Goal: Task Accomplishment & Management: Use online tool/utility

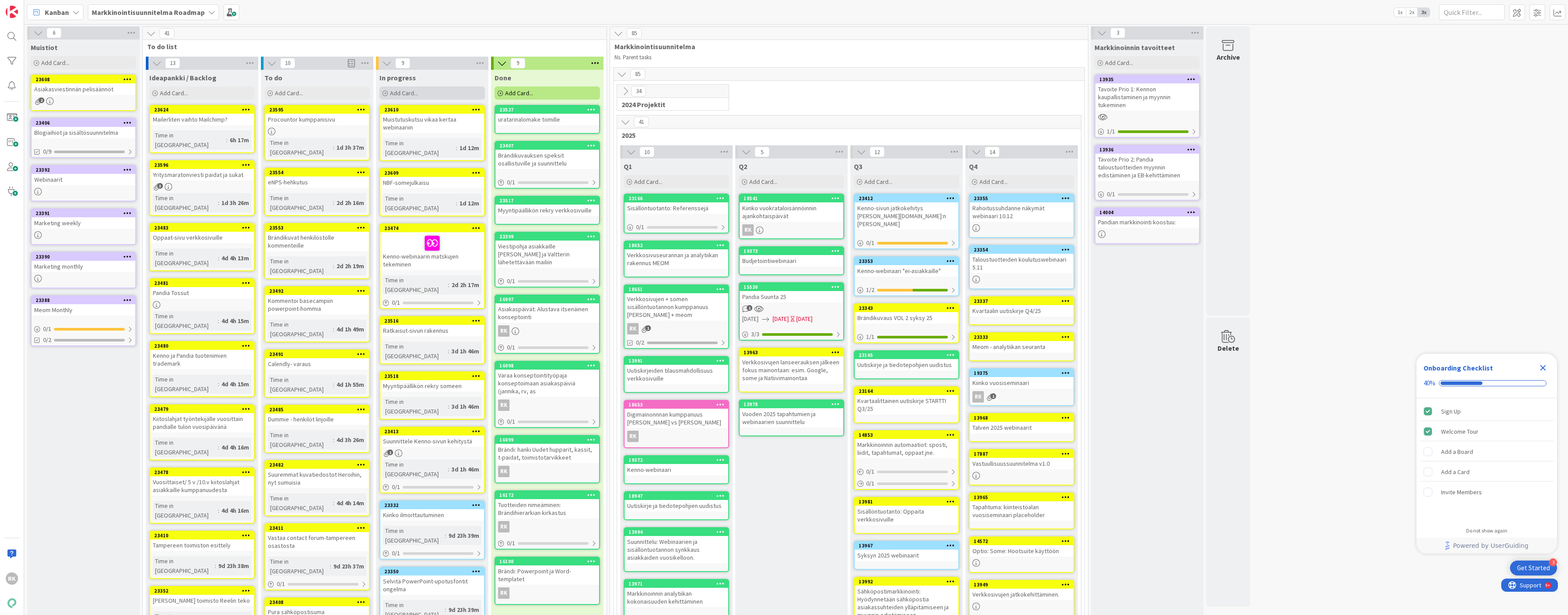
click at [423, 95] on div "Add Card..." at bounding box center [432, 93] width 105 height 13
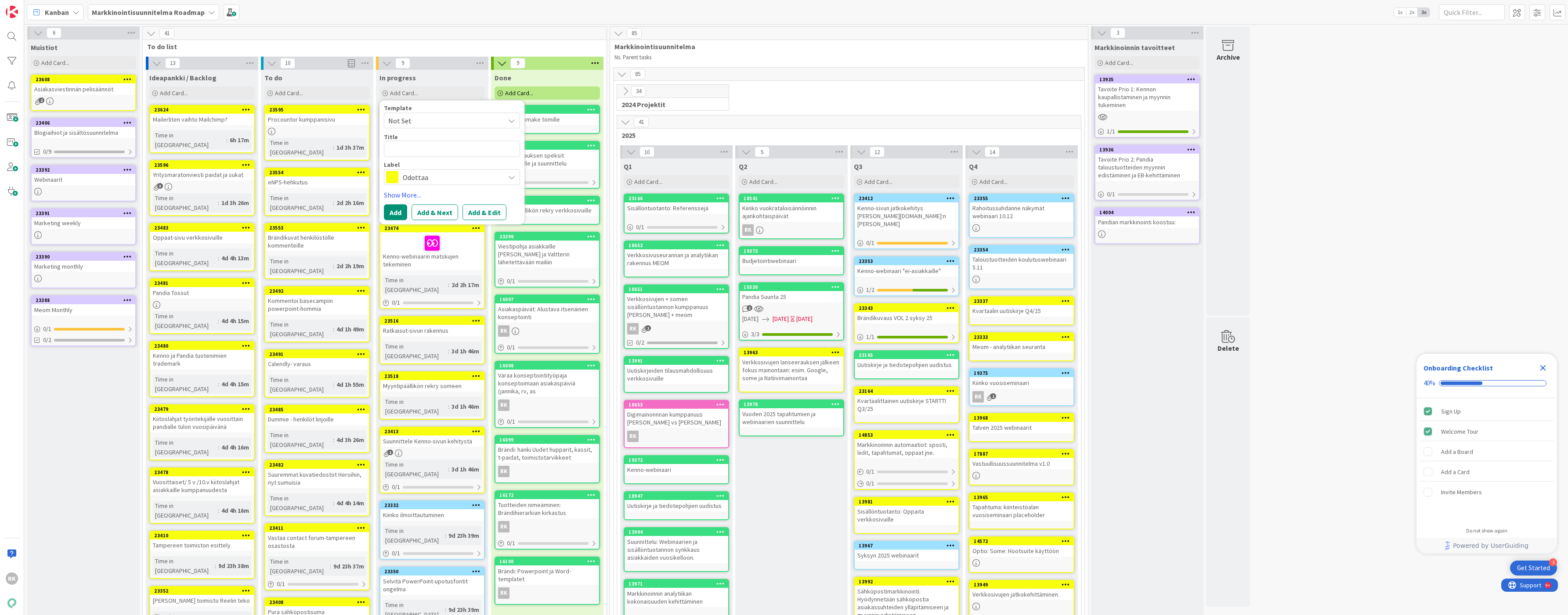
type textarea "x"
type textarea "K"
type textarea "x"
type textarea "T"
type textarea "x"
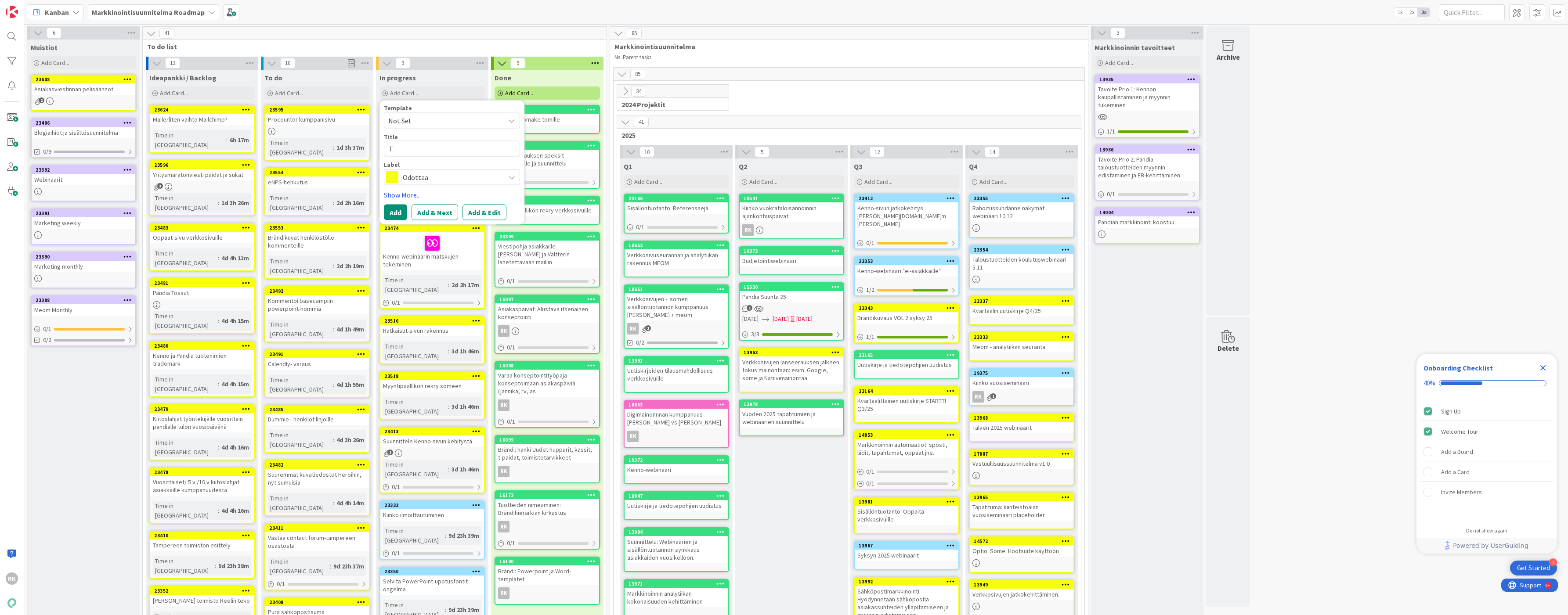
type textarea "To"
type textarea "x"
type textarea "Toi"
type textarea "x"
type textarea "Toim"
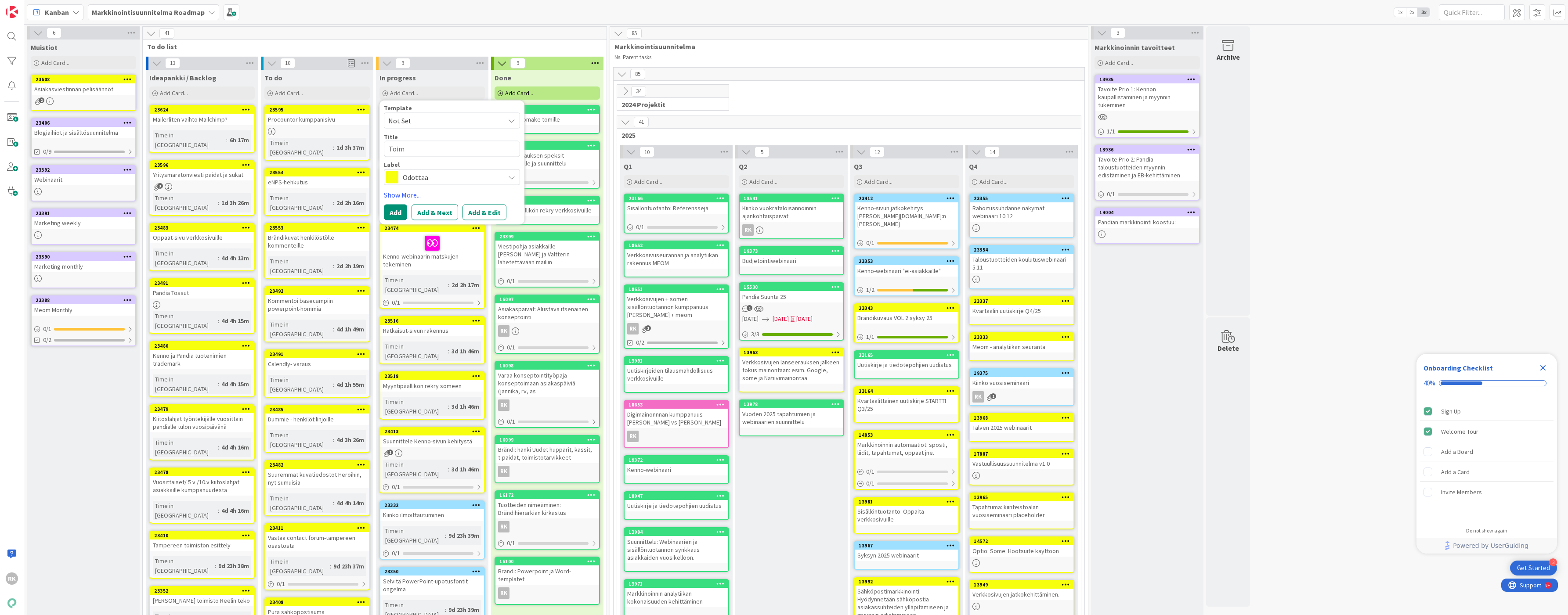
type textarea "x"
type textarea "Toimi"
type textarea "x"
type textarea "Toimit"
type textarea "x"
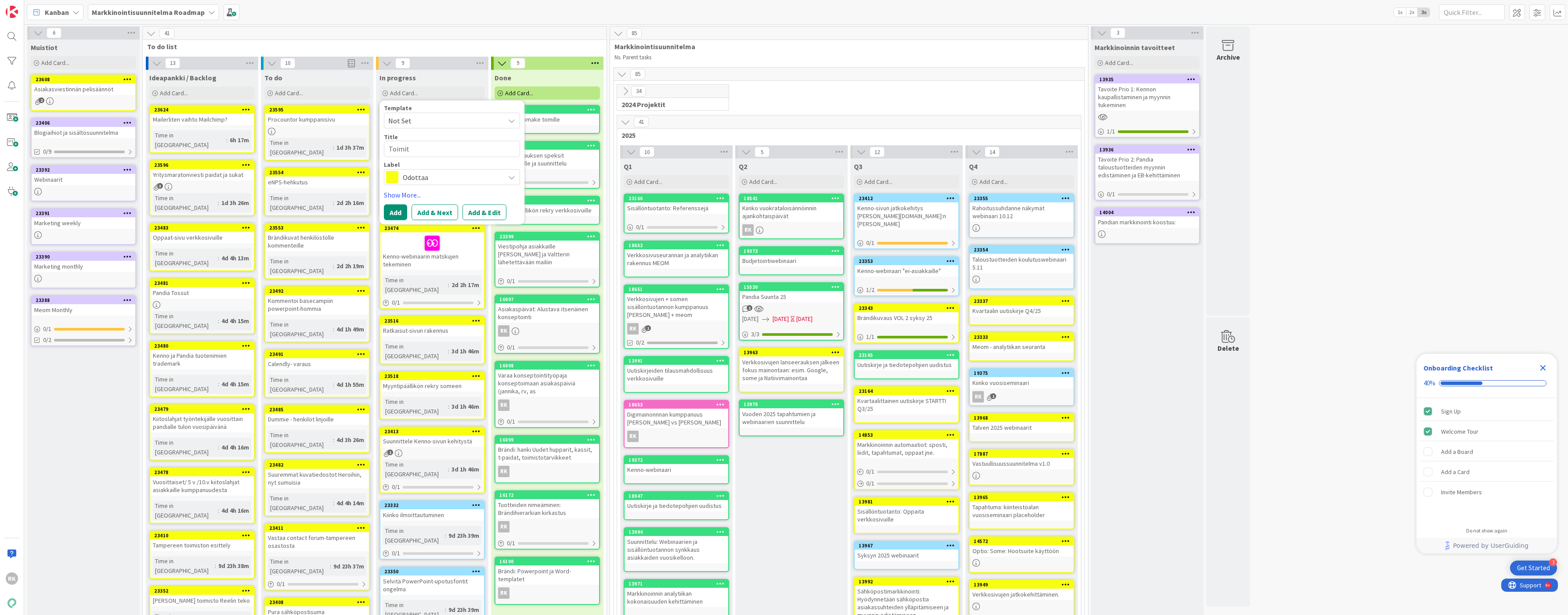
type textarea "Toimi"
type textarea "x"
type textarea "Toimis"
type textarea "x"
type textarea "Toimist"
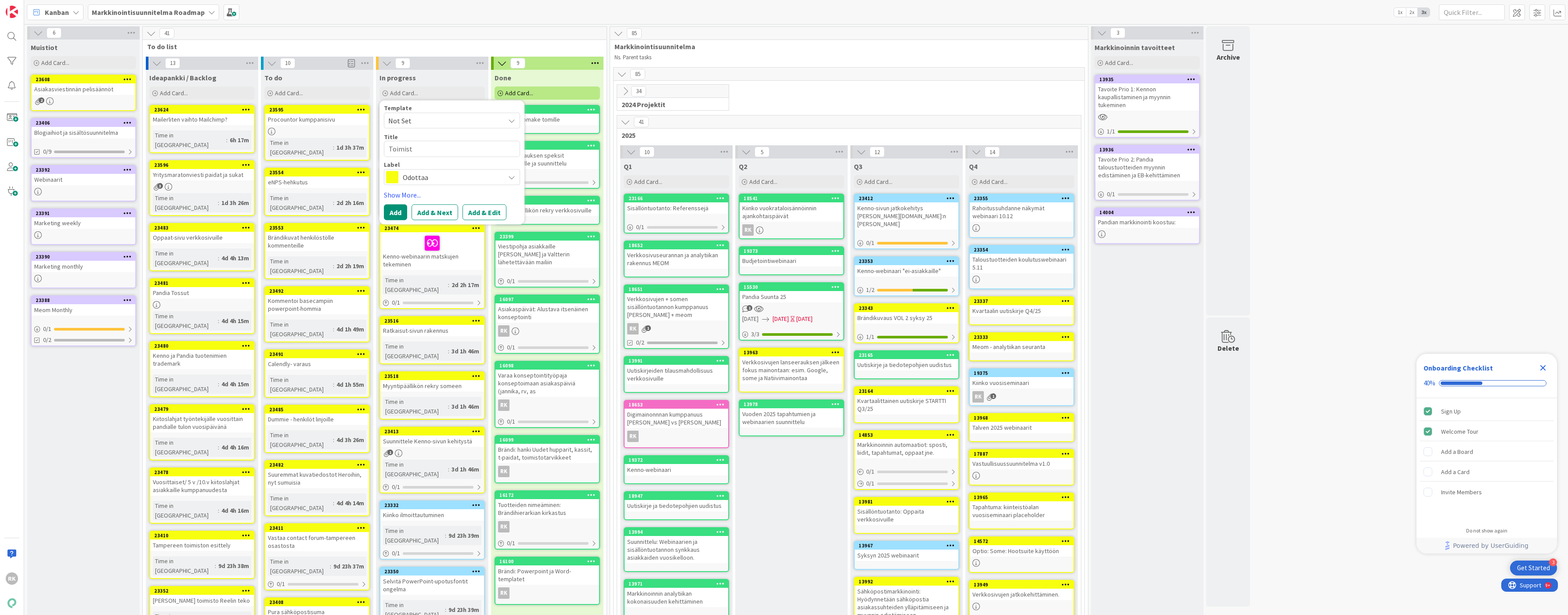
type textarea "x"
type textarea "Toimisto"
type textarea "x"
type textarea "Toimistol"
type textarea "x"
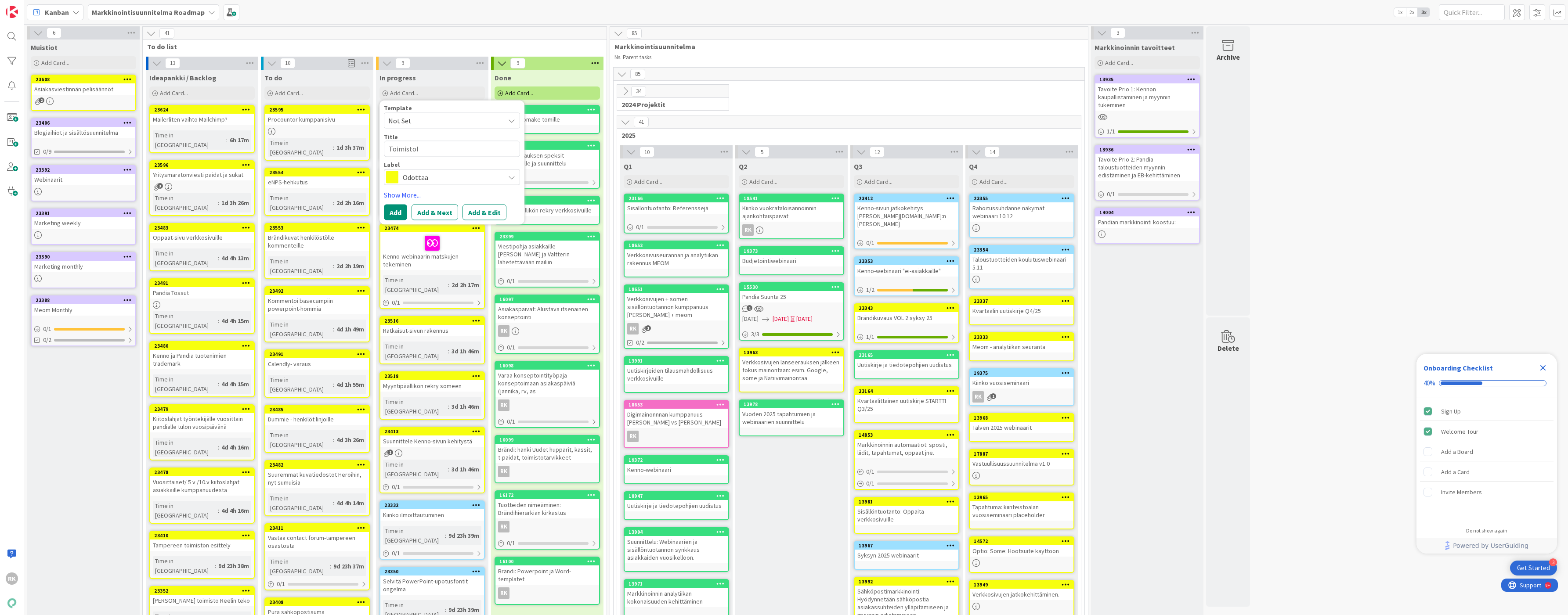
type textarea "Toimistoll"
type textarea "x"
type textarea "Toimistolle"
type textarea "x"
type textarea "Toimistolle"
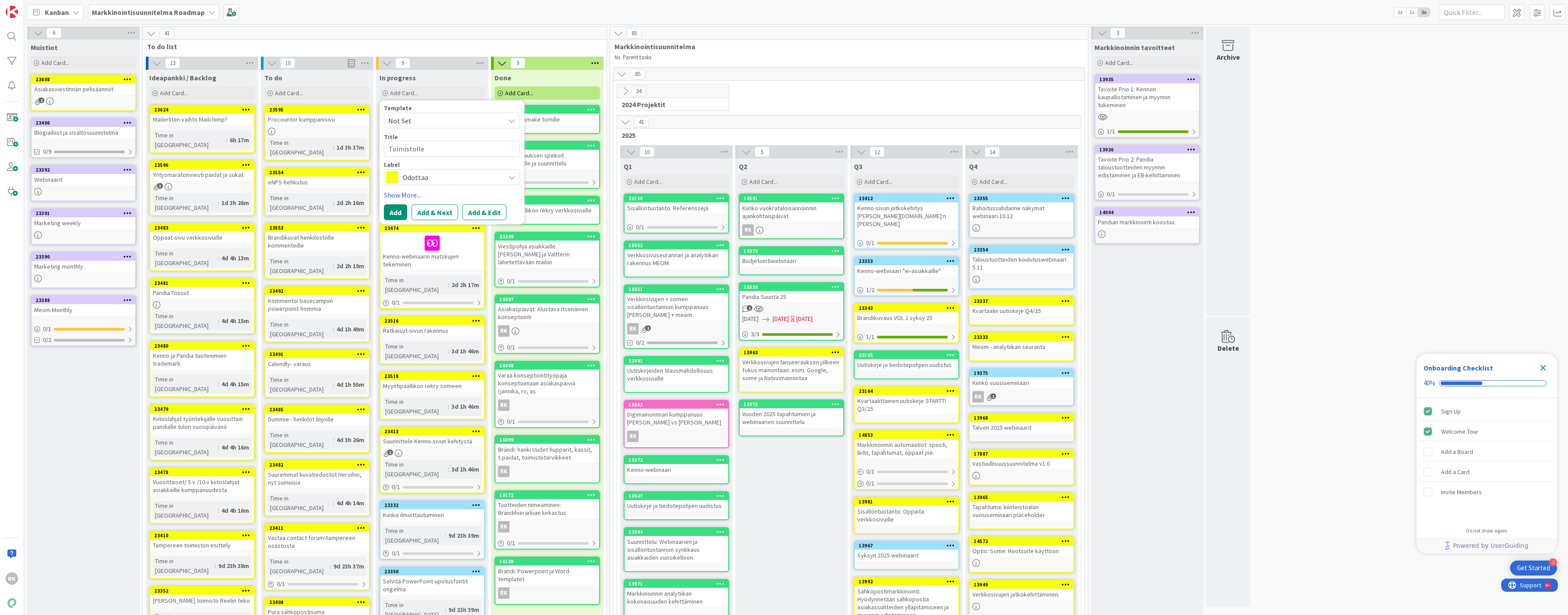
type textarea "x"
type textarea "Toimistolle u"
type textarea "x"
type textarea "Toimistolle uu"
type textarea "x"
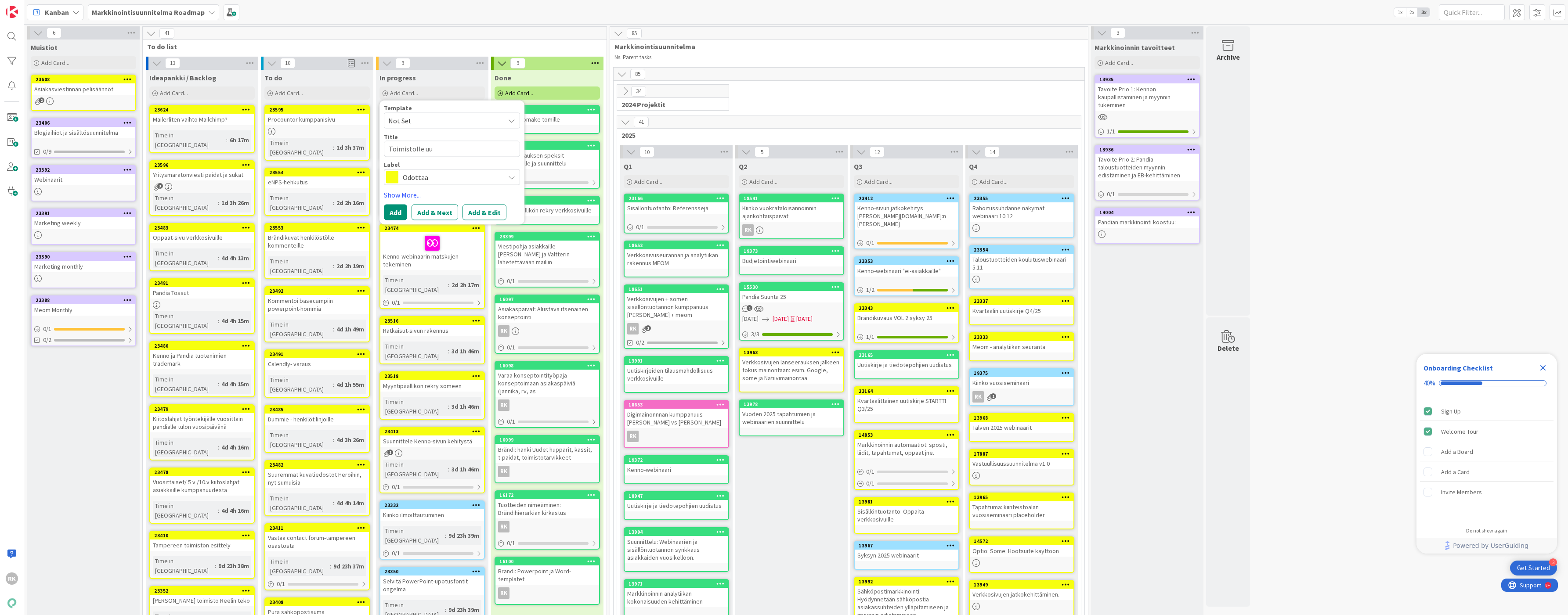
type textarea "Toimistolle uud"
type textarea "x"
type textarea "Toimistolle uude"
type textarea "x"
type textarea "Toimistolle uudet"
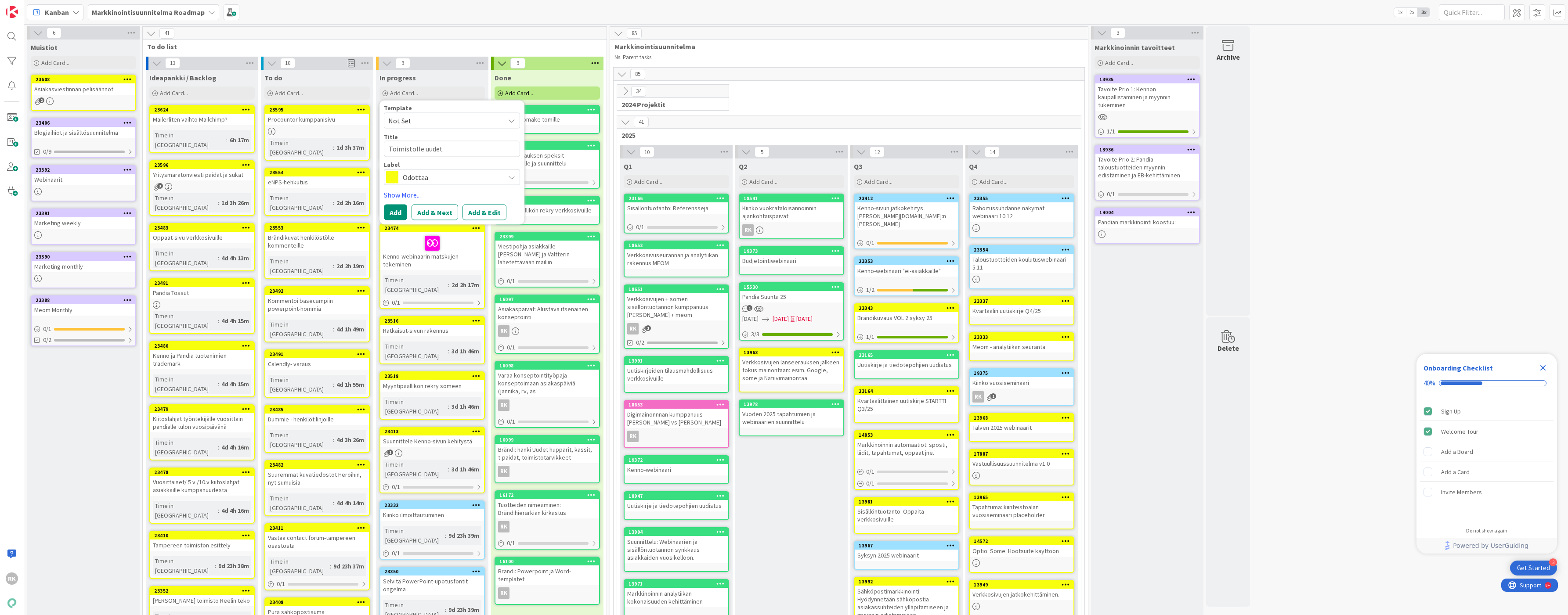
type textarea "x"
type textarea "Toimistolle uudet"
type textarea "x"
type textarea "Toimistolle uudet n"
type textarea "x"
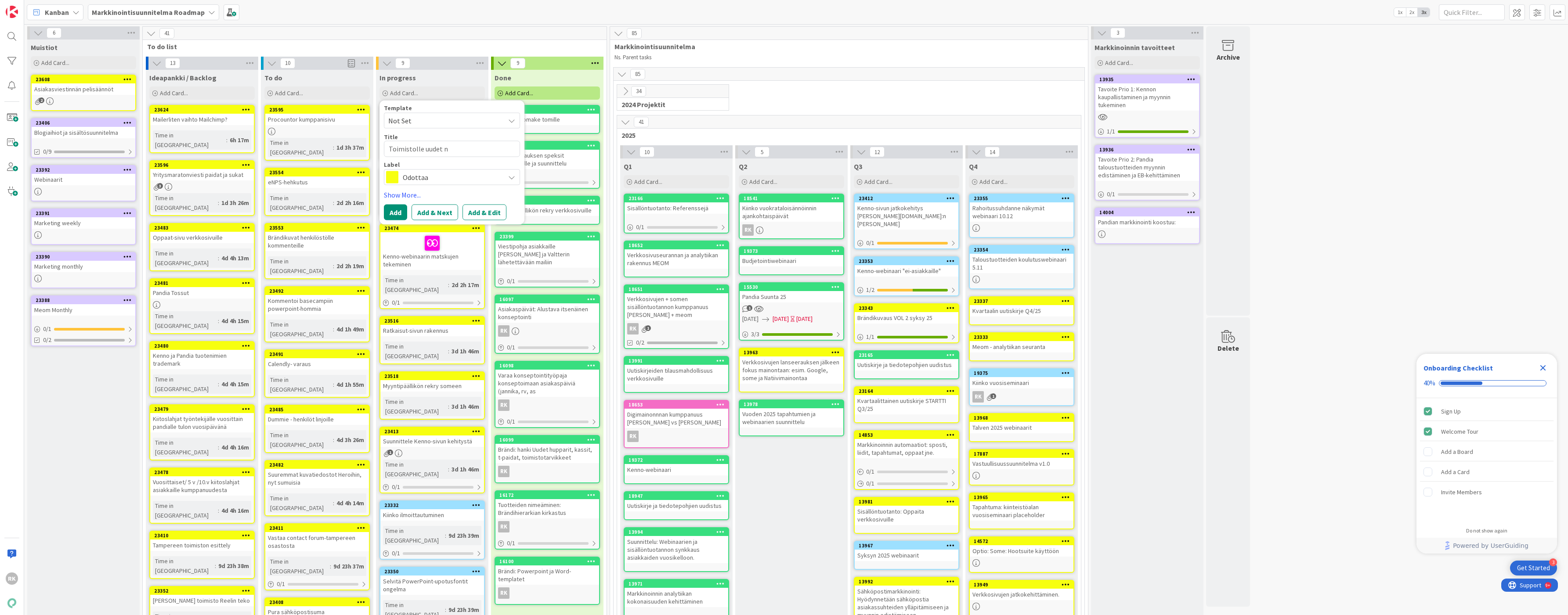
type textarea "Toimistolle uudet ne"
type textarea "x"
type textarea "Toimistolle uudet nei"
type textarea "x"
type textarea "Toimistolle uudet neik"
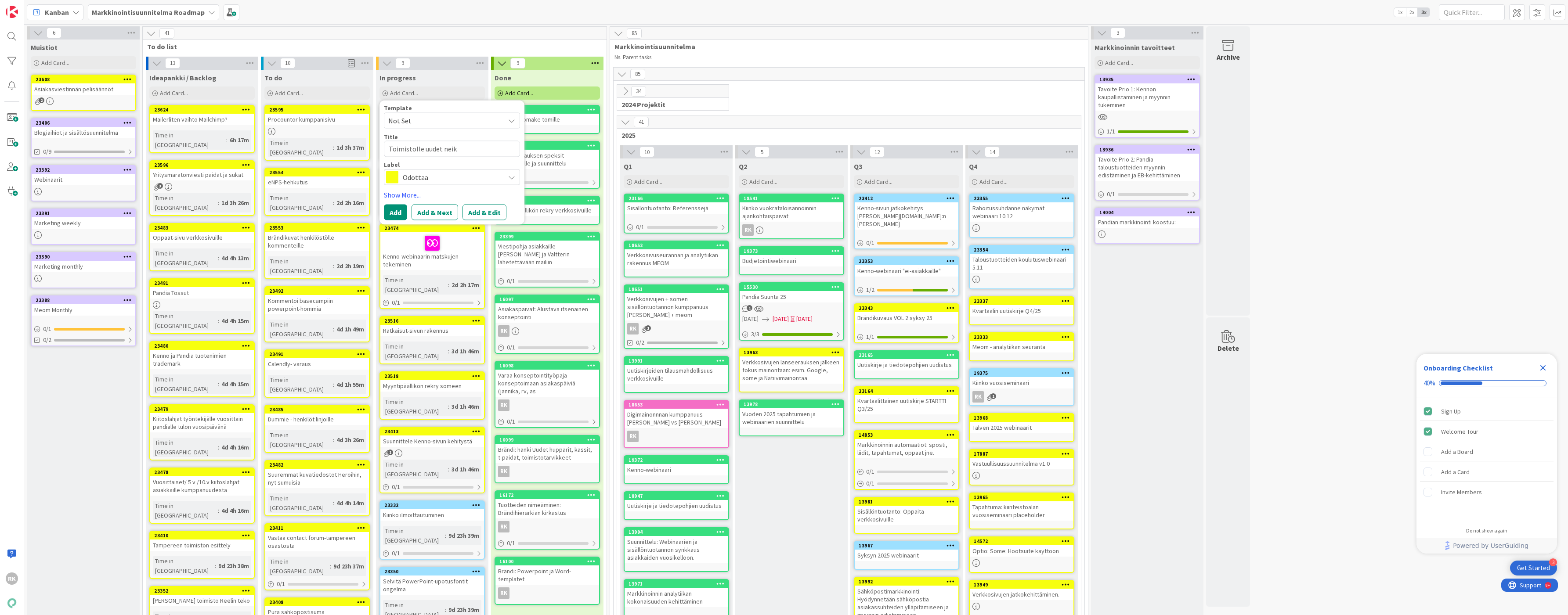
type textarea "x"
type textarea "Toimistolle uudet neikk"
type textarea "x"
type textarea "Toimistolle uudet neikka"
type textarea "x"
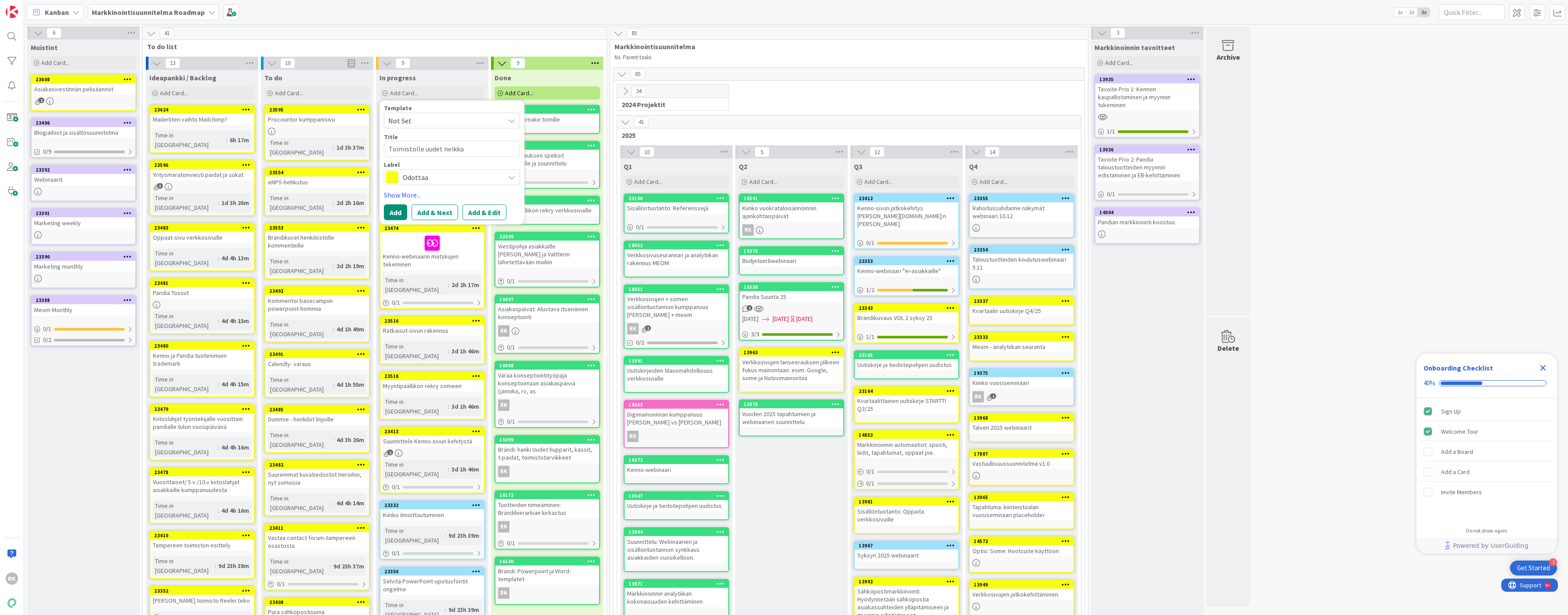
type textarea "Toimistolle uudet neikkar"
type textarea "x"
type textarea "Toimistolle uudet neikkari"
type textarea "x"
type textarea "Toimistolle uudet neikkarik"
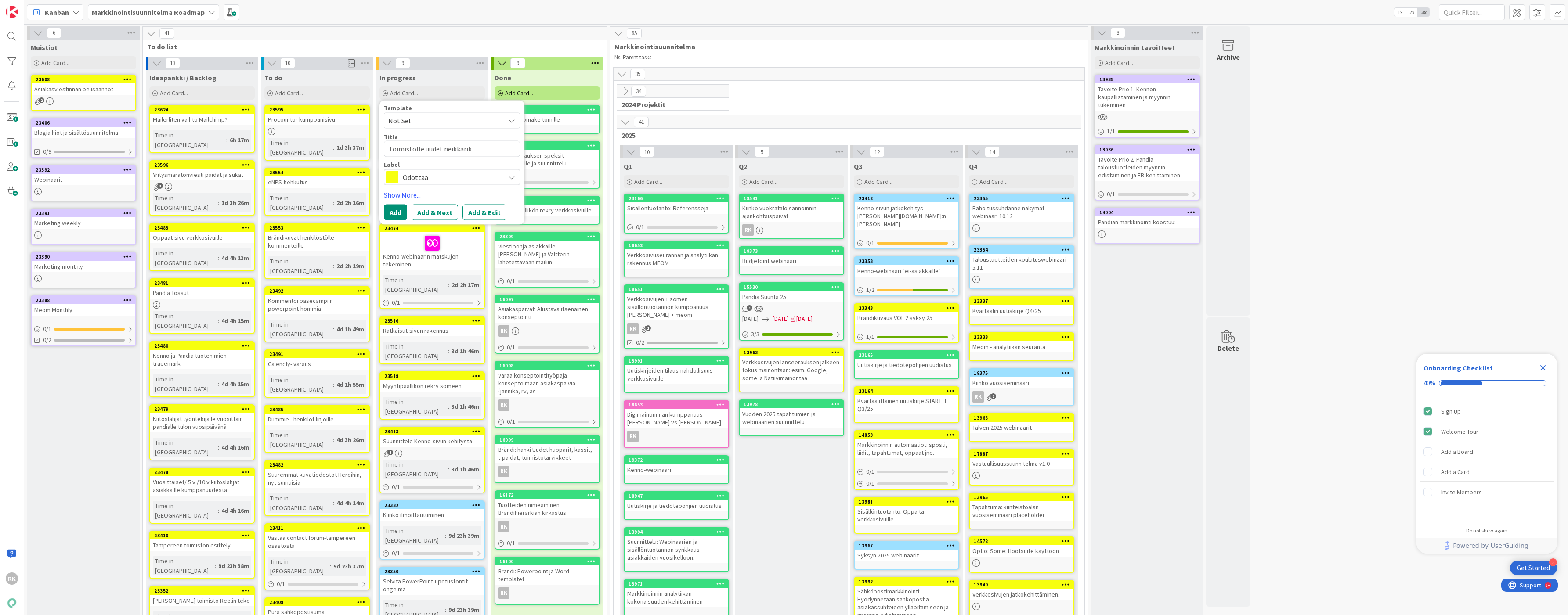
type textarea "x"
type textarea "Toimistolle uudet neikkariky"
type textarea "x"
type textarea "Toimistolle uudet neikkarikyl"
type textarea "x"
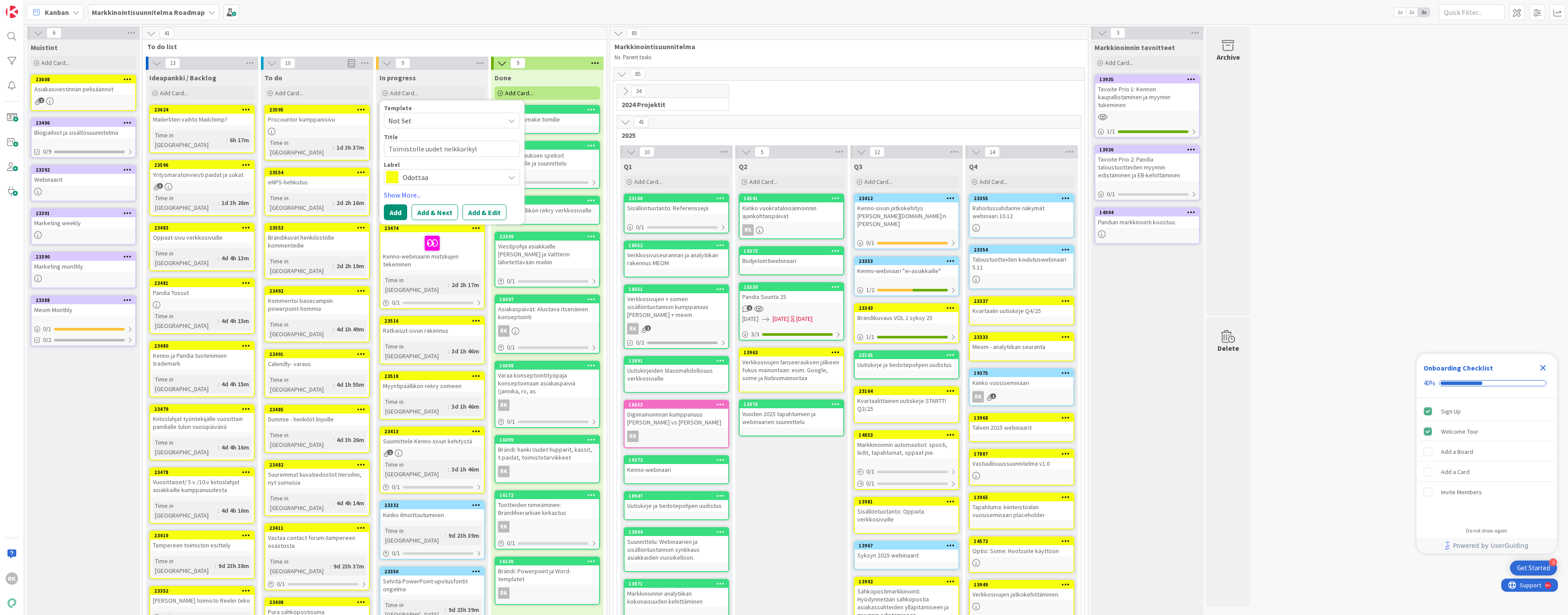
type textarea "Toimistolle uudet neikkarikylt"
type textarea "x"
type textarea "Toimistolle uudet neikkarikylti"
type textarea "x"
type textarea "Toimistolle uudet neikkarikyltit"
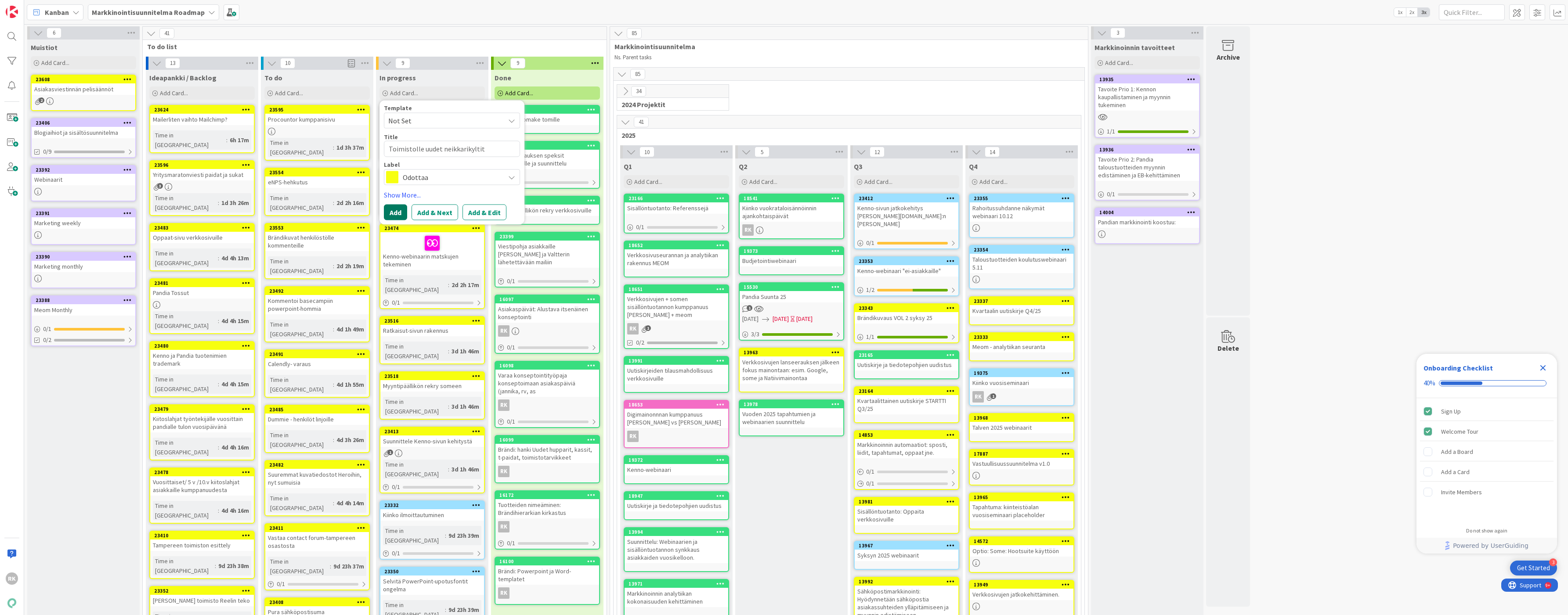
click at [401, 213] on button "Add" at bounding box center [396, 213] width 24 height 16
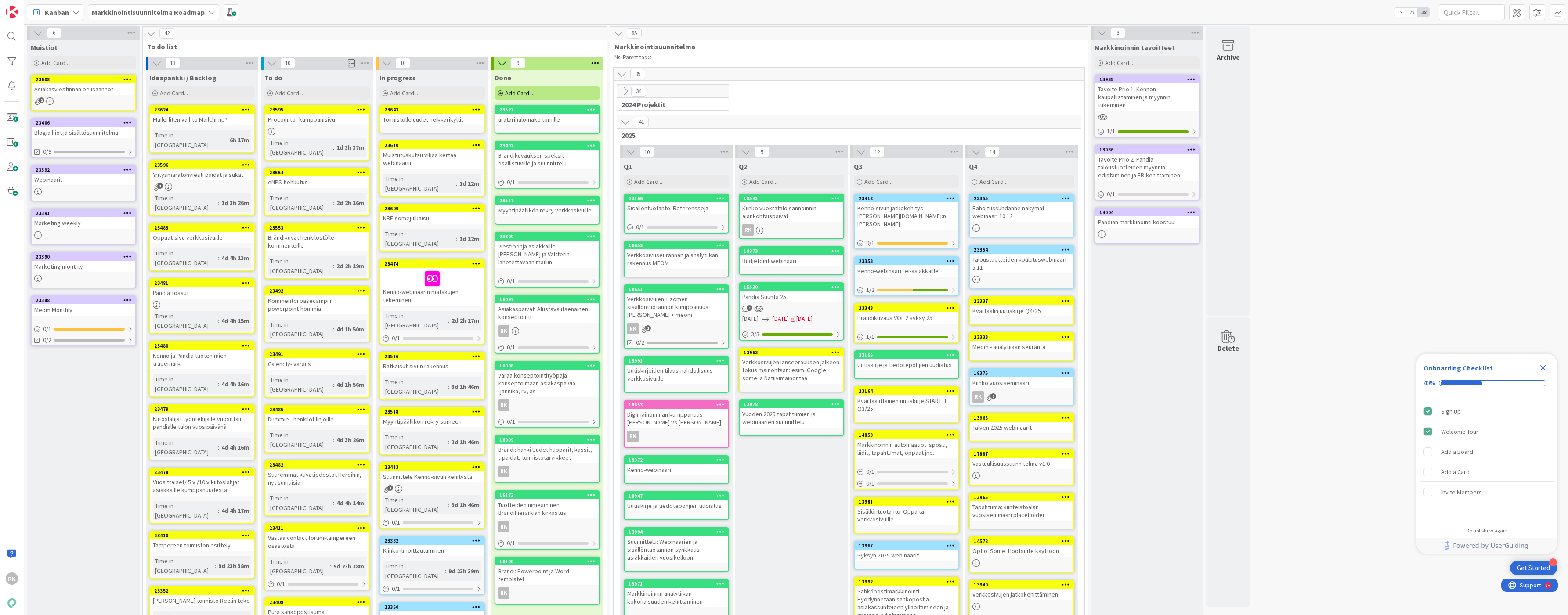
click at [443, 121] on div "Toimistolle uudet neikkarikyltit" at bounding box center [432, 119] width 103 height 11
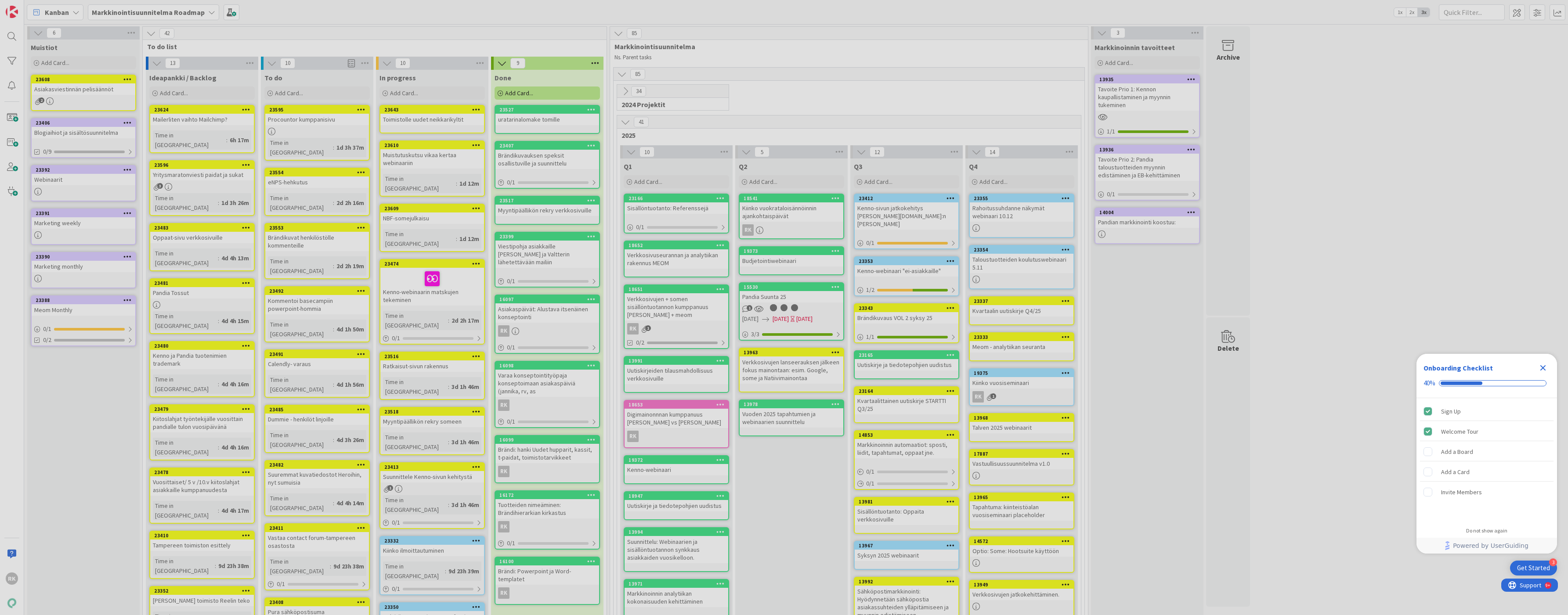
click at [443, 121] on div at bounding box center [784, 307] width 1568 height 615
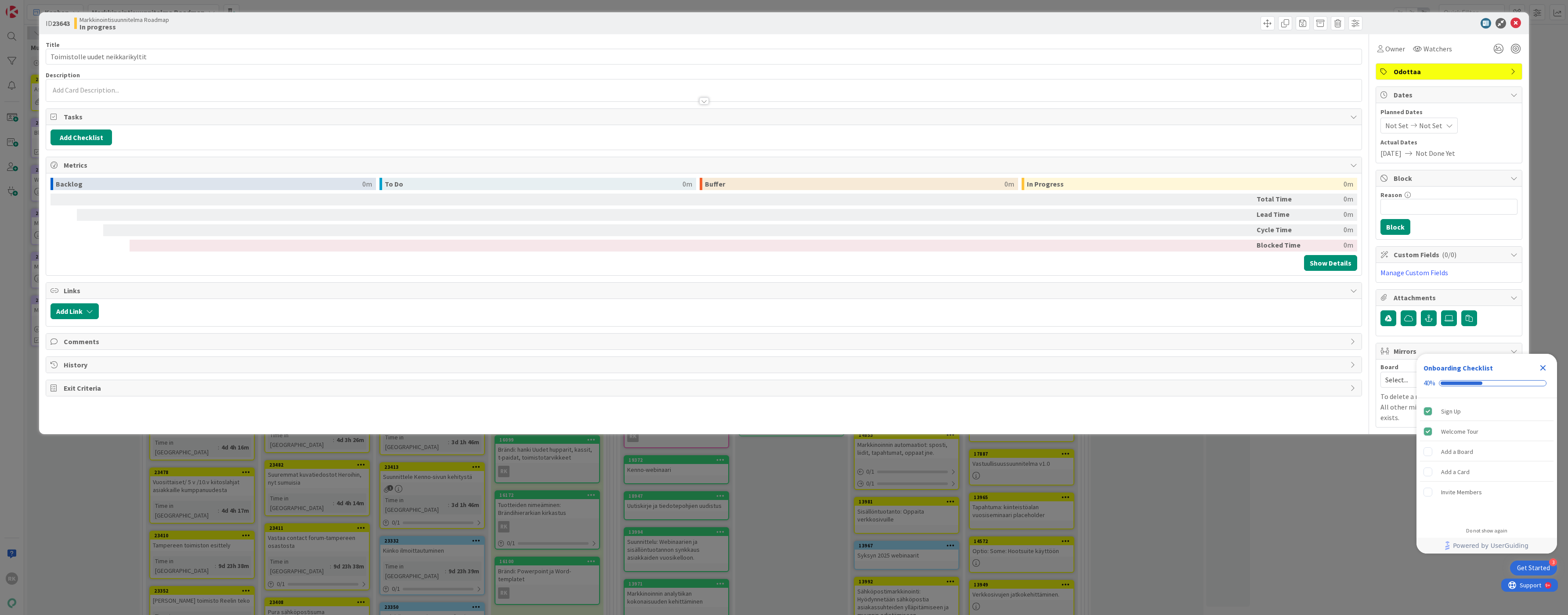
click at [91, 90] on div at bounding box center [704, 90] width 1316 height 22
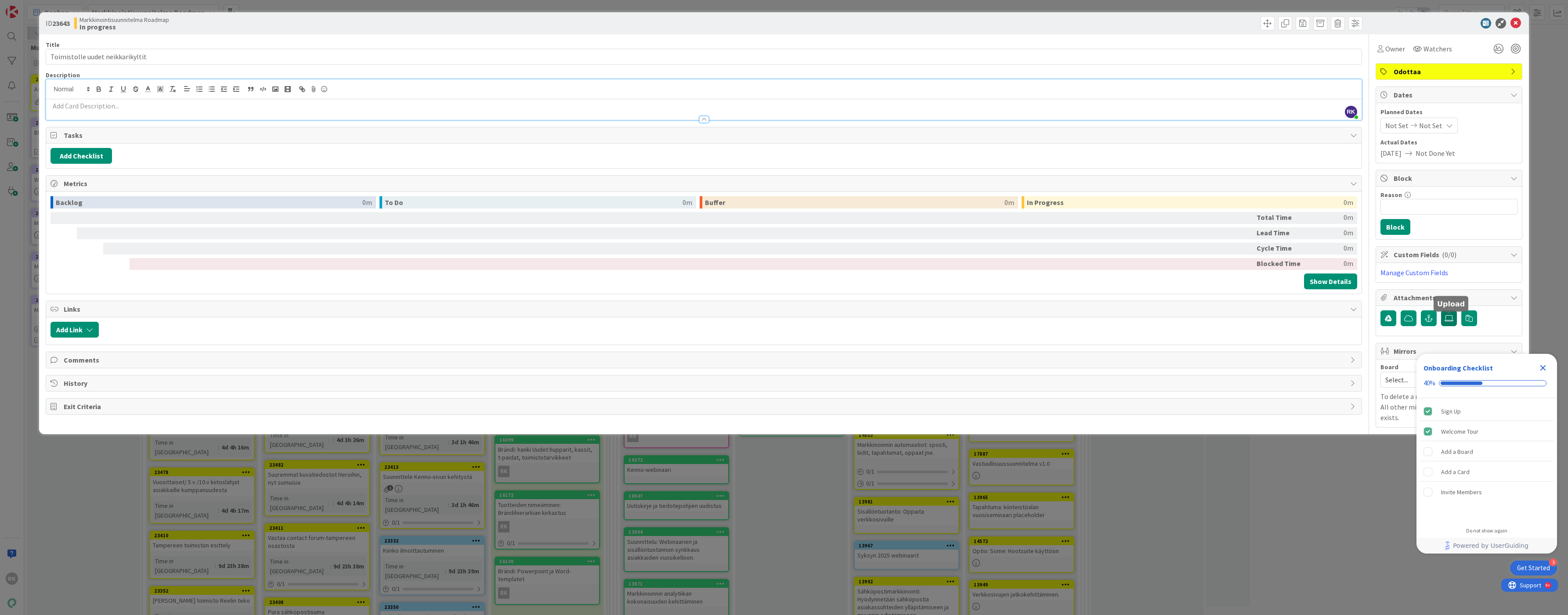
click at [1444, 325] on label at bounding box center [1449, 318] width 16 height 16
click at [1441, 311] on input "file" at bounding box center [1441, 311] width 0 height 0
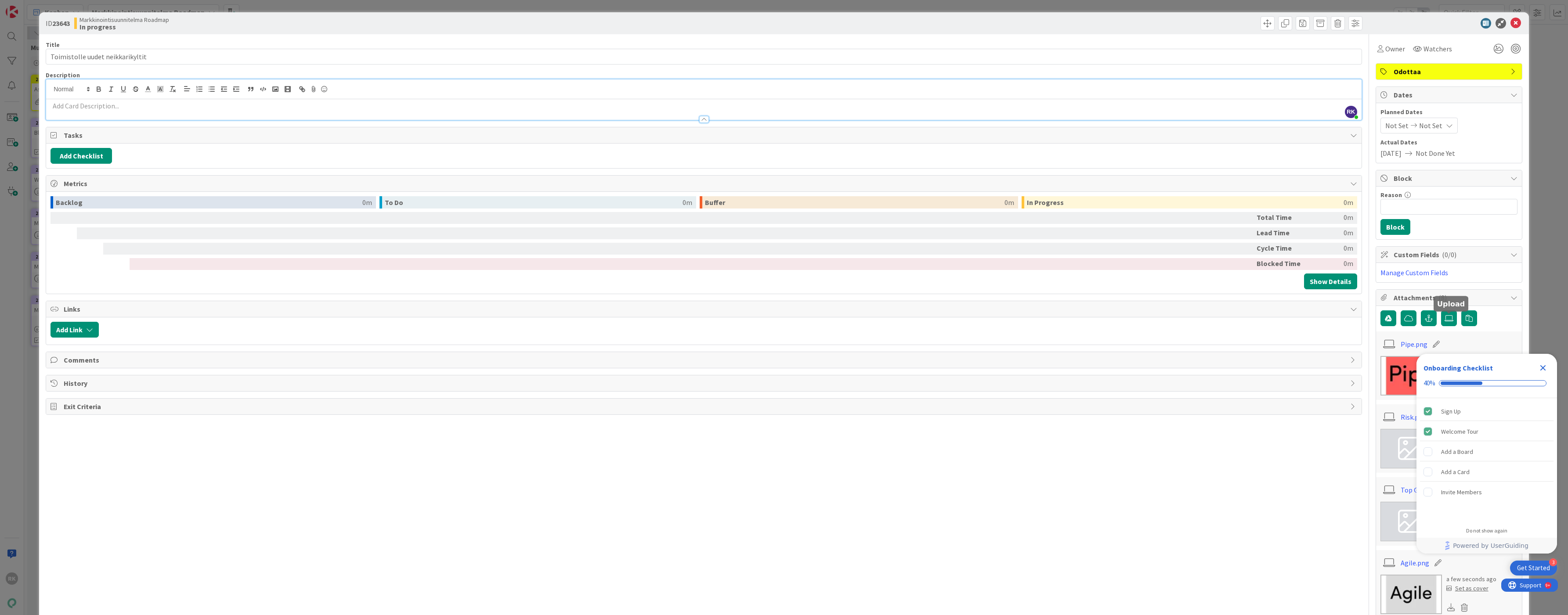
click at [91, 111] on div at bounding box center [704, 115] width 1316 height 10
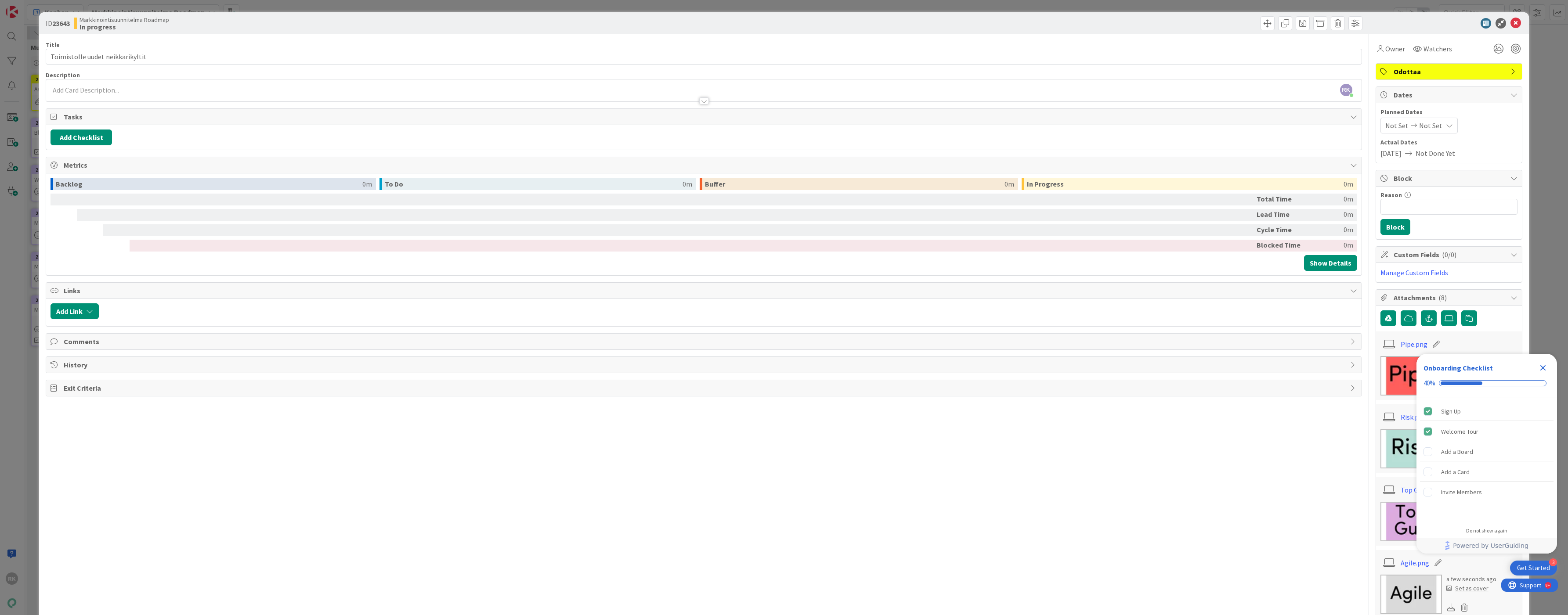
click at [97, 95] on div at bounding box center [704, 96] width 1316 height 10
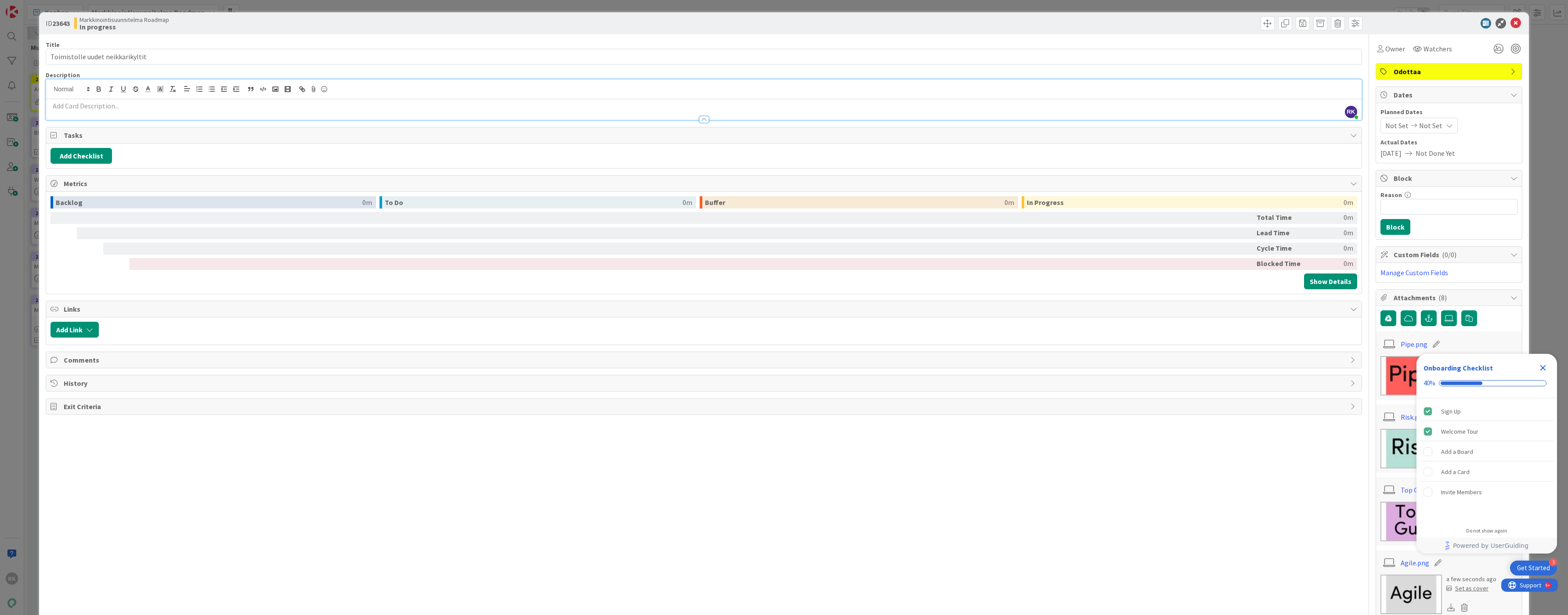
click at [67, 108] on p at bounding box center [704, 106] width 1307 height 10
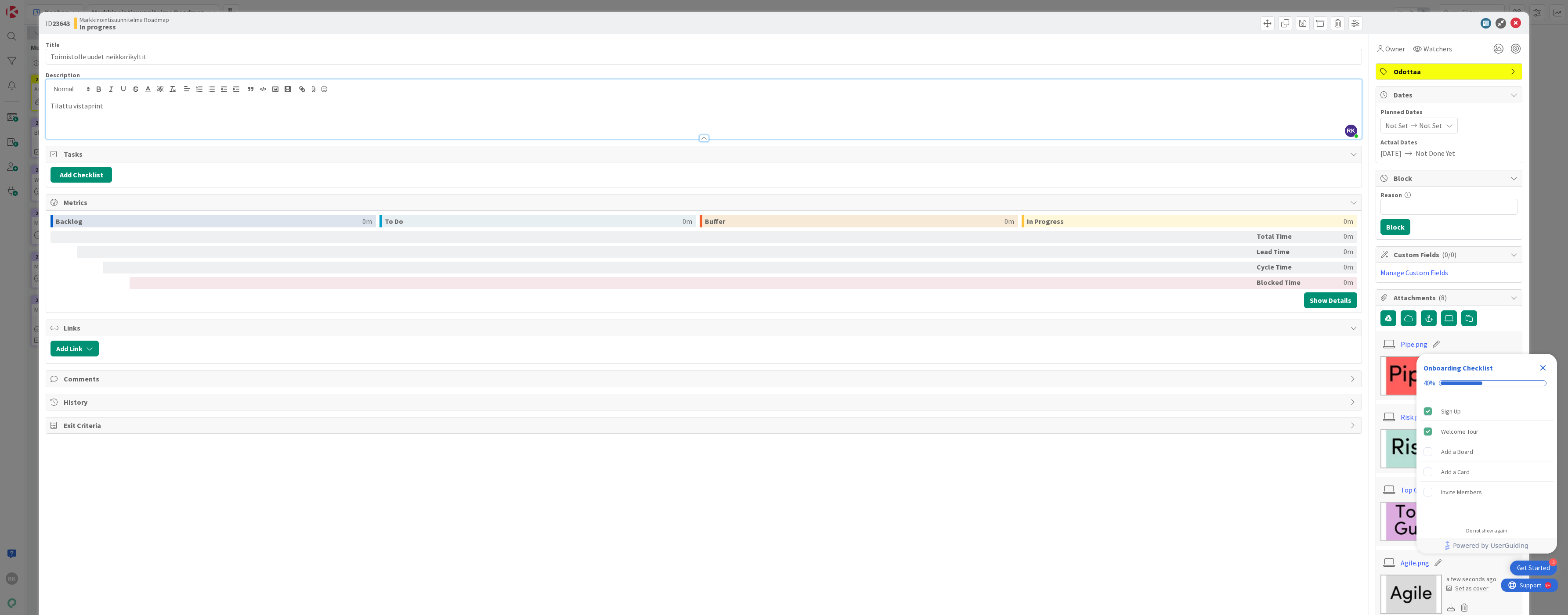
click at [407, 494] on div "Title 32 / 128 Toimistolle uudet neikkarikyltit Description [PERSON_NAME]-[PERS…" at bounding box center [704, 520] width 1317 height 972
click at [1012, 94] on div at bounding box center [704, 89] width 1316 height 20
click at [889, 59] on input "Toimistolle uudet neikkarikyltit" at bounding box center [704, 57] width 1317 height 16
click at [1514, 24] on icon at bounding box center [1516, 24] width 11 height 10
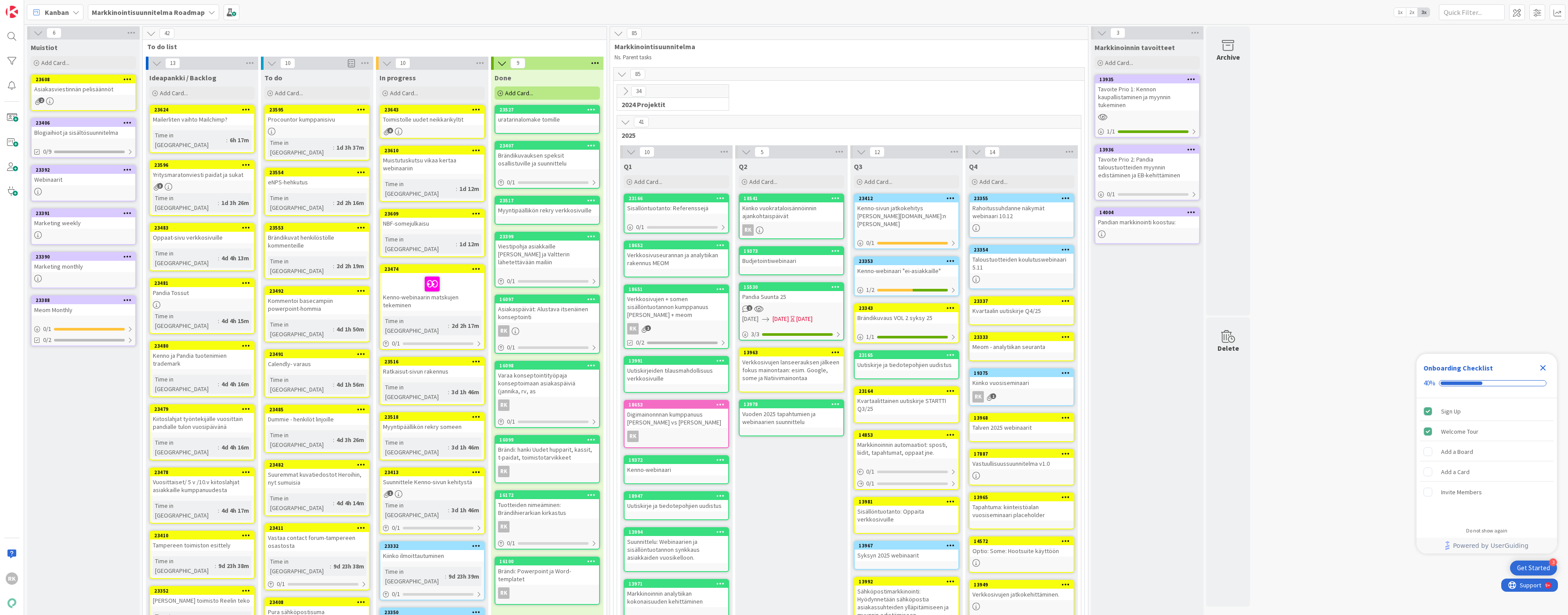
click at [430, 127] on div "23643 Toimistolle uudet neikkarikyltit 8" at bounding box center [432, 122] width 105 height 34
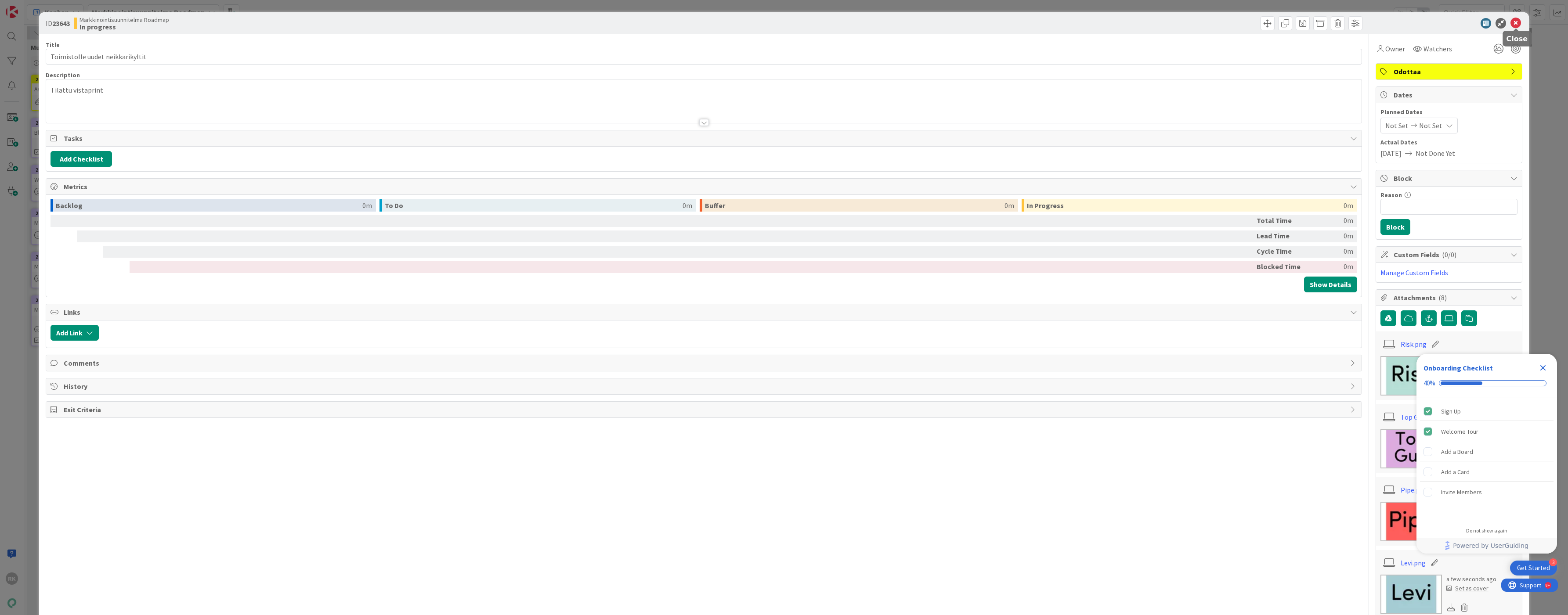
click at [1515, 25] on icon at bounding box center [1516, 24] width 11 height 10
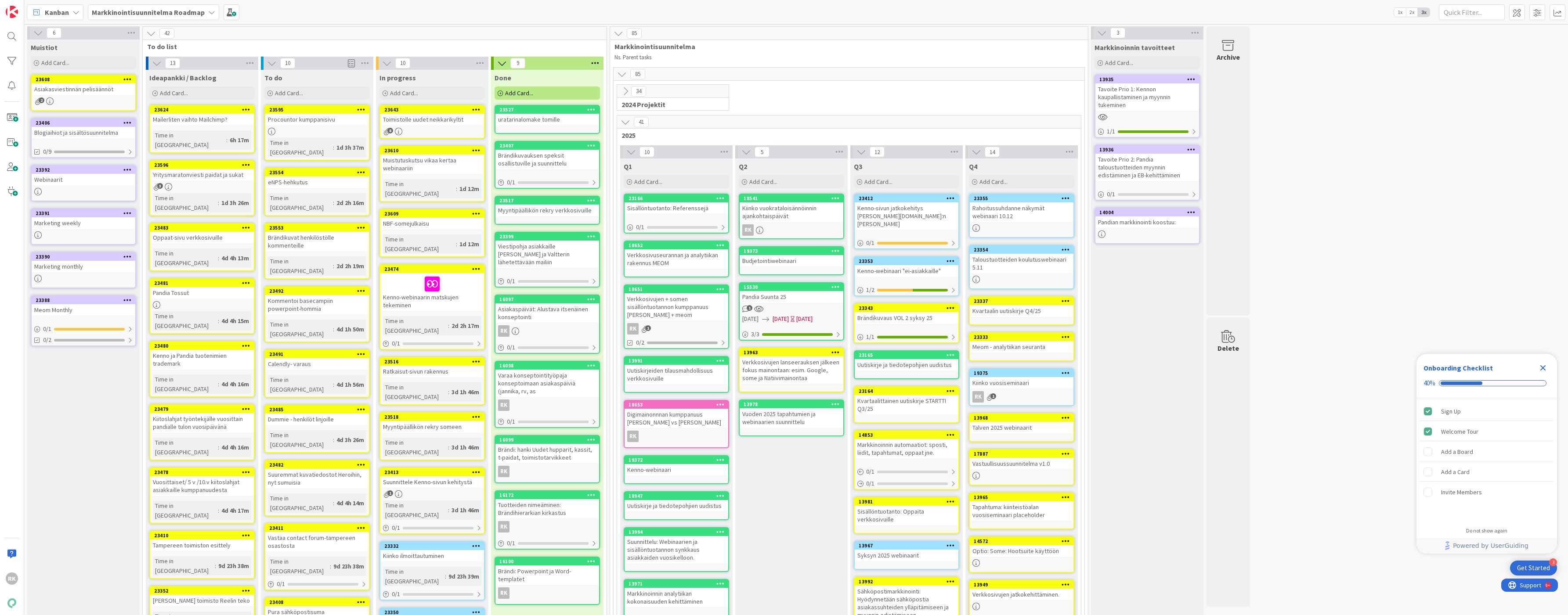
click at [418, 121] on div "Toimistolle uudet neikkarikyltit" at bounding box center [432, 119] width 103 height 11
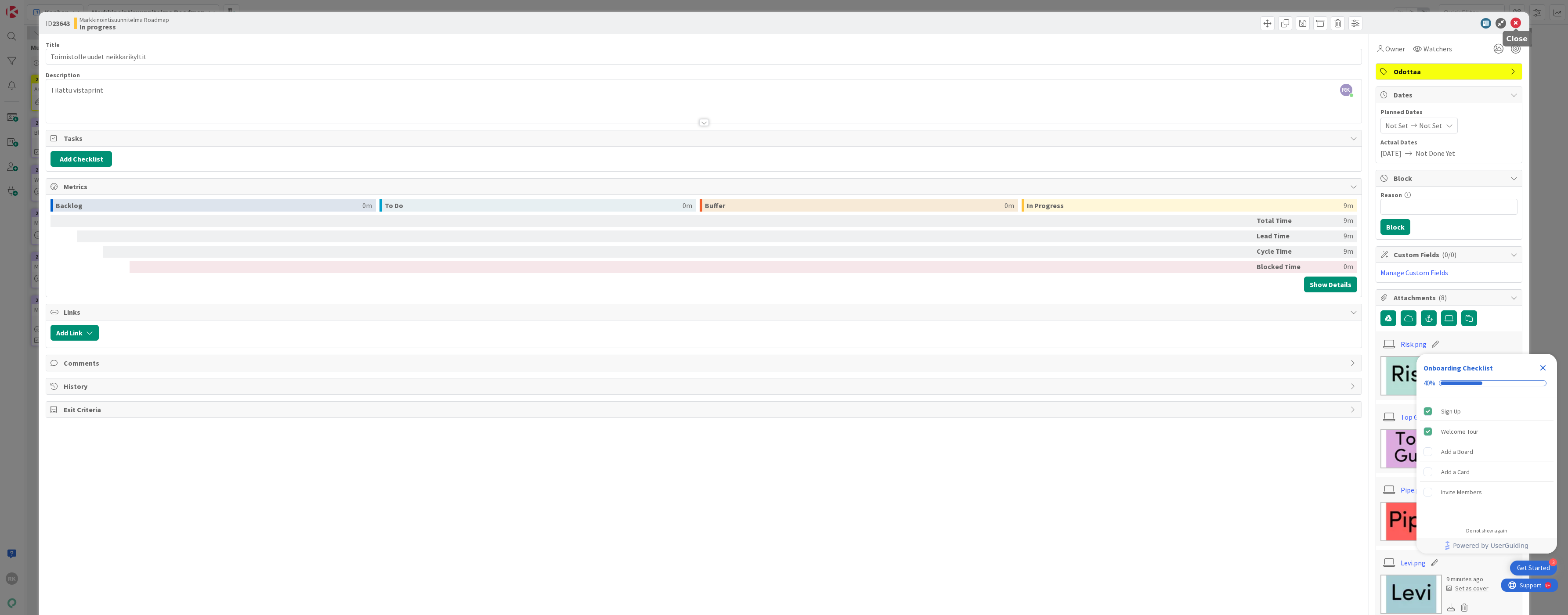
click at [1516, 25] on icon at bounding box center [1516, 24] width 11 height 10
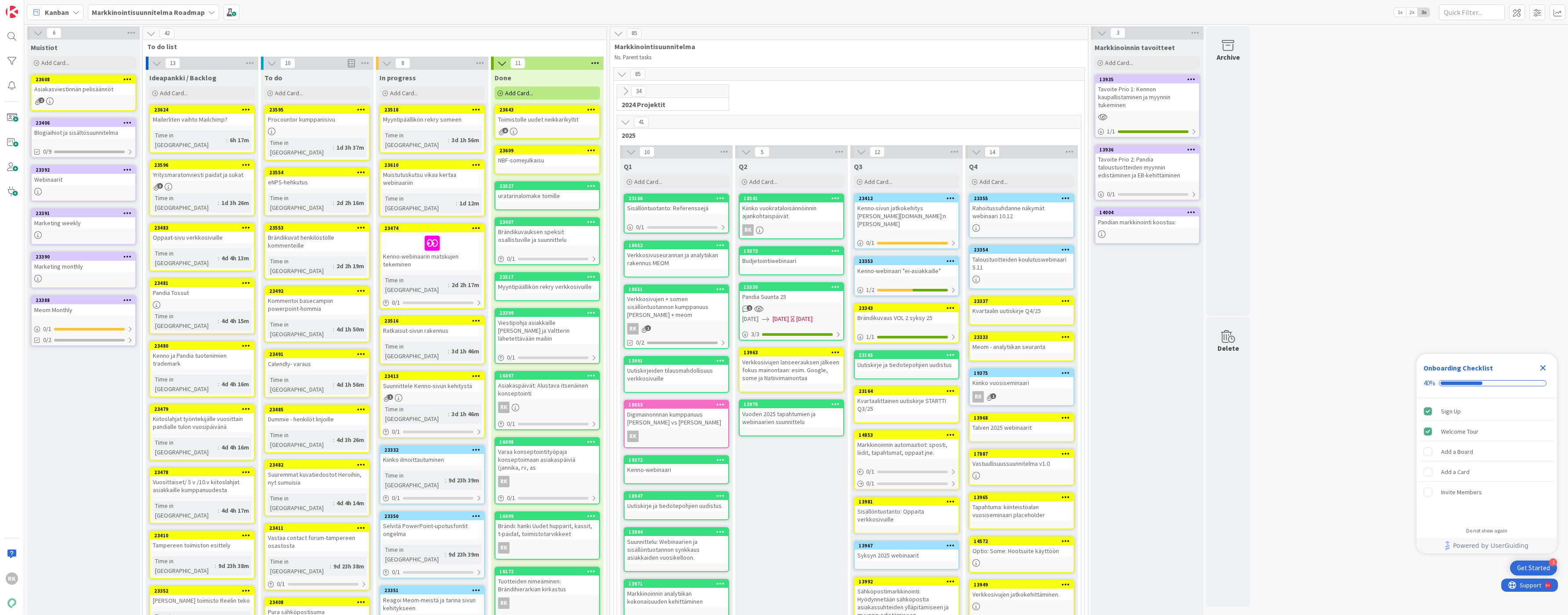
drag, startPoint x: 414, startPoint y: 306, endPoint x: 600, endPoint y: 6, distance: 353.0
click at [424, 95] on div "Add Card..." at bounding box center [432, 93] width 105 height 13
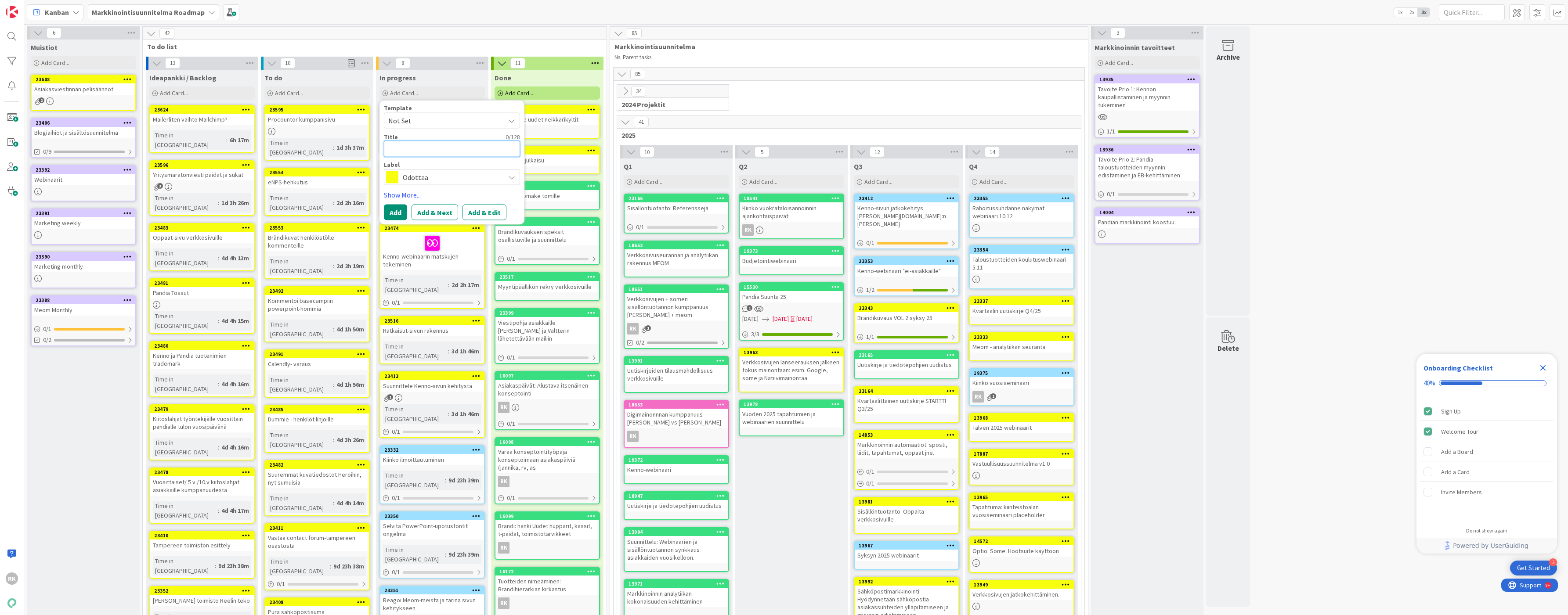
type textarea "x"
type textarea "K"
type textarea "x"
type textarea "Ke"
type textarea "x"
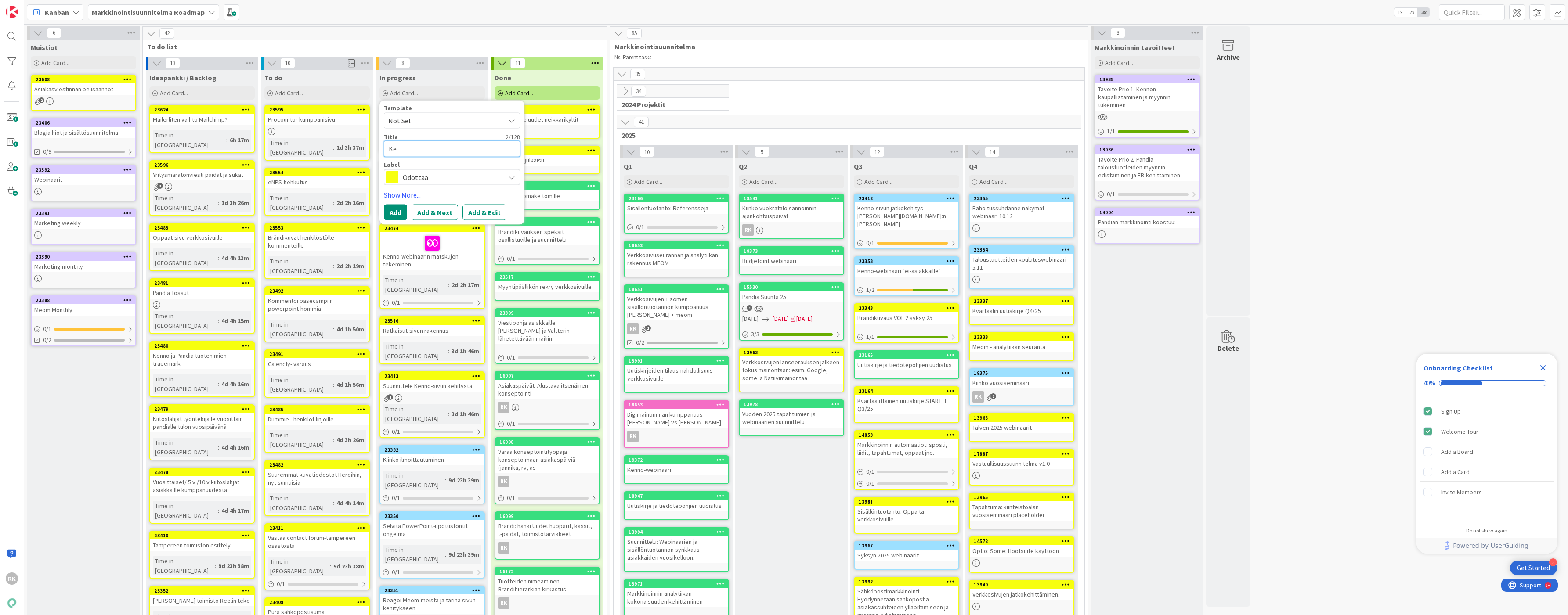
type textarea "K"
click at [425, 395] on div "1" at bounding box center [432, 398] width 103 height 8
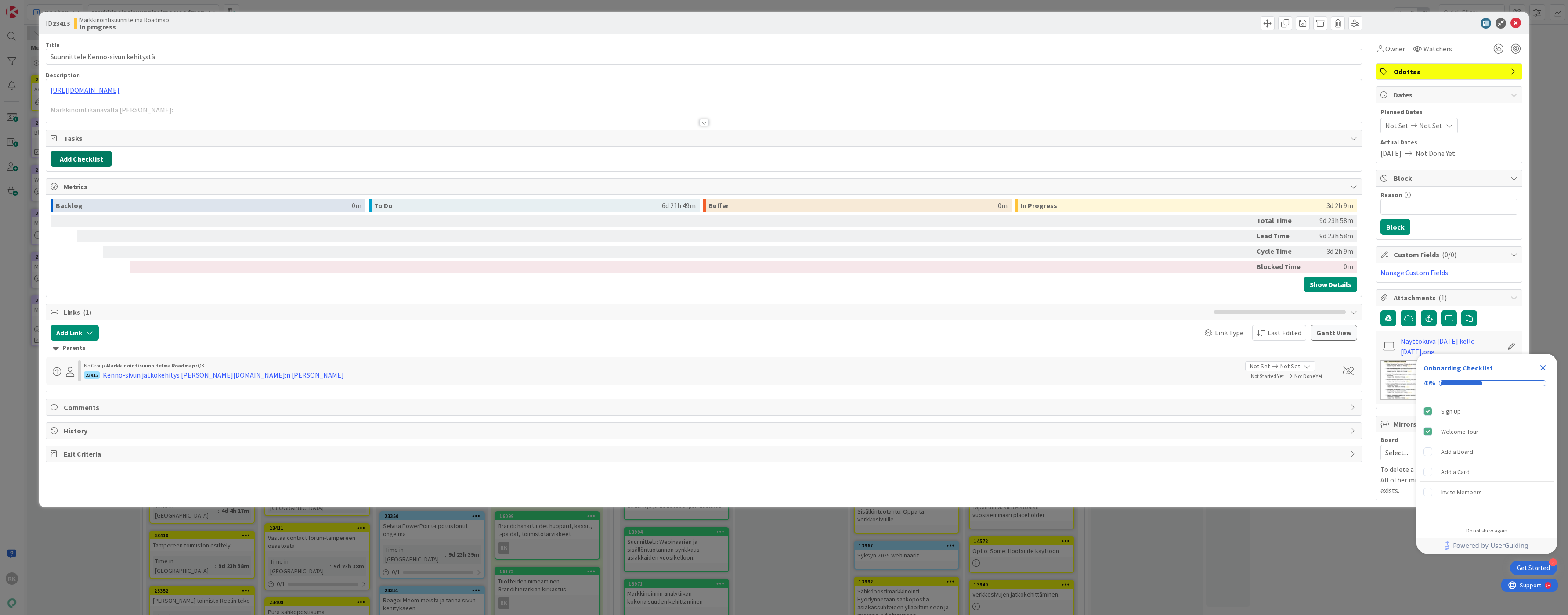
click at [82, 157] on button "Add Checklist" at bounding box center [81, 159] width 61 height 16
type input "K"
type input "To do's"
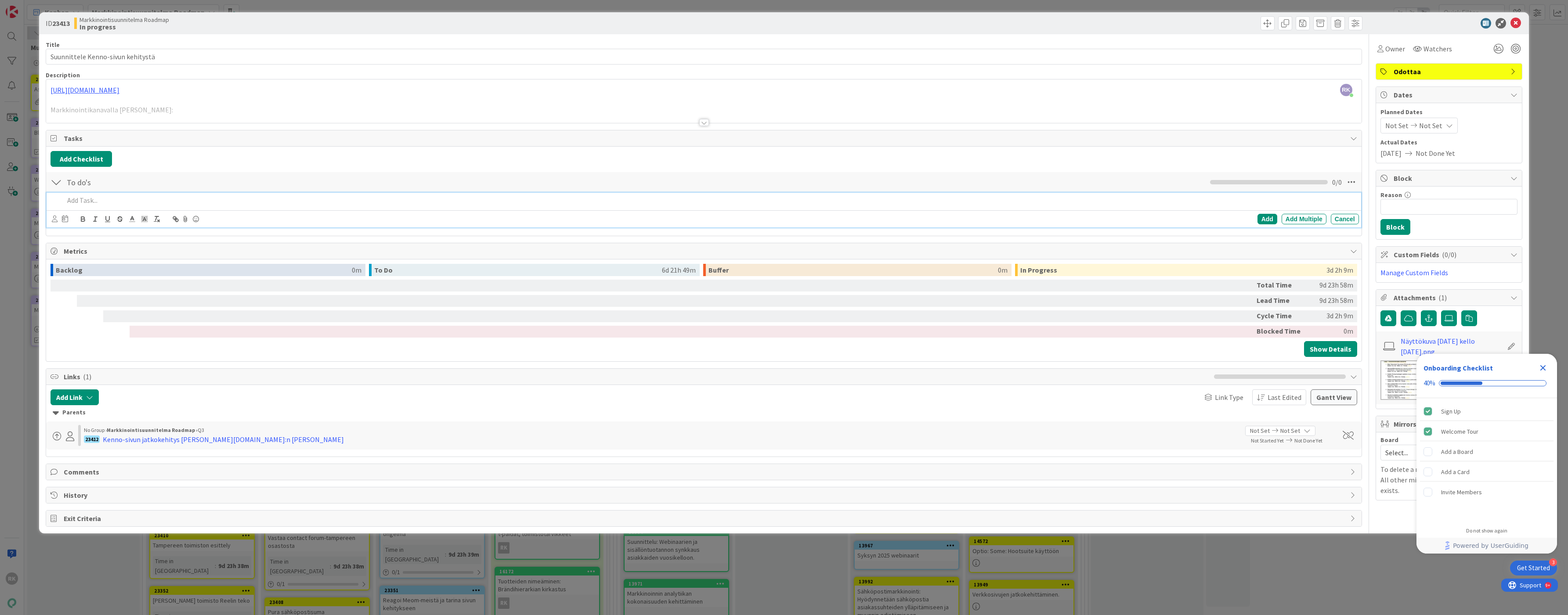
click at [80, 200] on p at bounding box center [709, 200] width 1291 height 10
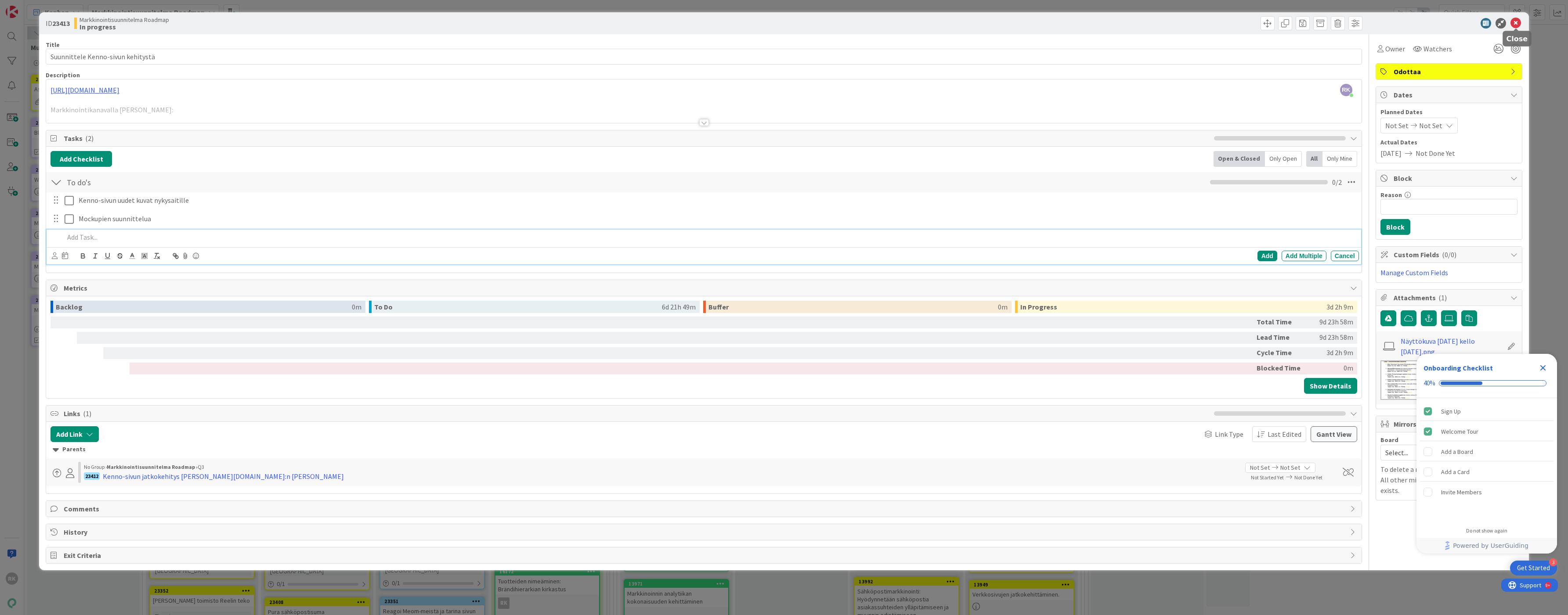
click at [1515, 22] on icon at bounding box center [1516, 24] width 11 height 10
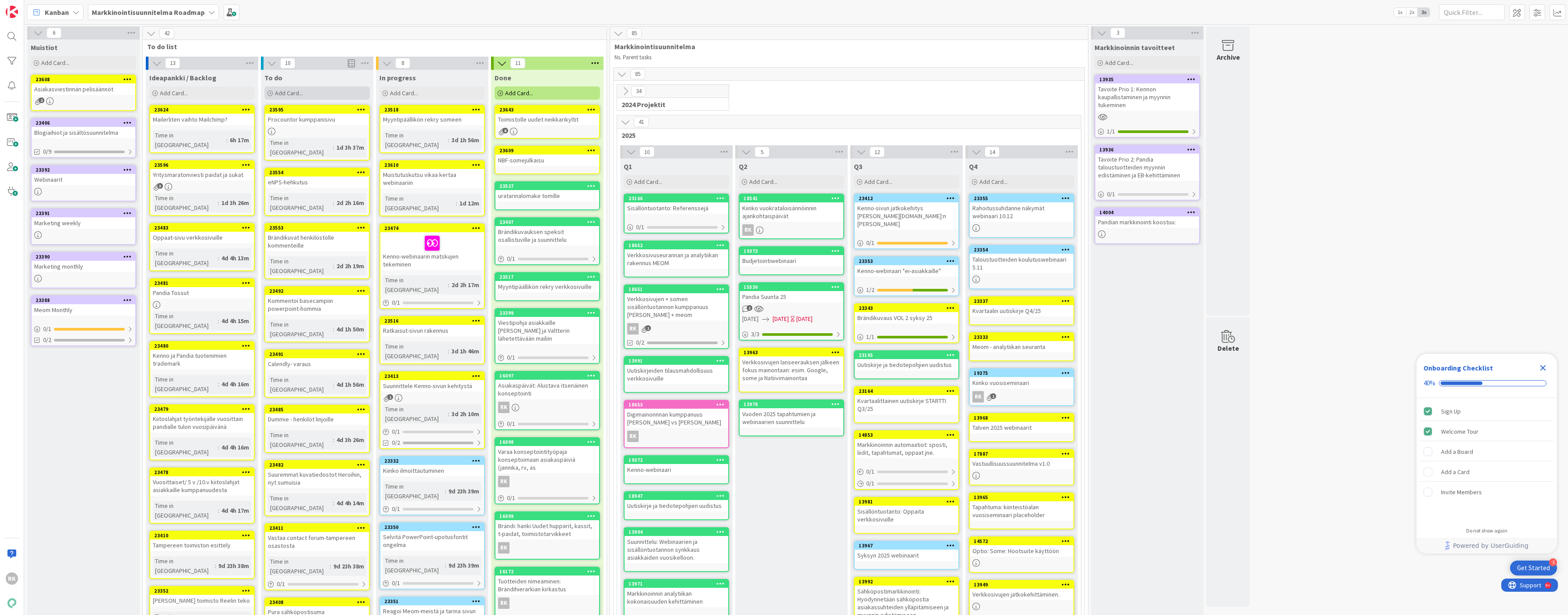
click at [320, 89] on div "Add Card..." at bounding box center [317, 93] width 105 height 13
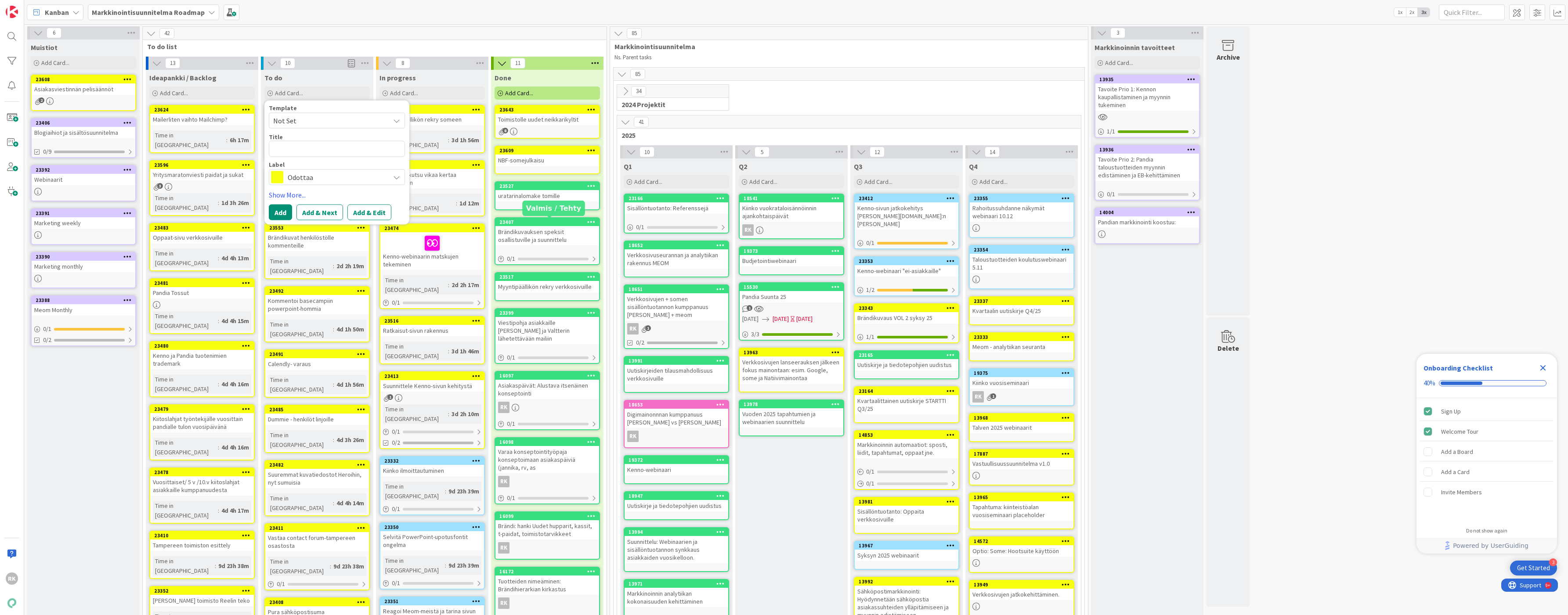
type textarea "x"
type textarea "KA"
type textarea "x"
type textarea "KAr"
type textarea "x"
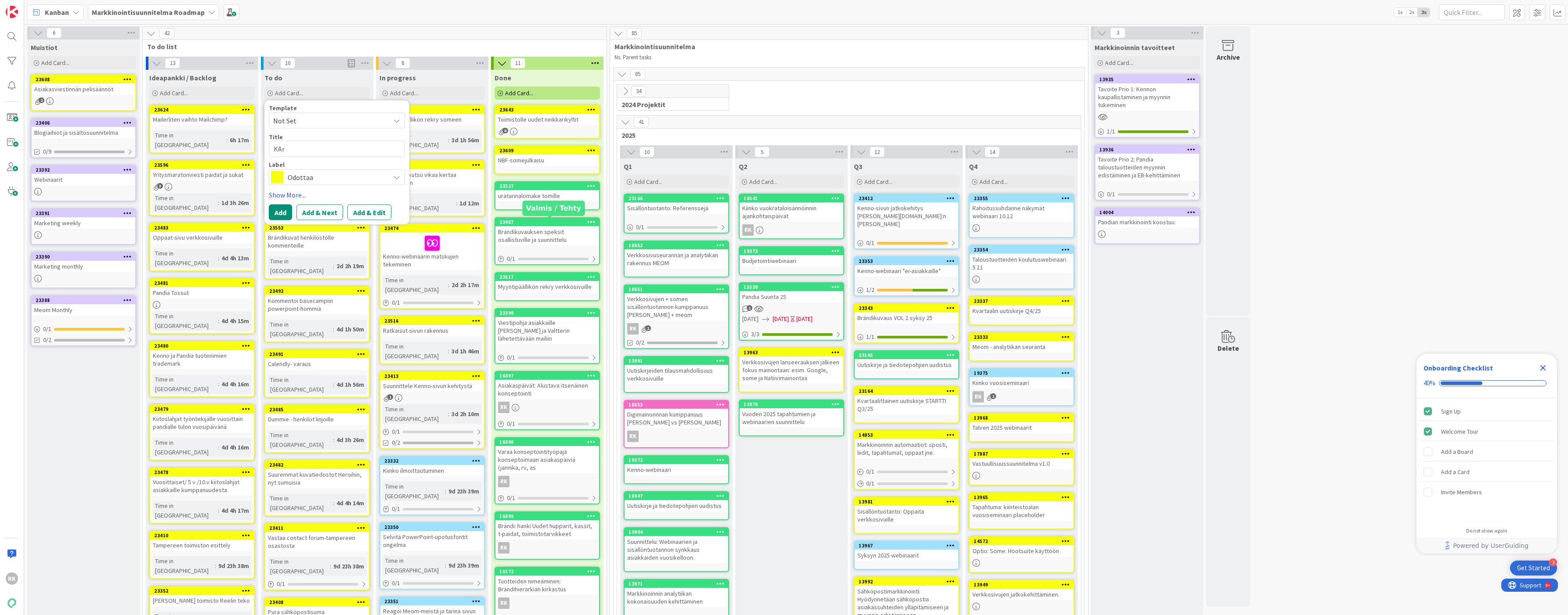
type textarea "[PERSON_NAME]"
type textarea "x"
type textarea "KArli"
type textarea "x"
type textarea "KArlil"
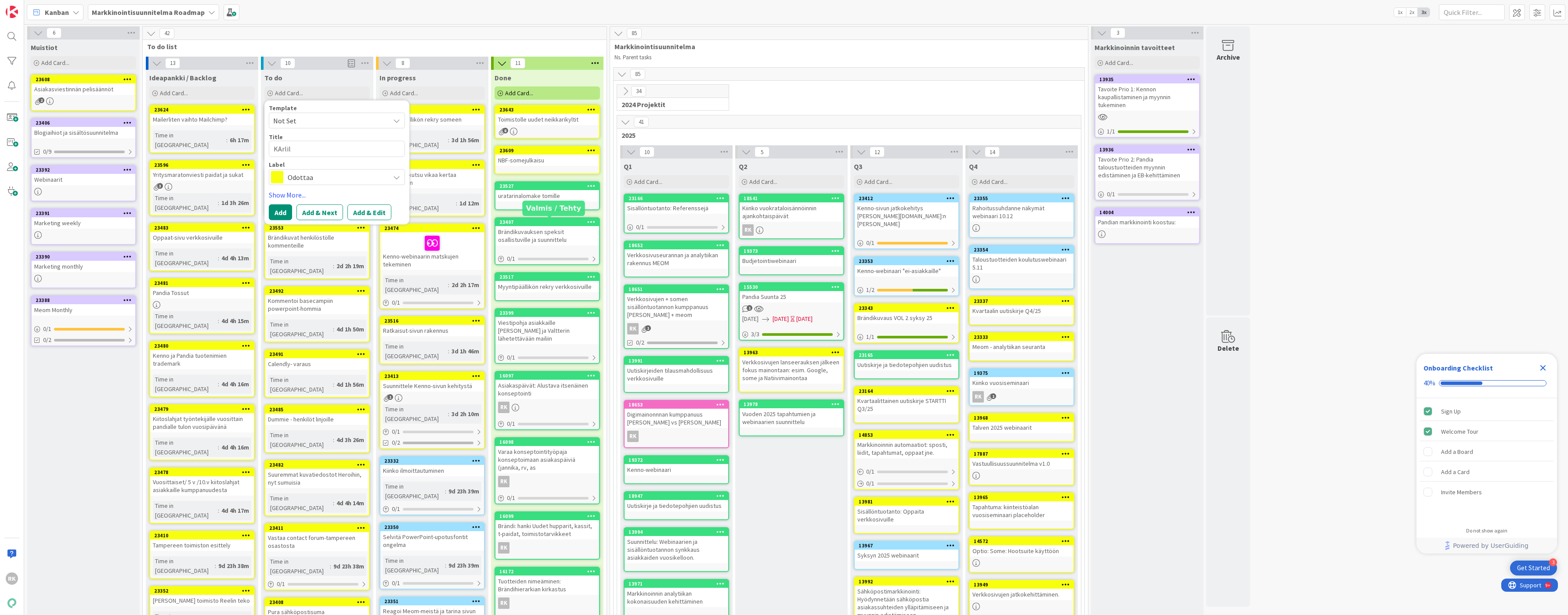
type textarea "x"
type textarea "KArlill"
type textarea "x"
type textarea "KArlille"
type textarea "x"
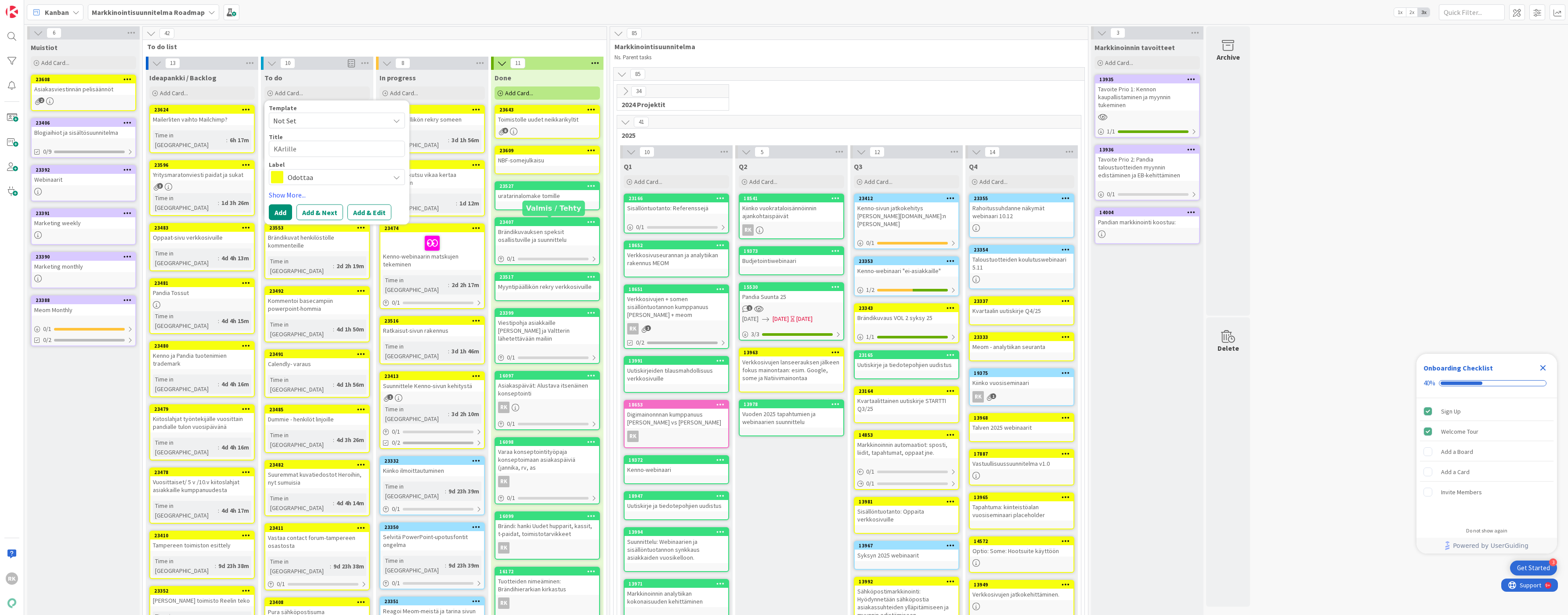
type textarea "KArlill"
type textarea "x"
type textarea "KArlil"
type textarea "x"
type textarea "KArli"
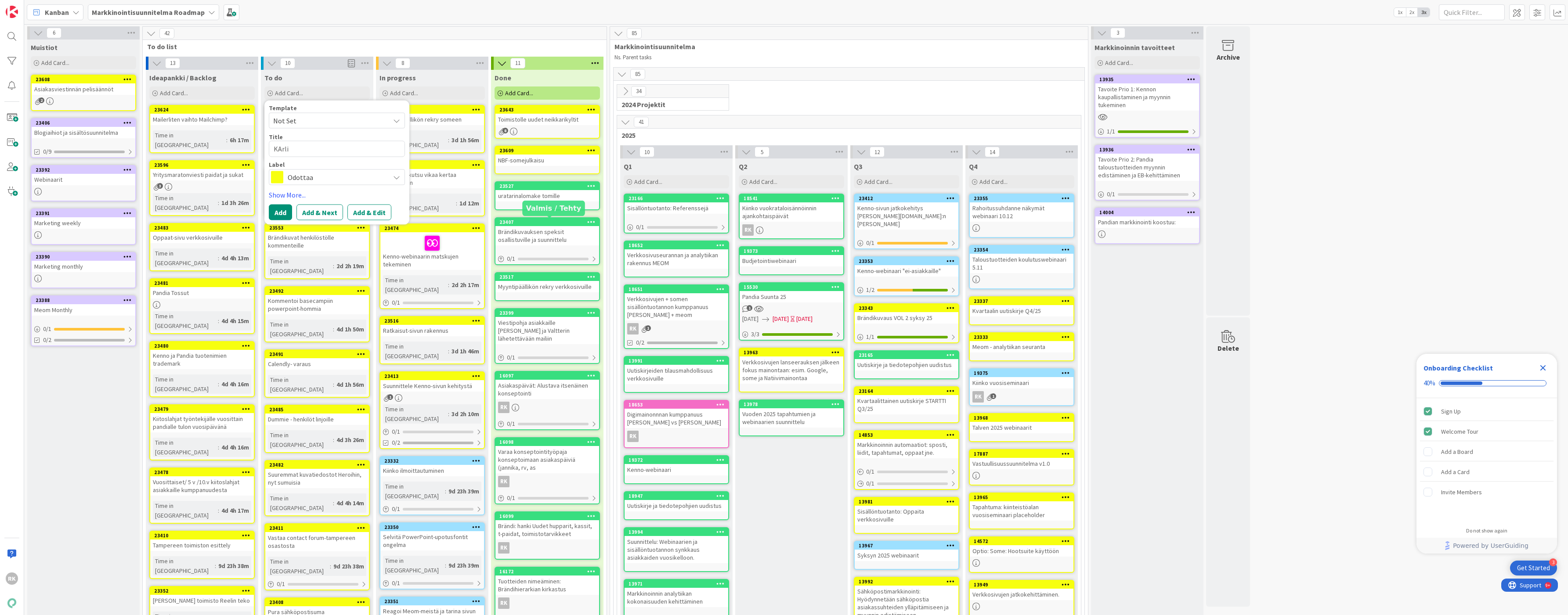
type textarea "x"
type textarea "[PERSON_NAME]"
type textarea "x"
type textarea "KAr"
type textarea "x"
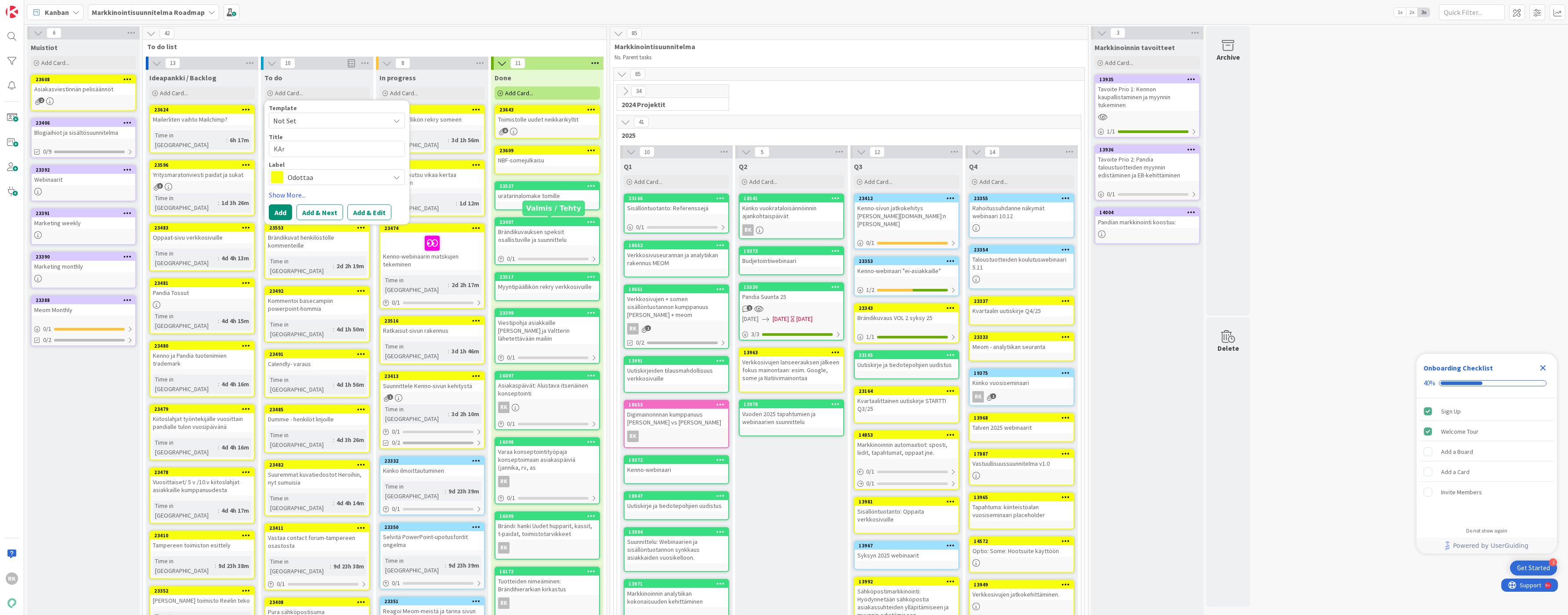
type textarea "KA"
type textarea "x"
type textarea "K"
type textarea "x"
type textarea "Ka"
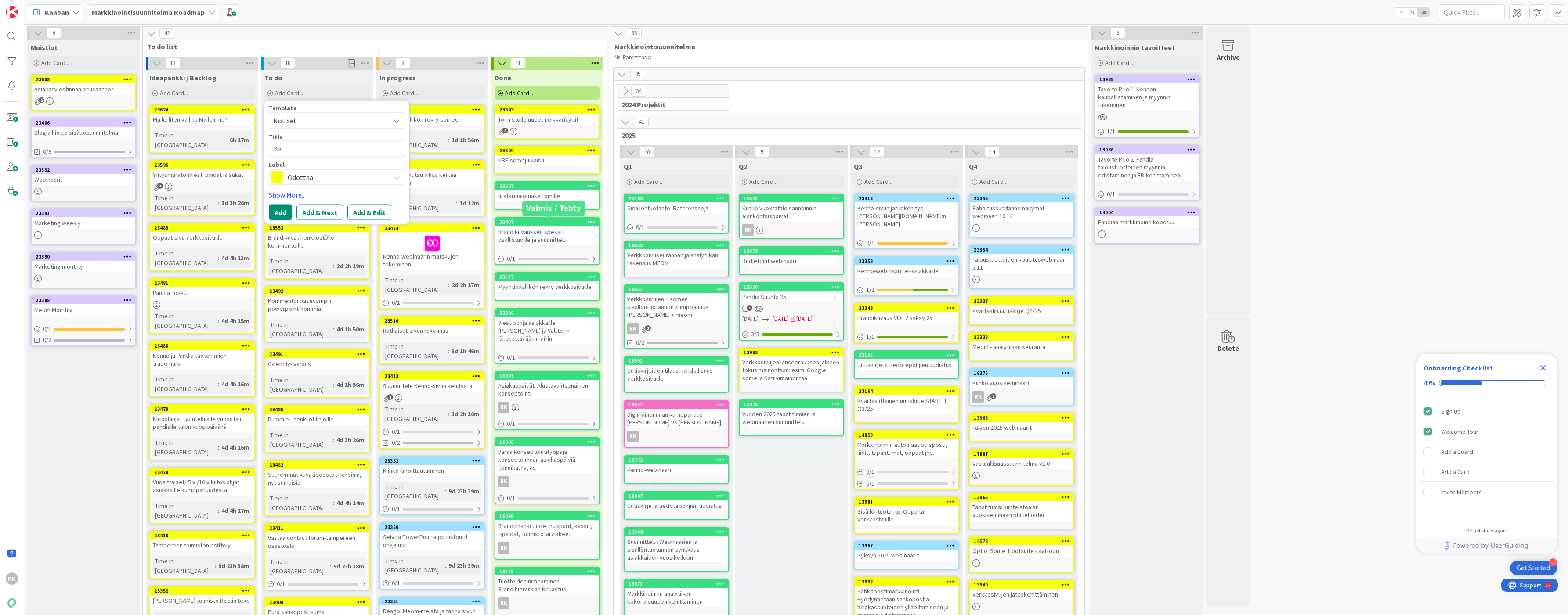
type textarea "x"
type textarea "Kar"
type textarea "x"
type textarea "[PERSON_NAME]"
type textarea "x"
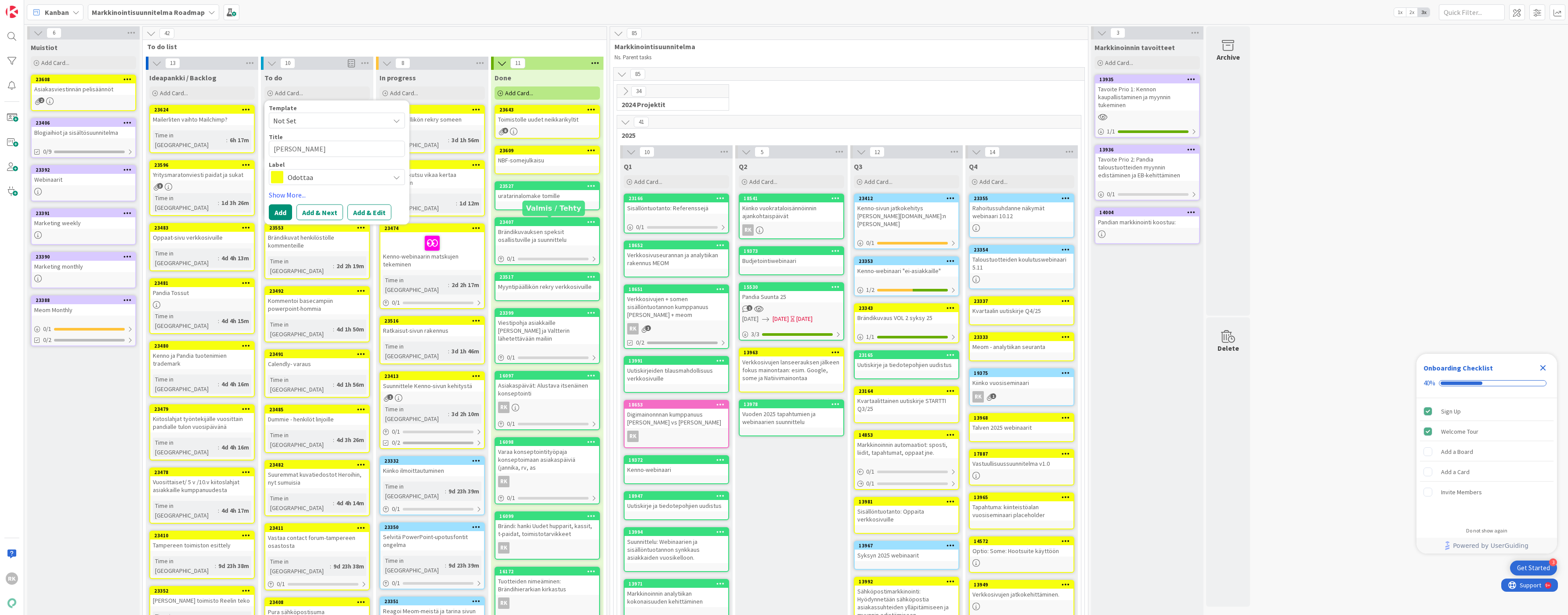
type textarea "Karli"
type textarea "x"
type textarea "Karlil"
type textarea "x"
type textarea "Karlill"
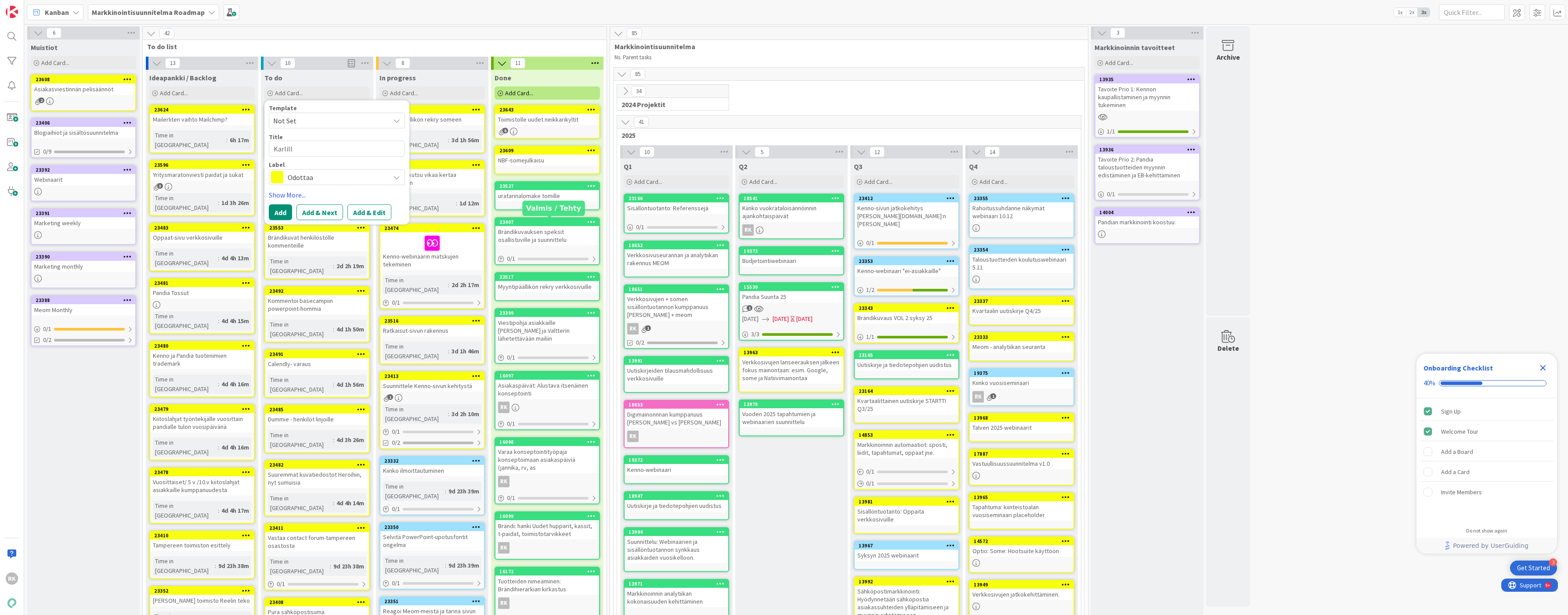
type textarea "x"
type textarea "[PERSON_NAME]"
type textarea "x"
type textarea "[PERSON_NAME]"
type textarea "x"
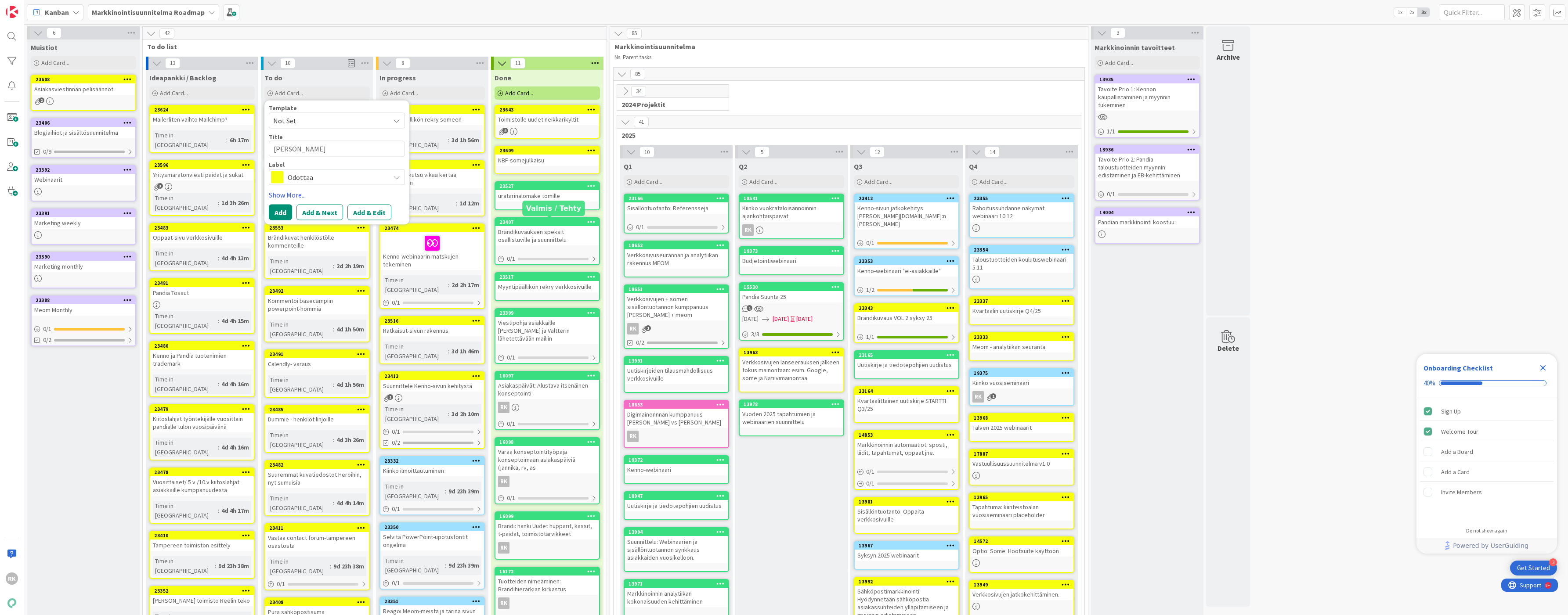
type textarea "[PERSON_NAME]"
type textarea "x"
type textarea "[PERSON_NAME]"
type textarea "x"
type textarea "[PERSON_NAME]"
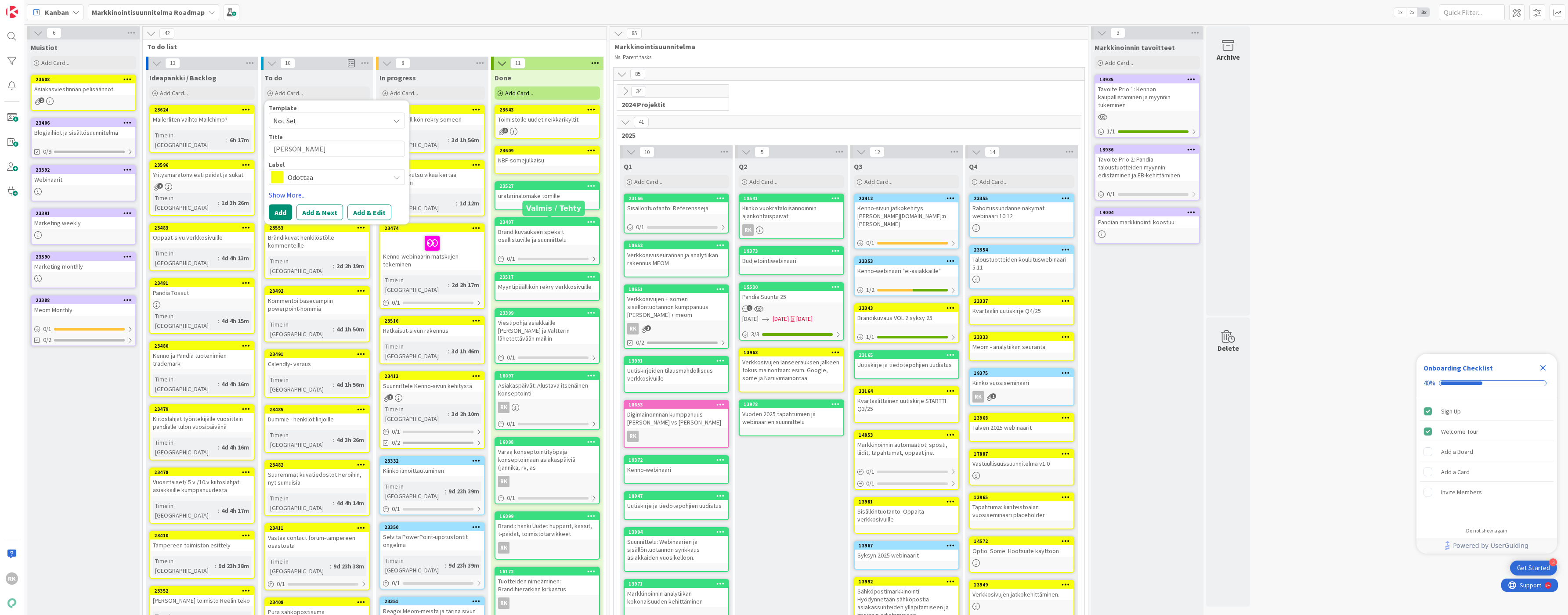
type textarea "x"
type textarea "[PERSON_NAME]"
type textarea "x"
type textarea "[PERSON_NAME]"
type textarea "x"
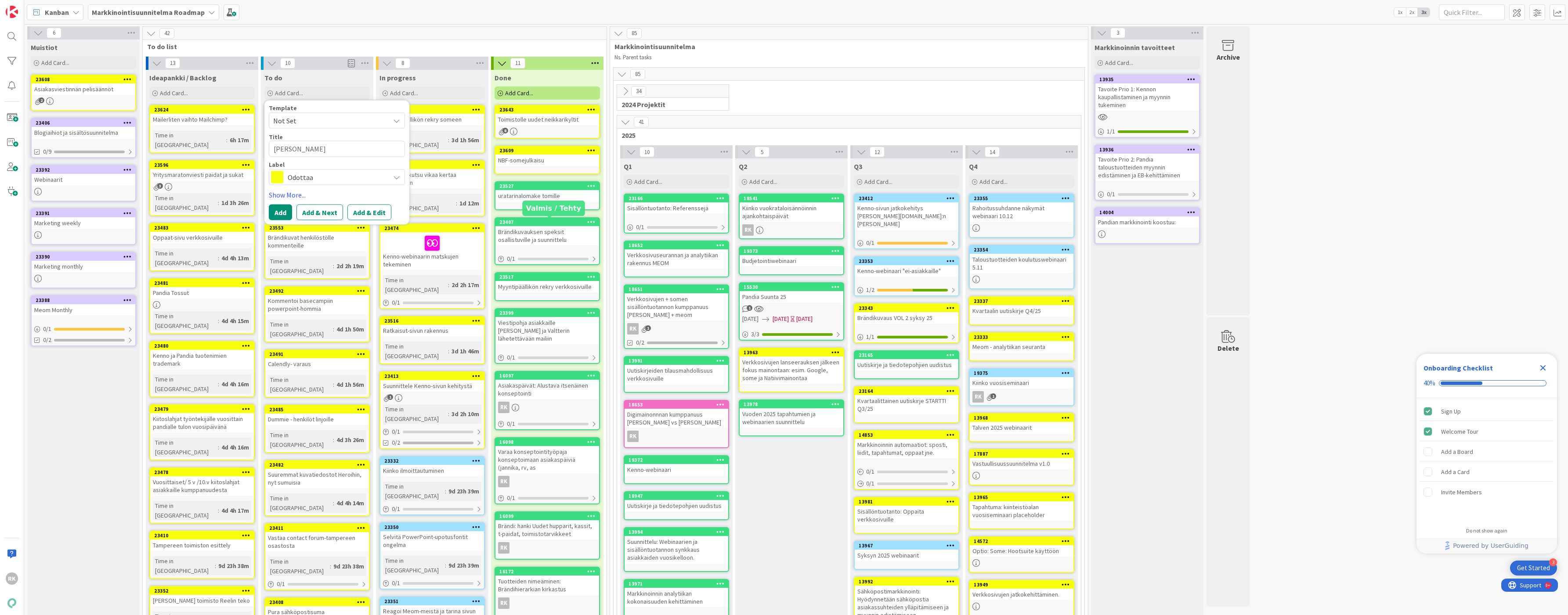
type textarea "[PERSON_NAME]"
type textarea "x"
type textarea "[PERSON_NAME]"
type textarea "x"
type textarea "[PERSON_NAME] kirjoite"
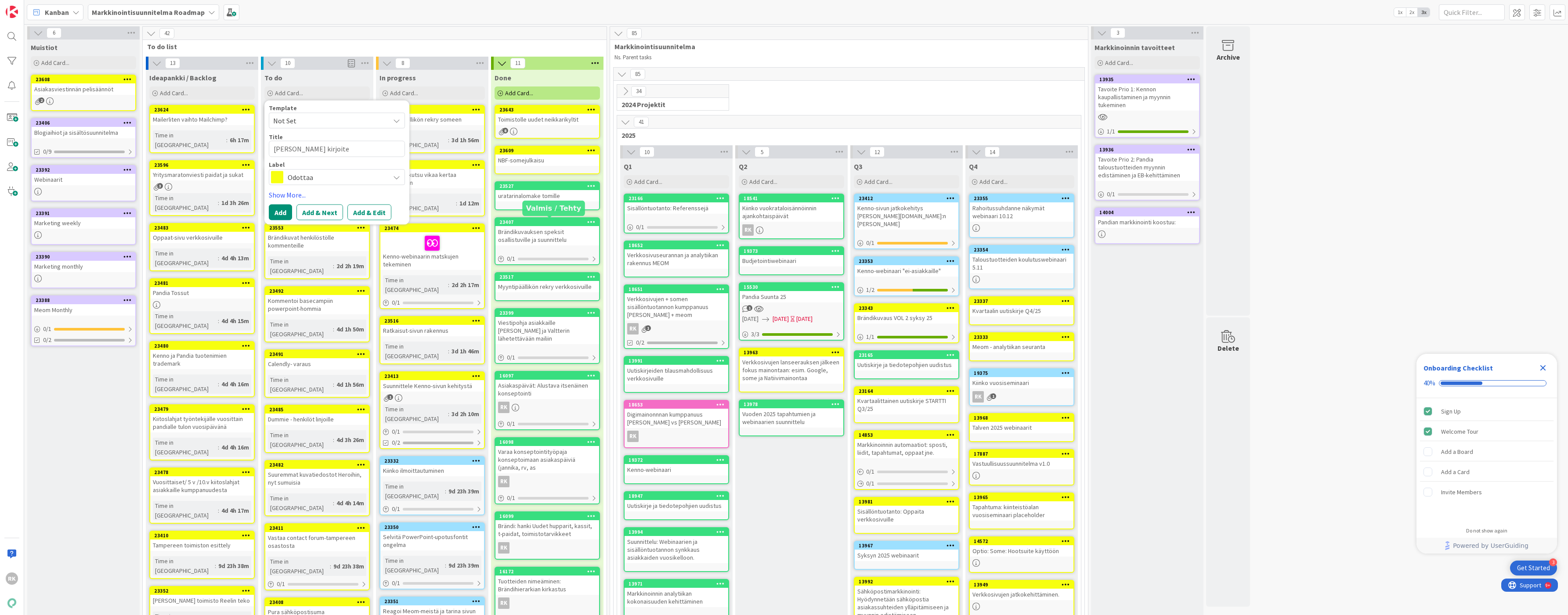
type textarea "x"
type textarea "[PERSON_NAME] kirjoitet"
type textarea "x"
type textarea "[PERSON_NAME] kirjoitett"
type textarea "x"
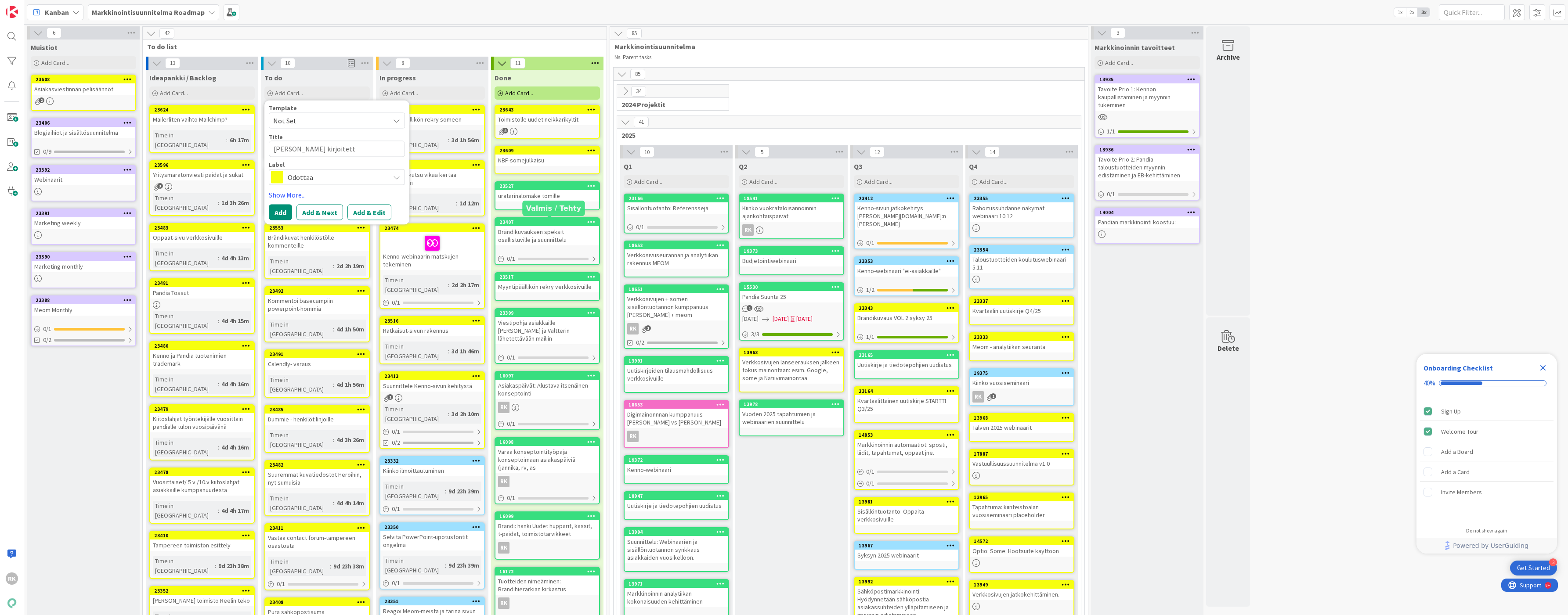
type textarea "[PERSON_NAME] kirjoitetta"
type textarea "x"
type textarea "[PERSON_NAME] kirjoitettav"
type textarea "x"
type textarea "[PERSON_NAME] kirjoitettava"
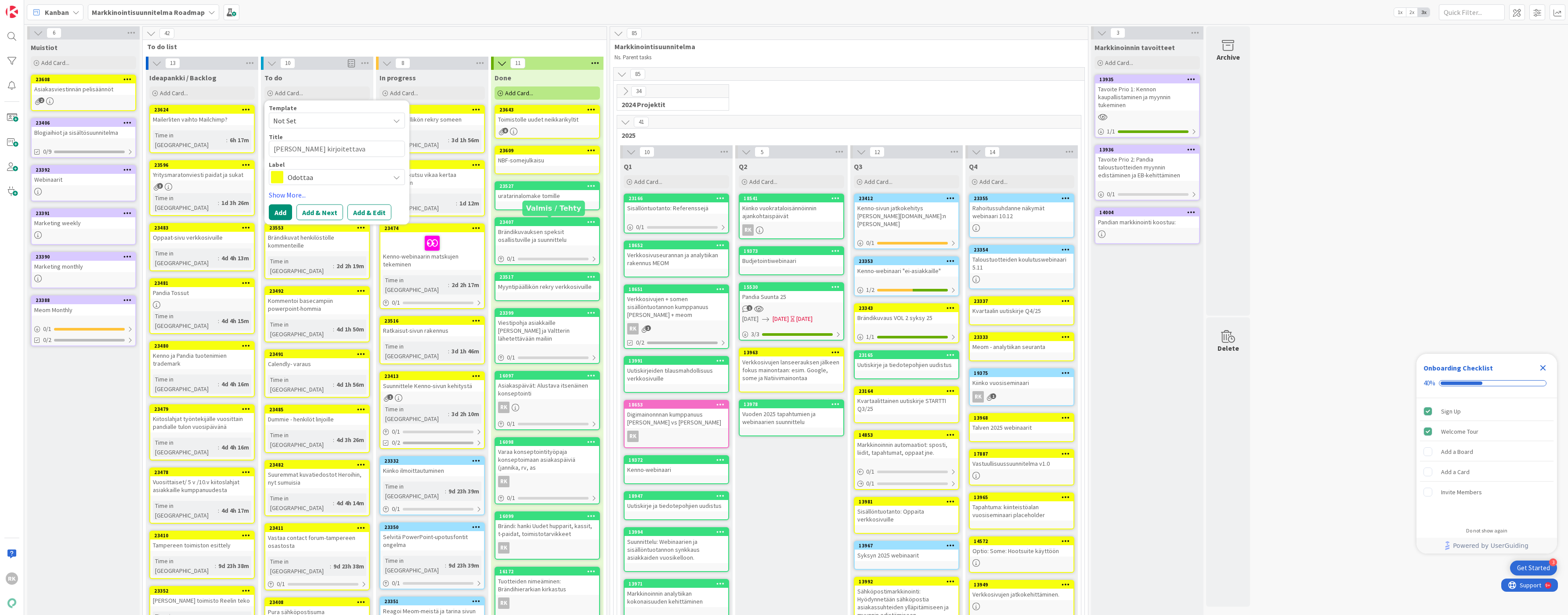
type textarea "x"
type textarea "[PERSON_NAME] kirjoitettavaa"
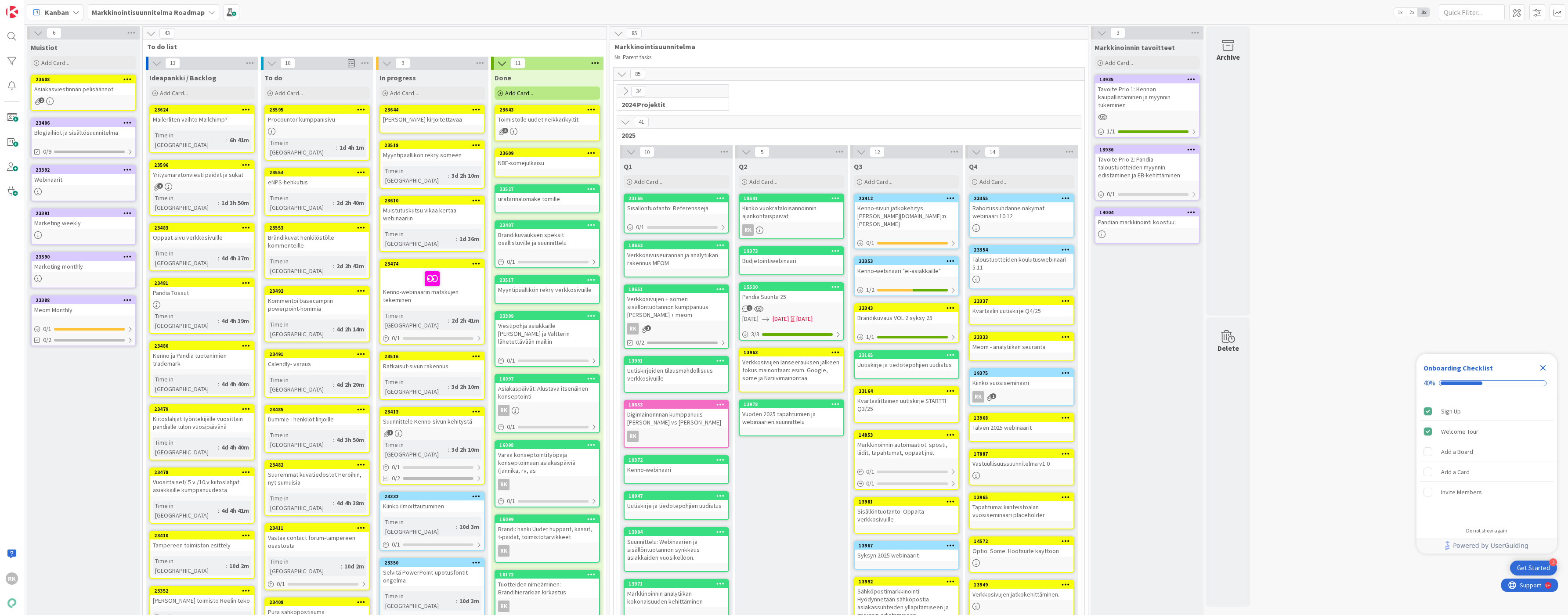
click at [444, 119] on div "[PERSON_NAME] kirjoitettavaa" at bounding box center [432, 119] width 103 height 11
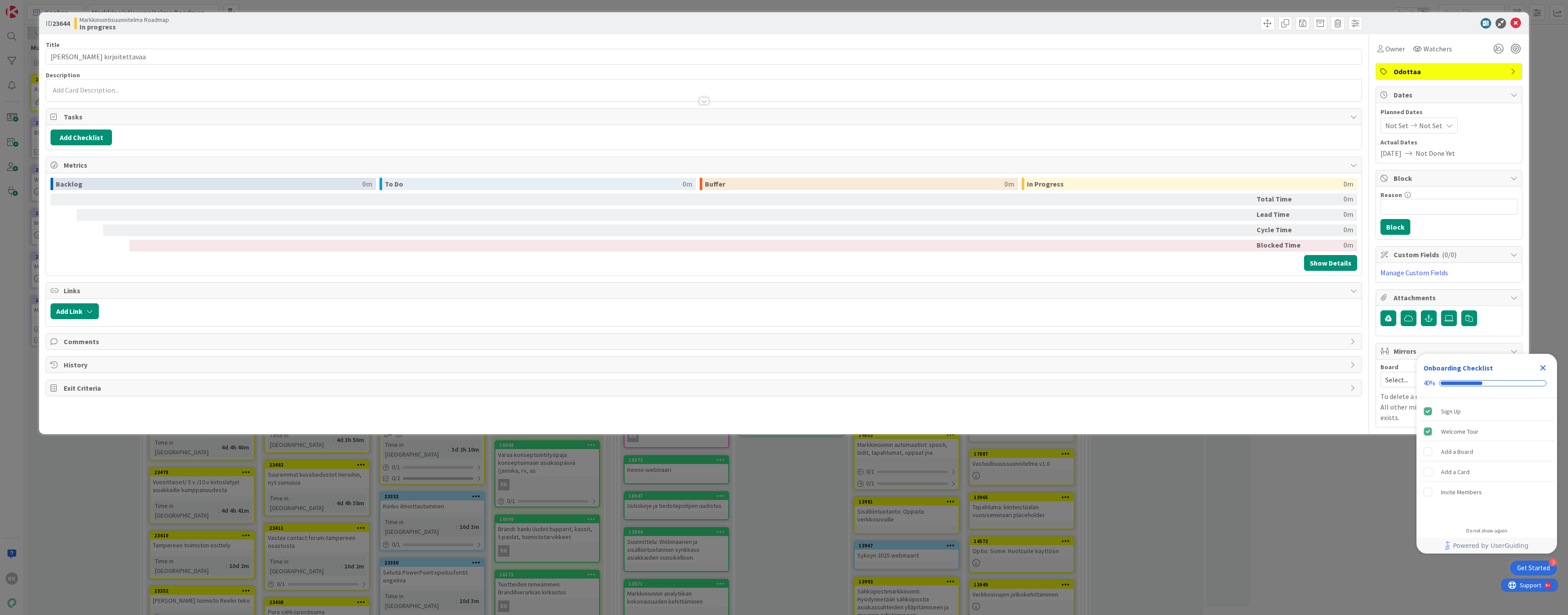
click at [131, 86] on div at bounding box center [704, 90] width 1316 height 22
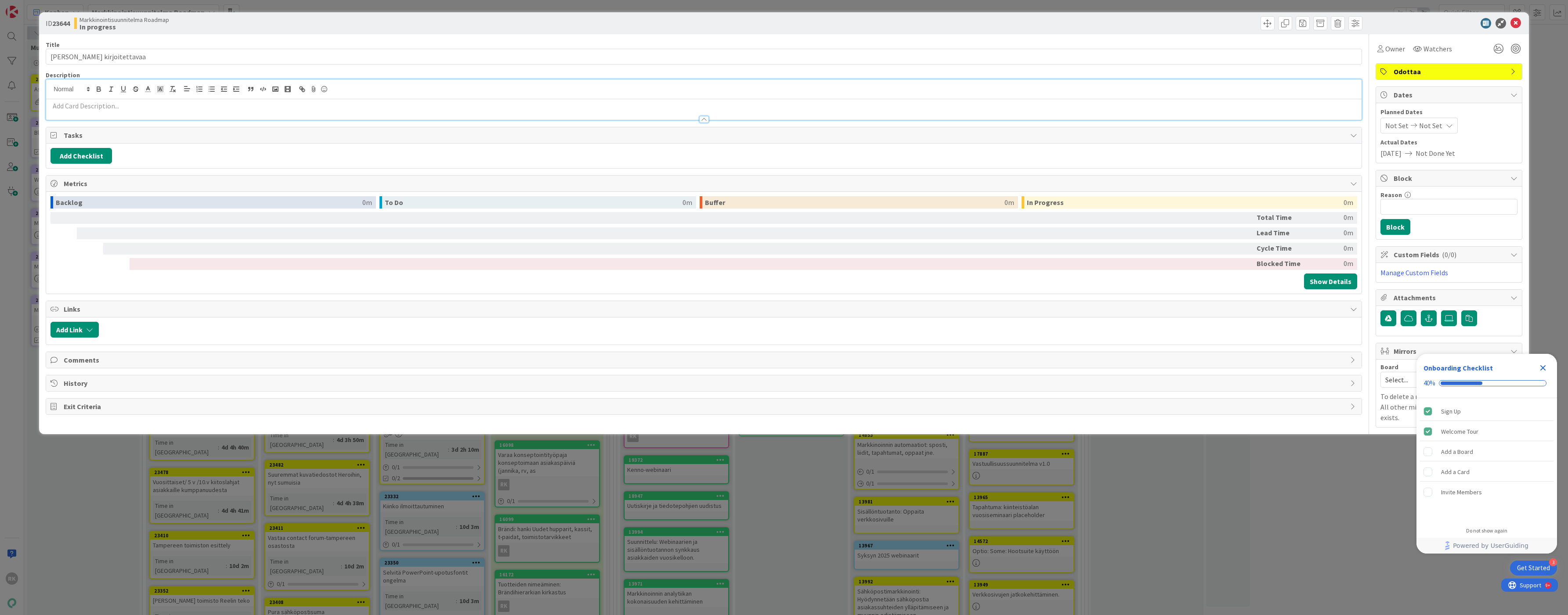
click at [131, 110] on p at bounding box center [704, 106] width 1307 height 10
click at [108, 108] on p at bounding box center [704, 106] width 1307 height 10
click at [1433, 276] on link "Manage Custom Fields" at bounding box center [1414, 273] width 67 height 9
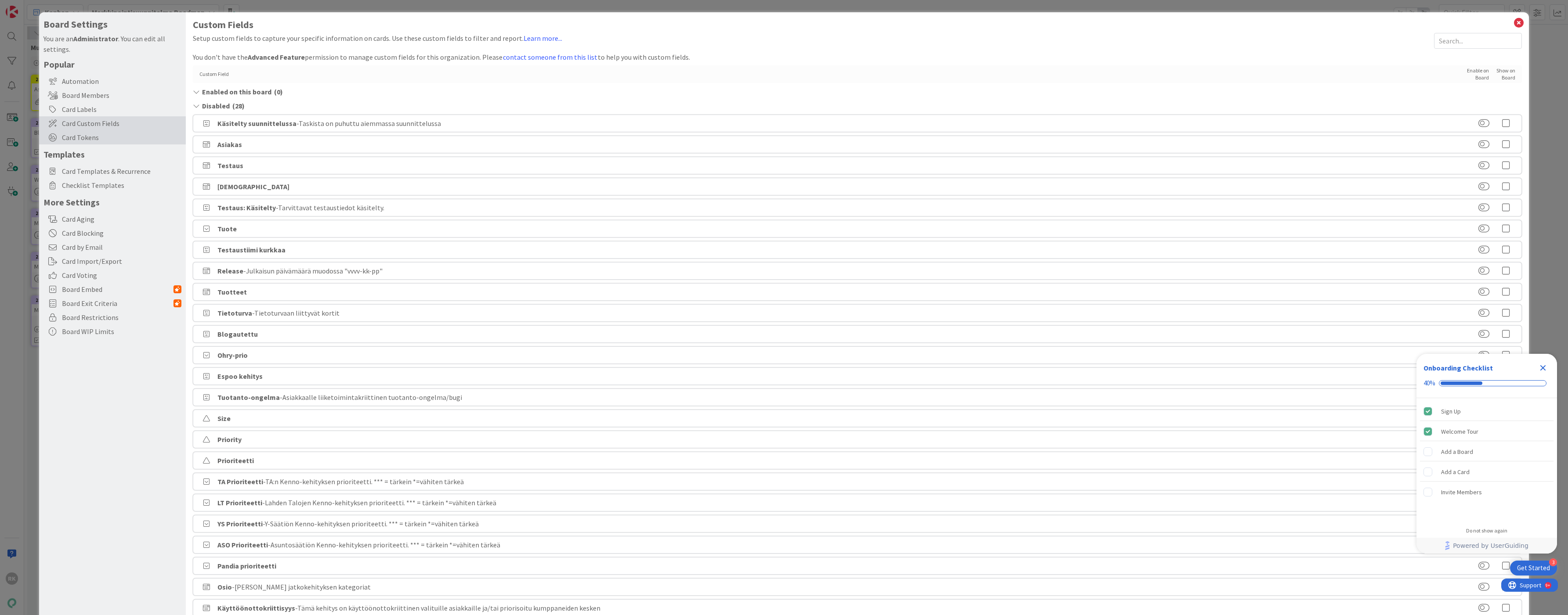
click at [116, 140] on span "Card Tokens" at bounding box center [122, 137] width 119 height 10
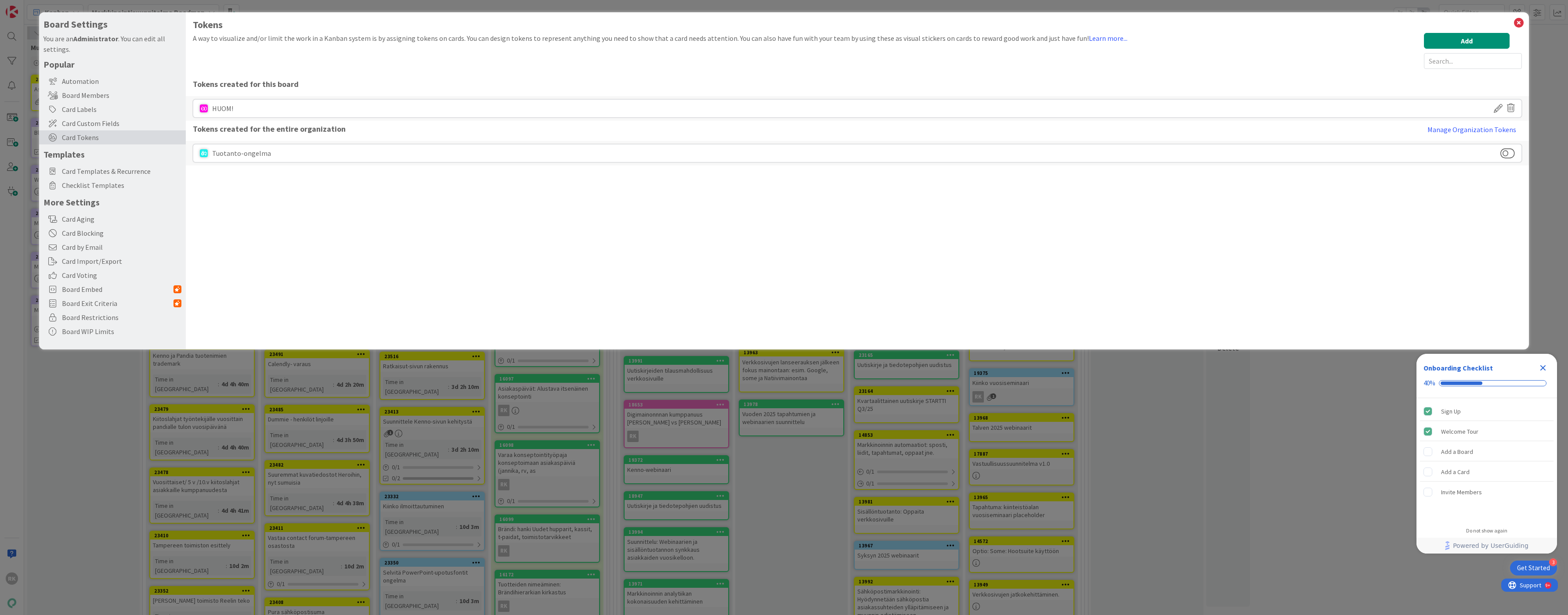
click at [221, 104] on div "HUOM!" at bounding box center [222, 108] width 21 height 17
click at [214, 105] on div "HUOM!" at bounding box center [222, 108] width 21 height 17
click at [1413, 107] on div "HUOM!" at bounding box center [857, 108] width 1329 height 18
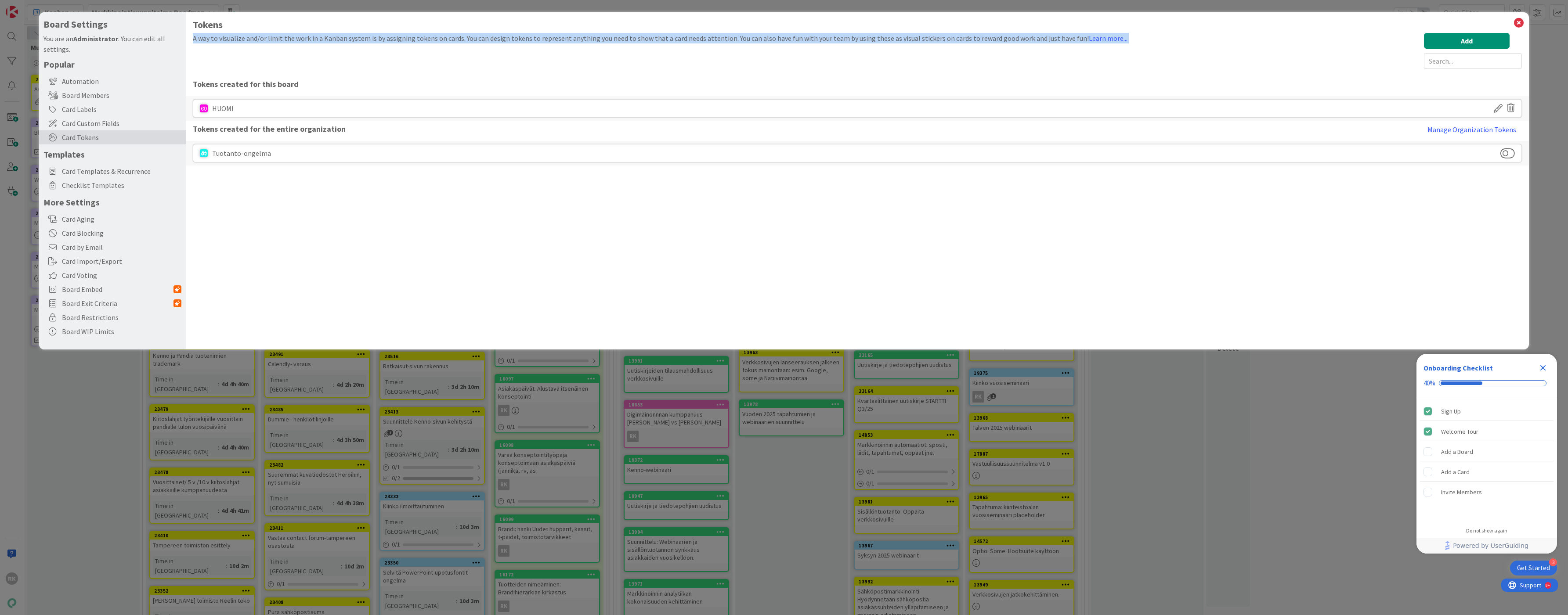
click at [1482, 31] on div "Tokens A way to visualize and/or limit the work in a Kanban system is by assign…" at bounding box center [857, 92] width 1329 height 146
click at [1479, 38] on button "Add" at bounding box center [1467, 41] width 86 height 16
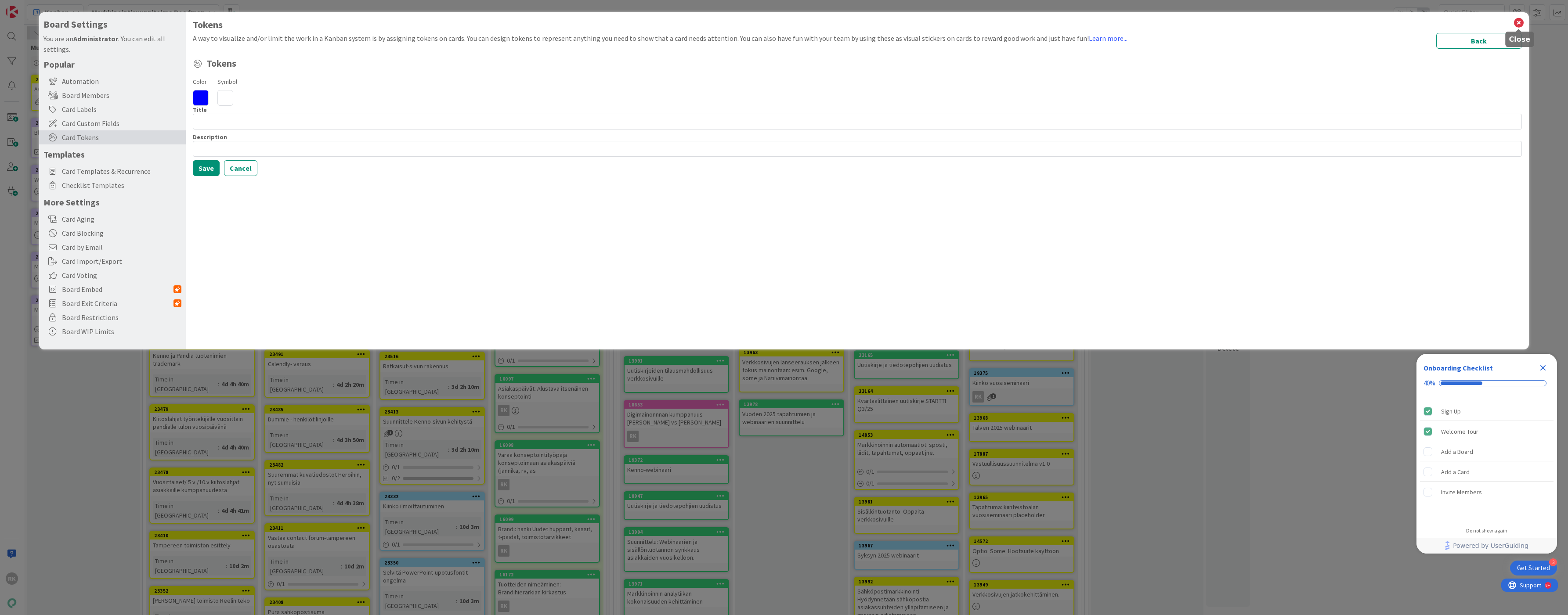
click at [1517, 22] on icon at bounding box center [1519, 23] width 11 height 12
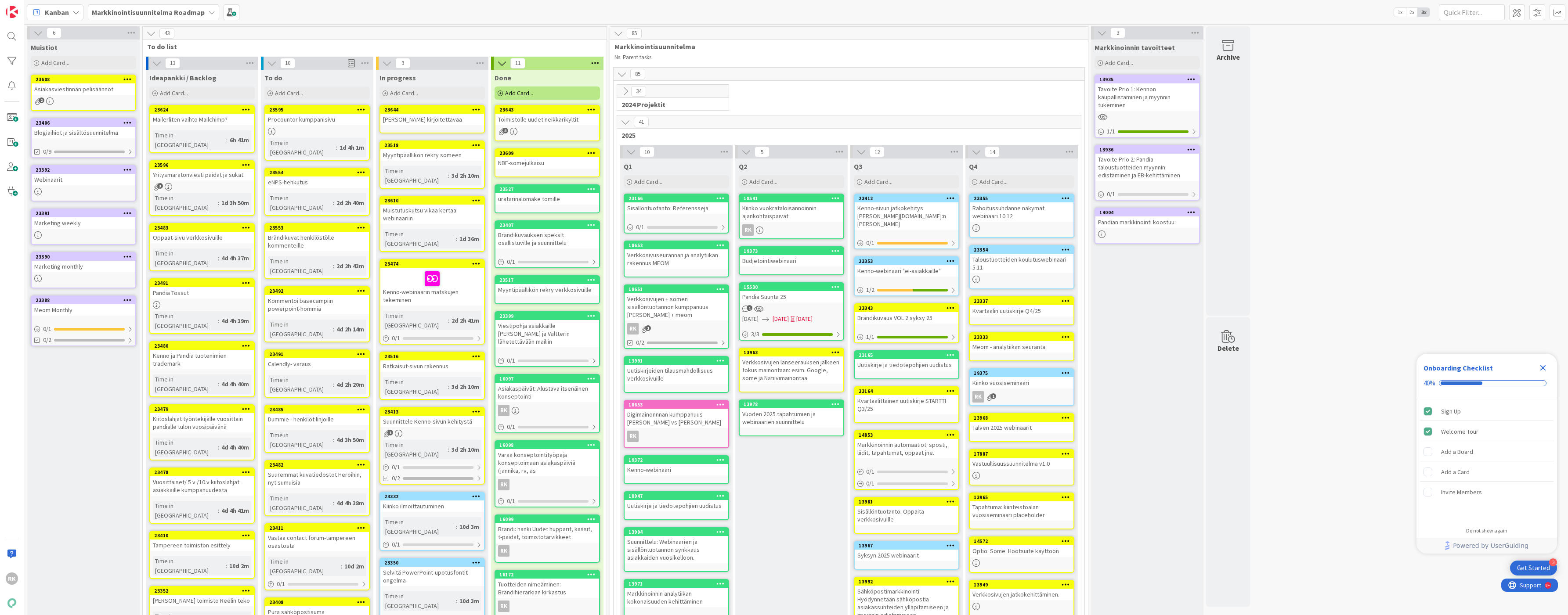
click at [476, 108] on icon at bounding box center [476, 108] width 9 height 6
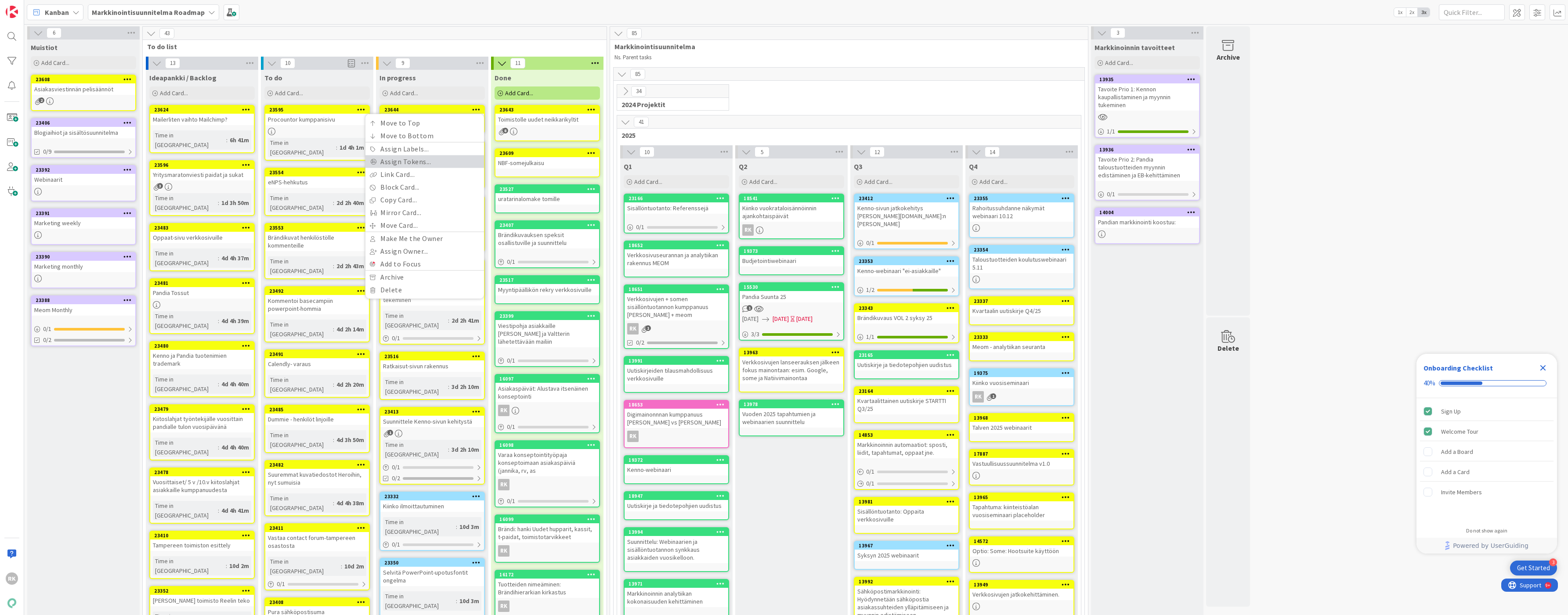
click at [404, 161] on link "Assign Tokens..." at bounding box center [424, 162] width 118 height 13
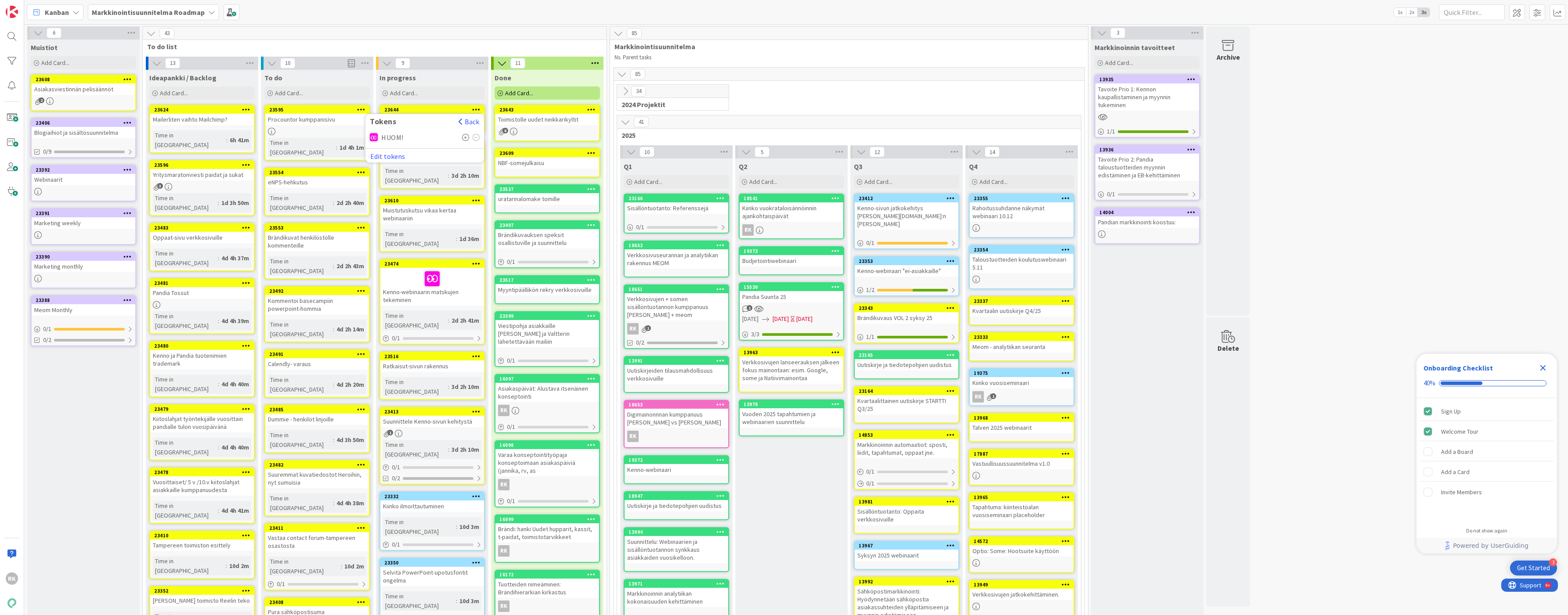
click at [391, 136] on span "HUOM!" at bounding box center [393, 137] width 23 height 8
click at [601, 101] on div "Done Add Card... 23643 Toimistolle uudet neikkarikyltit 8 23609 NBF-somejulkais…" at bounding box center [547, 618] width 112 height 1097
click at [472, 109] on icon at bounding box center [476, 108] width 9 height 6
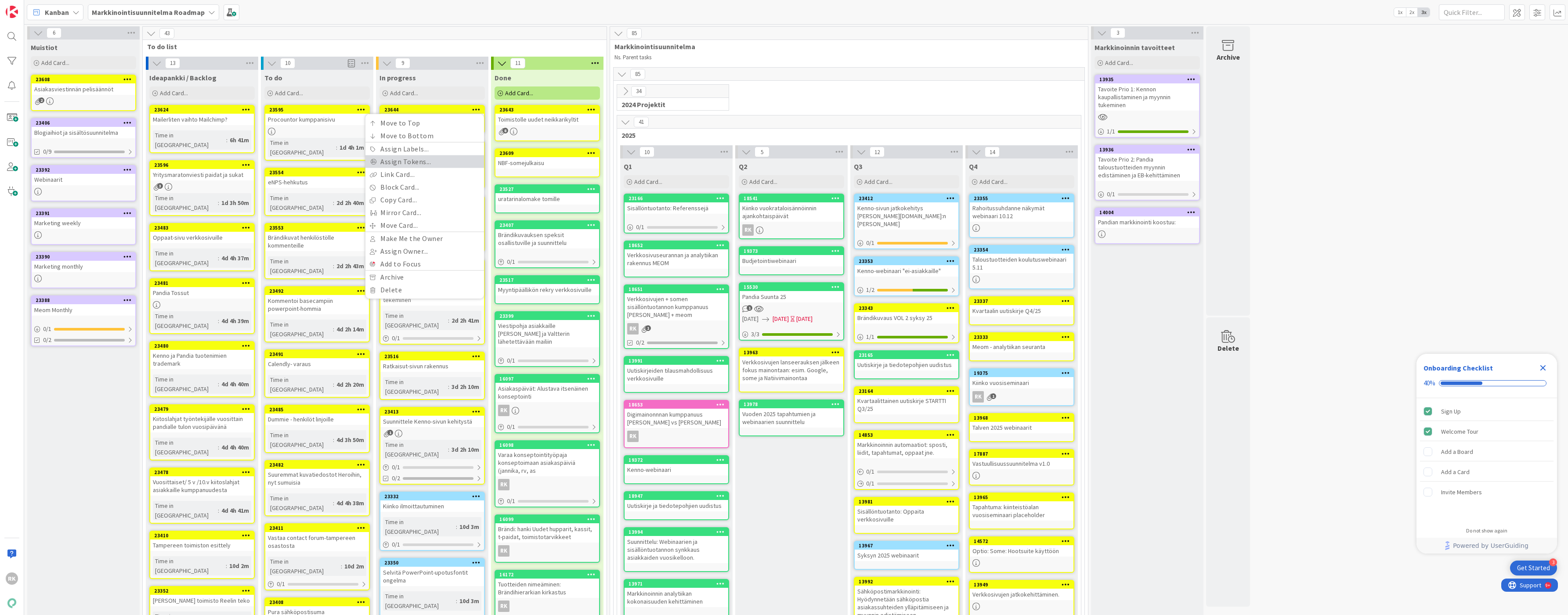
click at [411, 165] on link "Assign Tokens..." at bounding box center [424, 162] width 118 height 13
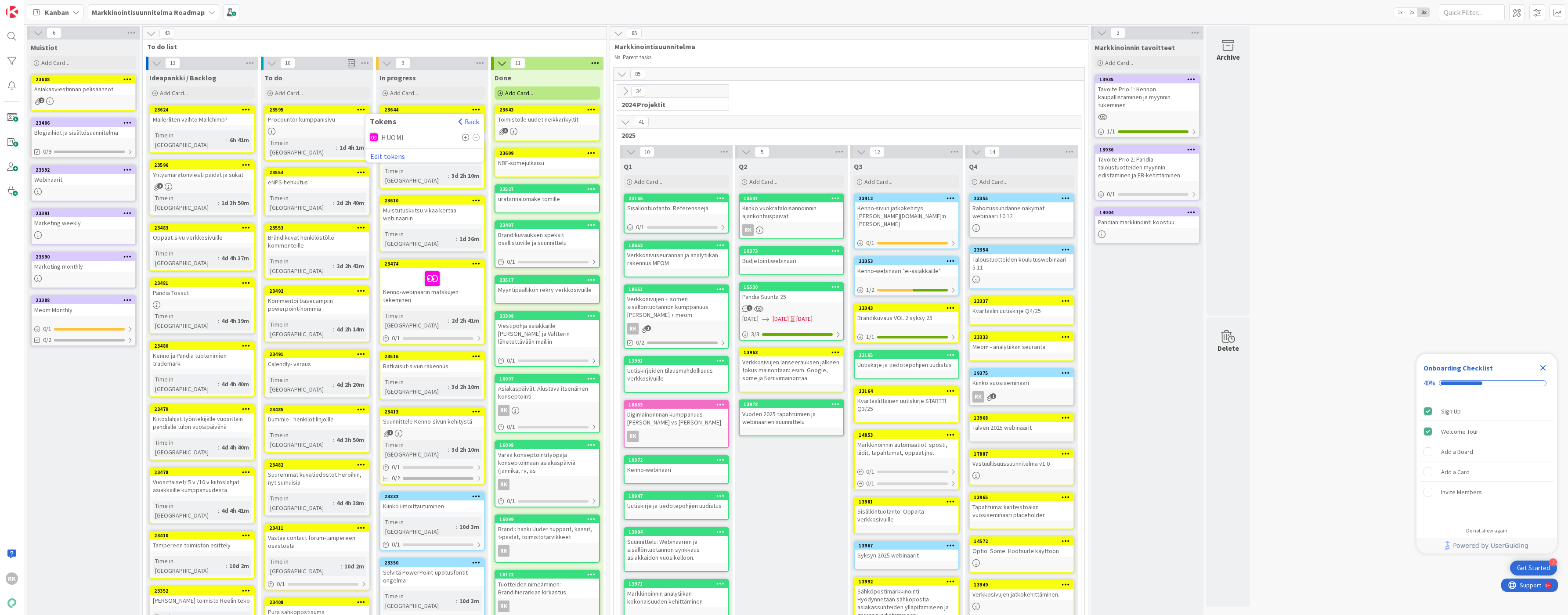
click at [466, 136] on icon at bounding box center [466, 137] width 8 height 7
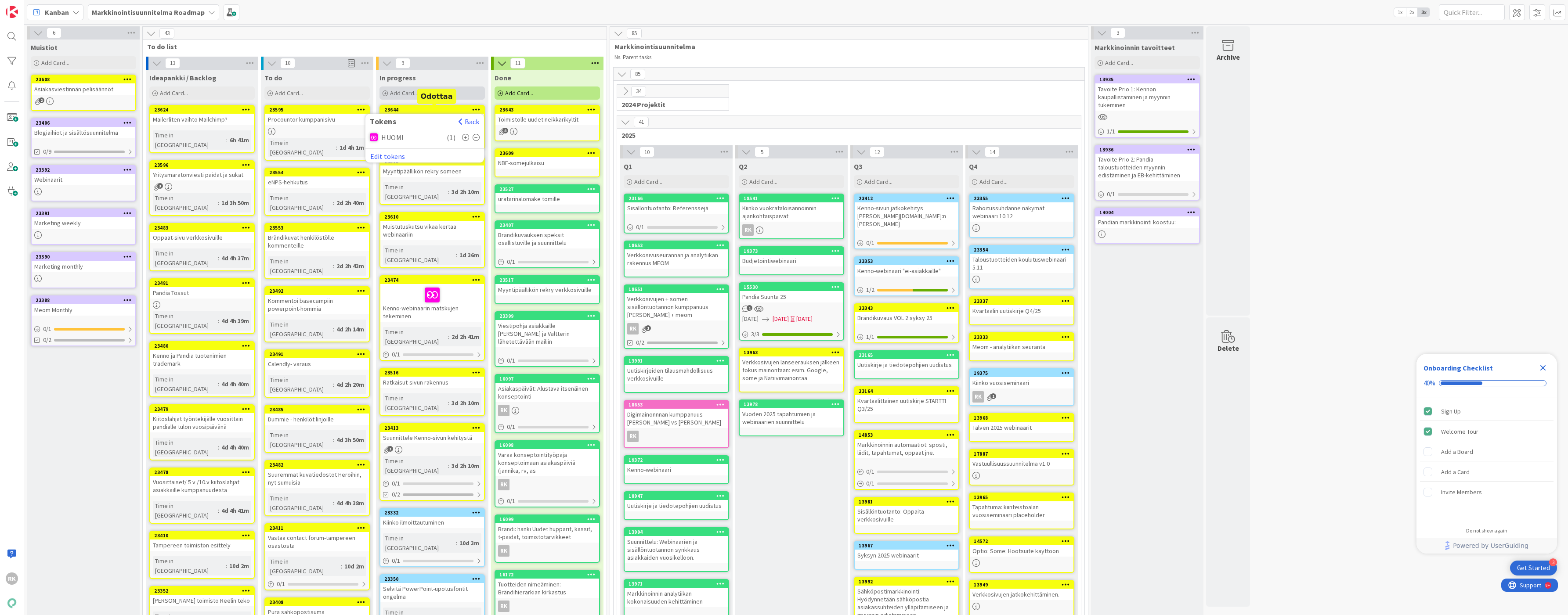
click at [413, 96] on span "Add Card..." at bounding box center [404, 93] width 28 height 8
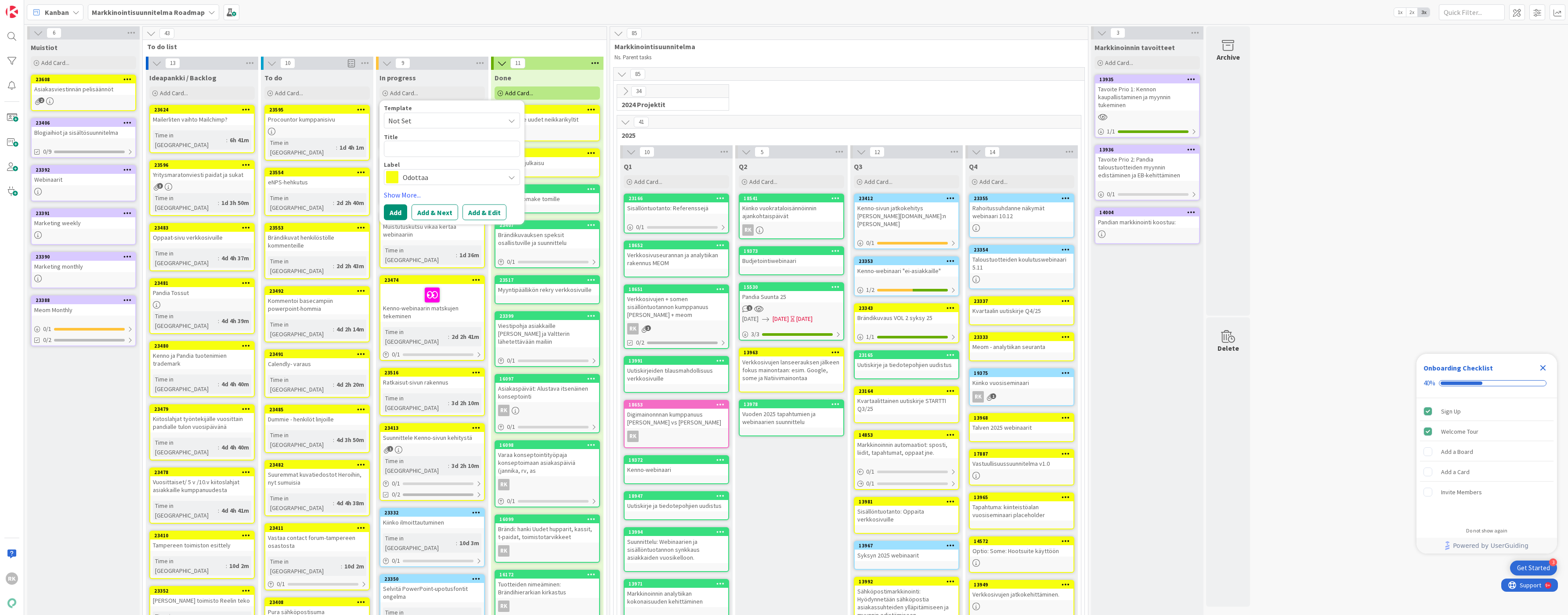
click at [433, 80] on div "In progress" at bounding box center [432, 78] width 105 height 9
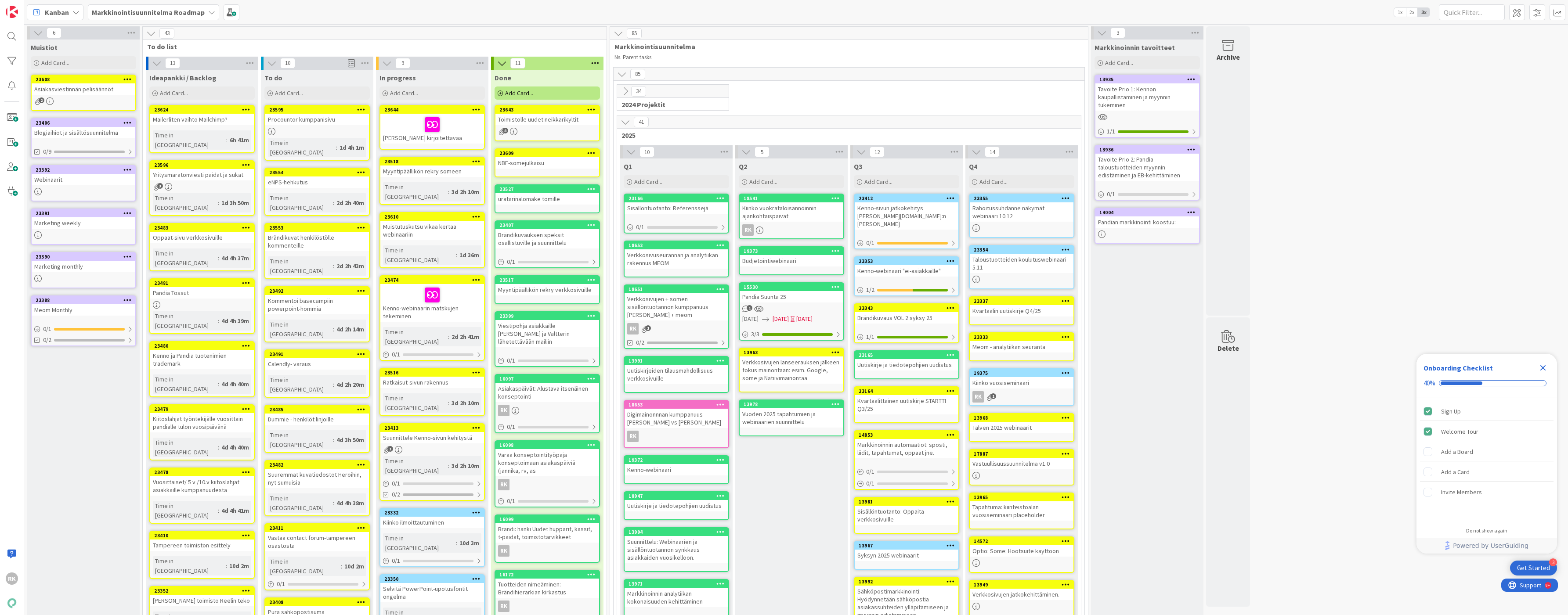
click at [477, 163] on icon at bounding box center [476, 161] width 9 height 6
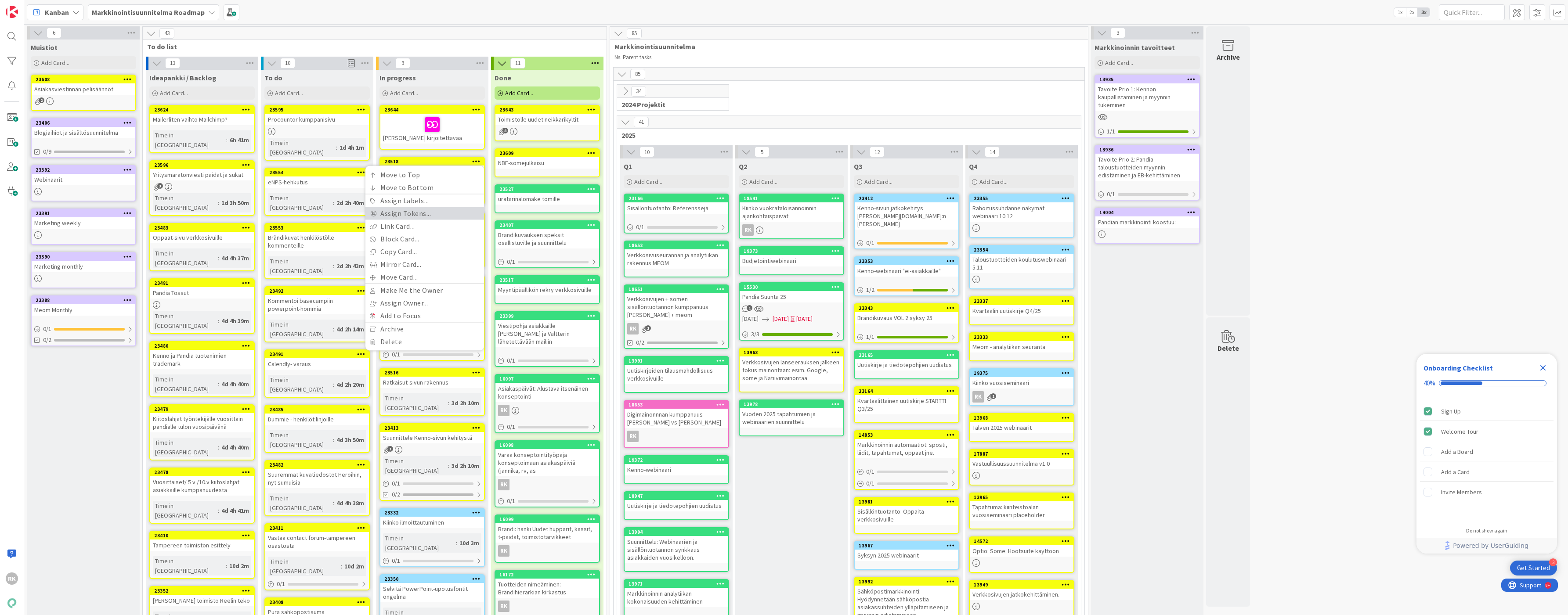
click at [415, 216] on link "Assign Tokens..." at bounding box center [424, 213] width 118 height 13
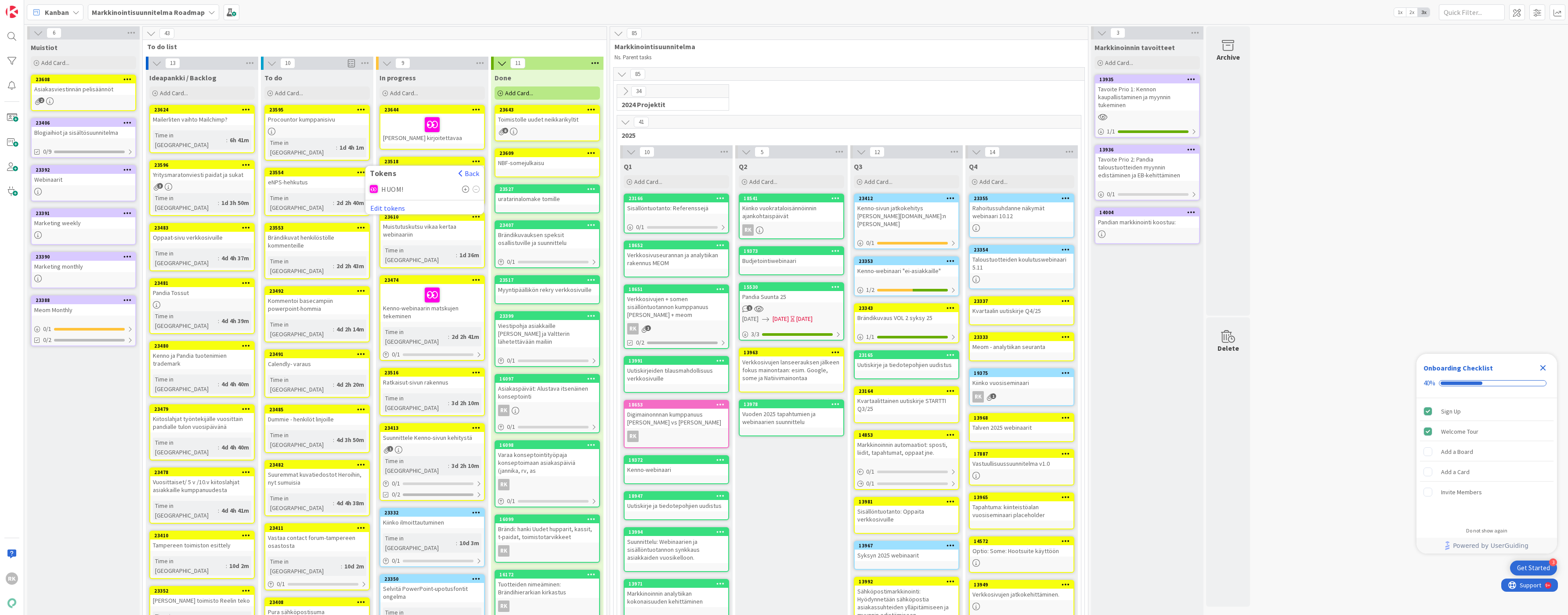
click at [464, 188] on icon at bounding box center [466, 189] width 8 height 7
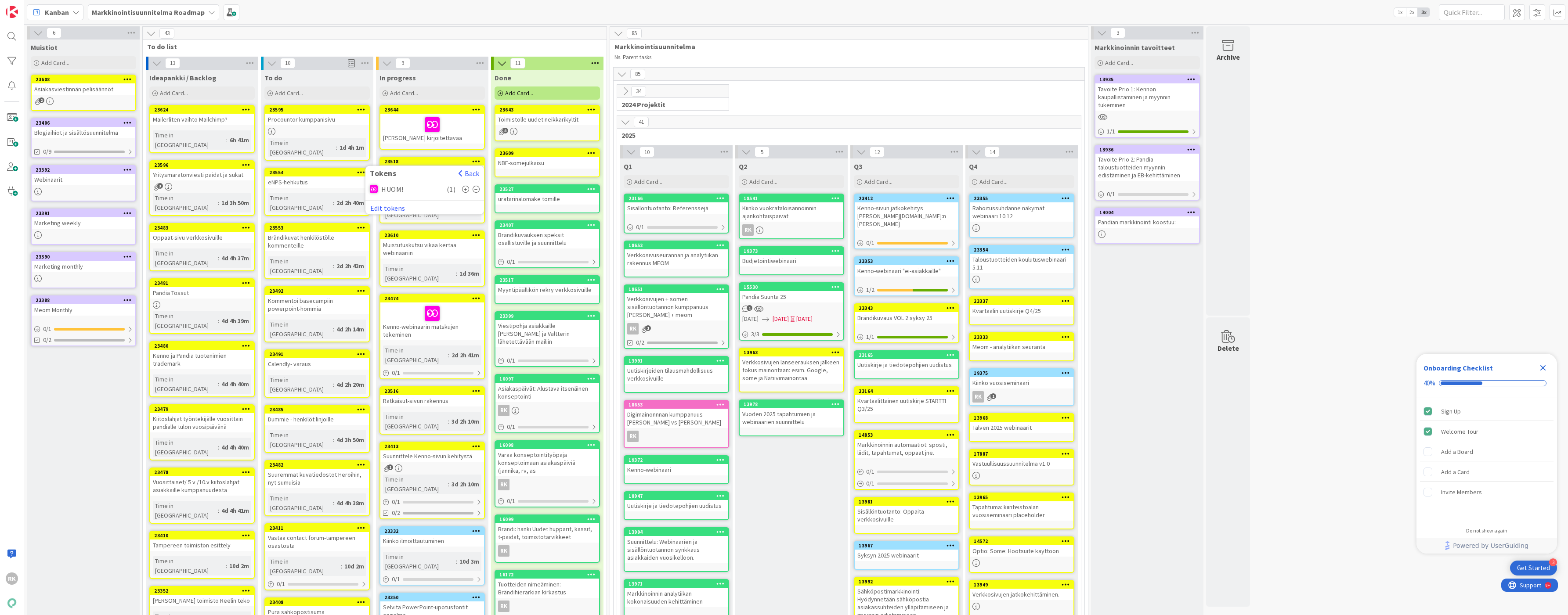
click at [514, 46] on span "To do list" at bounding box center [371, 46] width 448 height 9
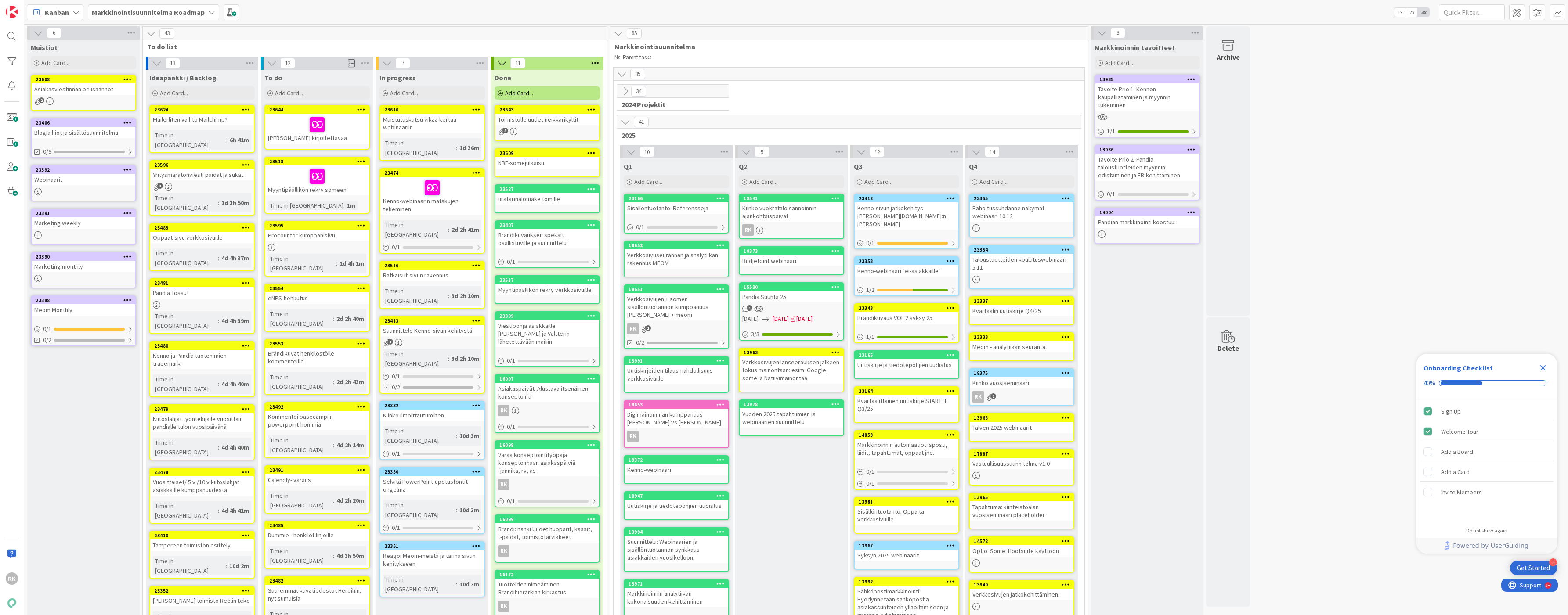
click at [411, 121] on div "Muistutuskutsu vikaa kertaa webinaariin" at bounding box center [432, 123] width 103 height 19
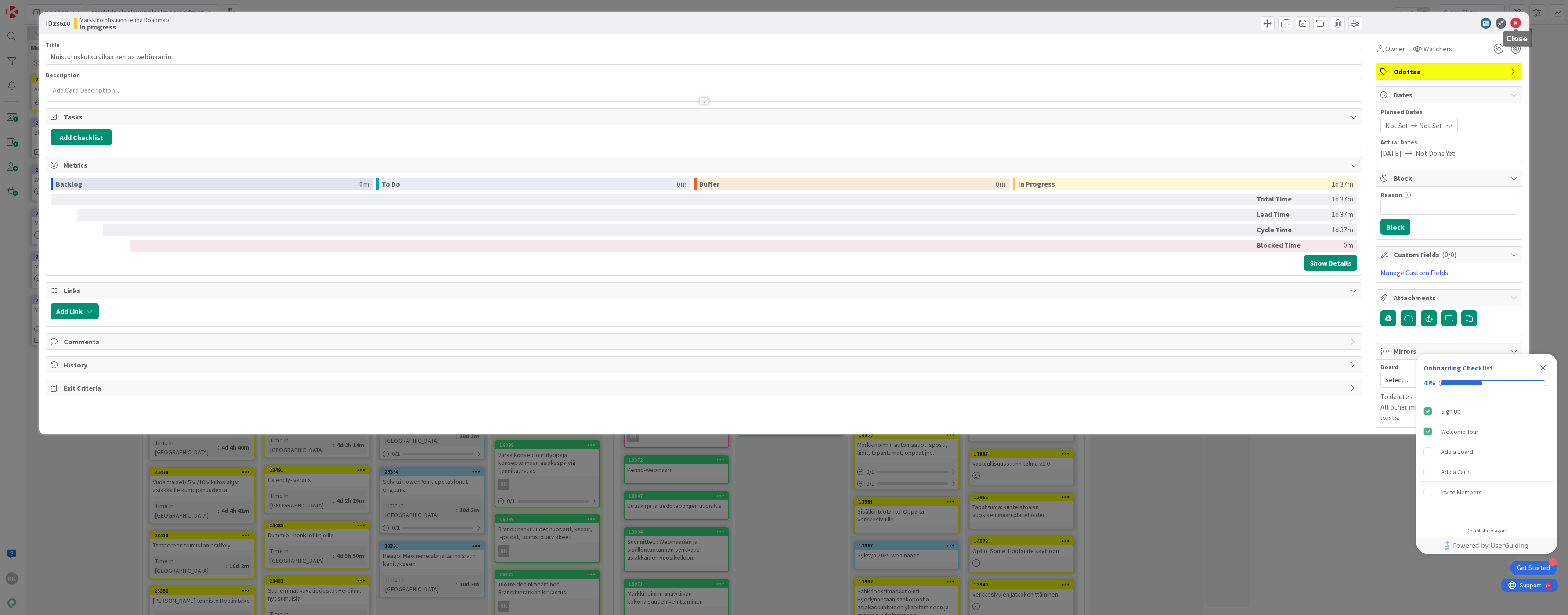
click at [1512, 24] on icon at bounding box center [1516, 24] width 11 height 10
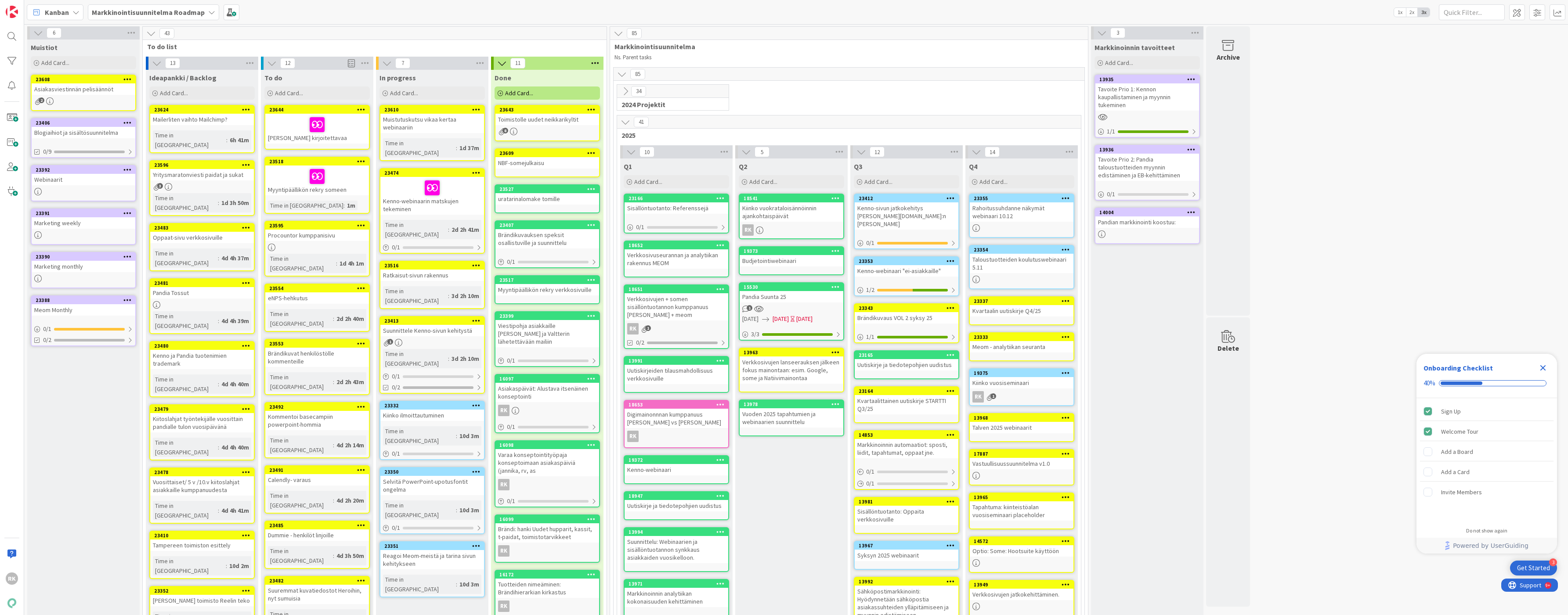
click at [436, 122] on div "Muistutuskutsu vikaa kertaa webinaariin" at bounding box center [432, 123] width 103 height 19
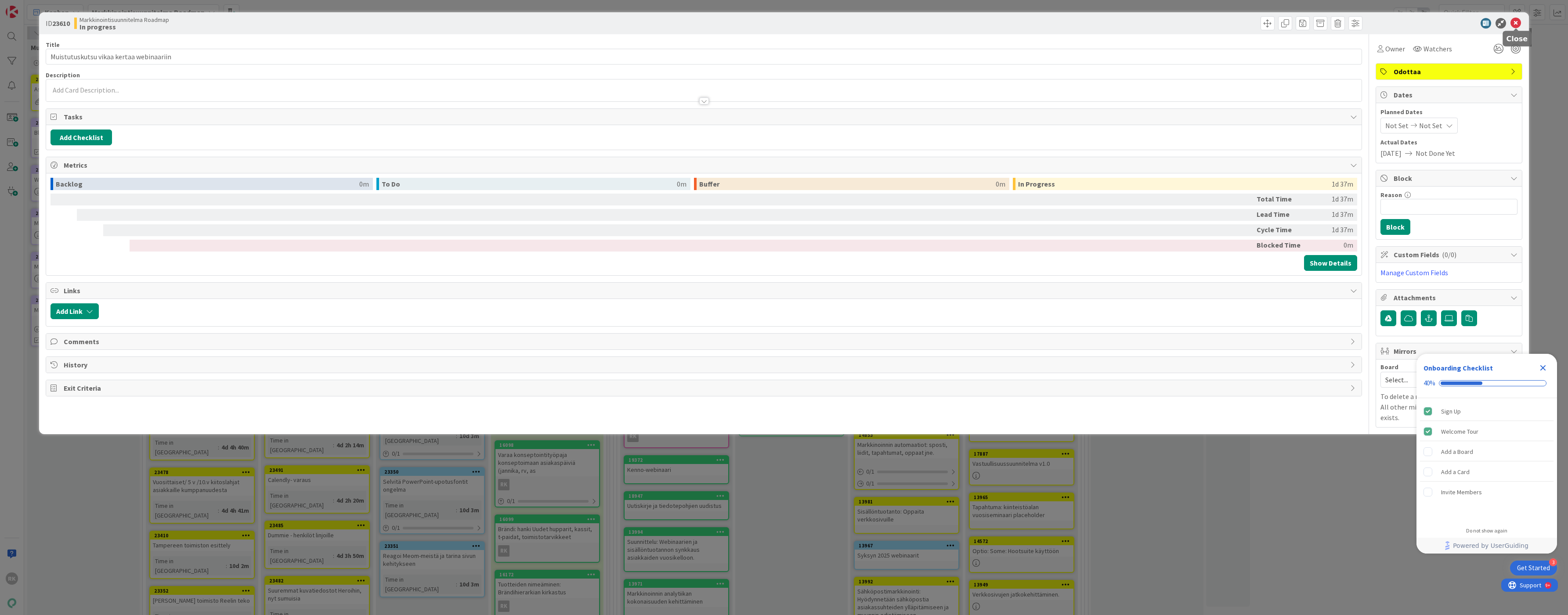
click at [1519, 18] on icon at bounding box center [1516, 24] width 11 height 10
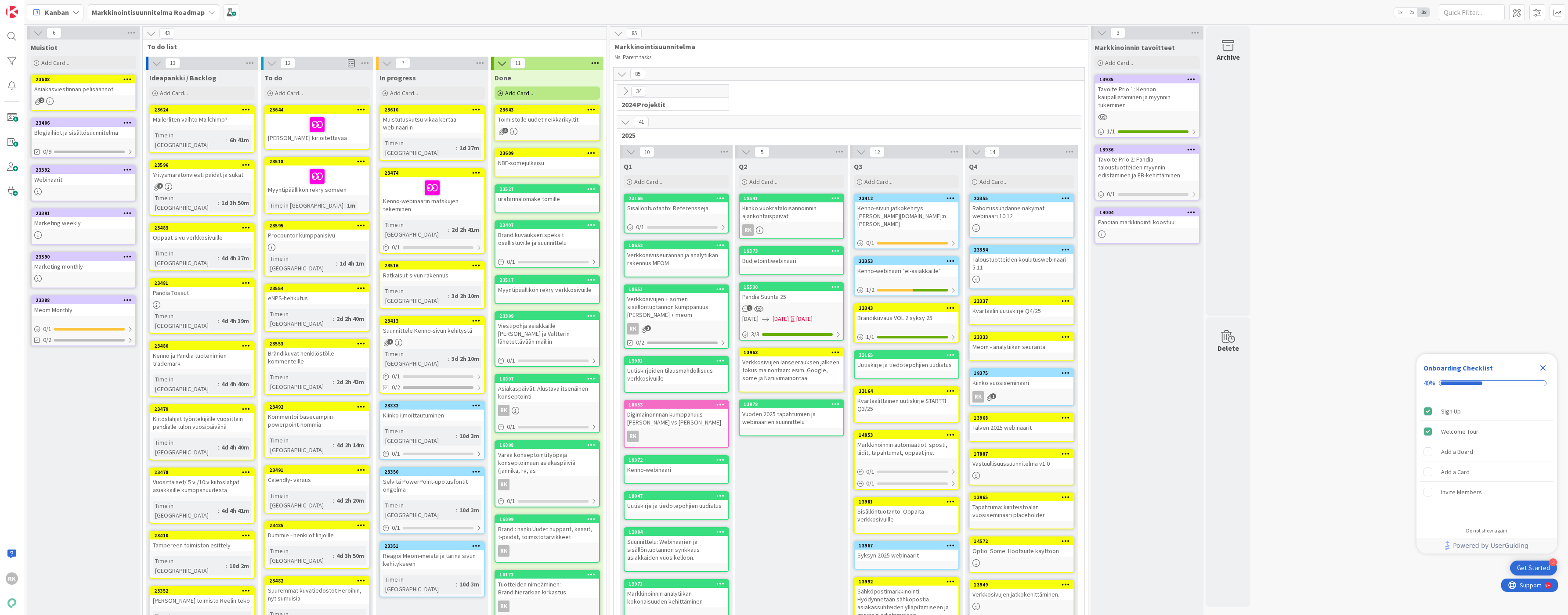
click at [475, 109] on icon at bounding box center [476, 108] width 9 height 6
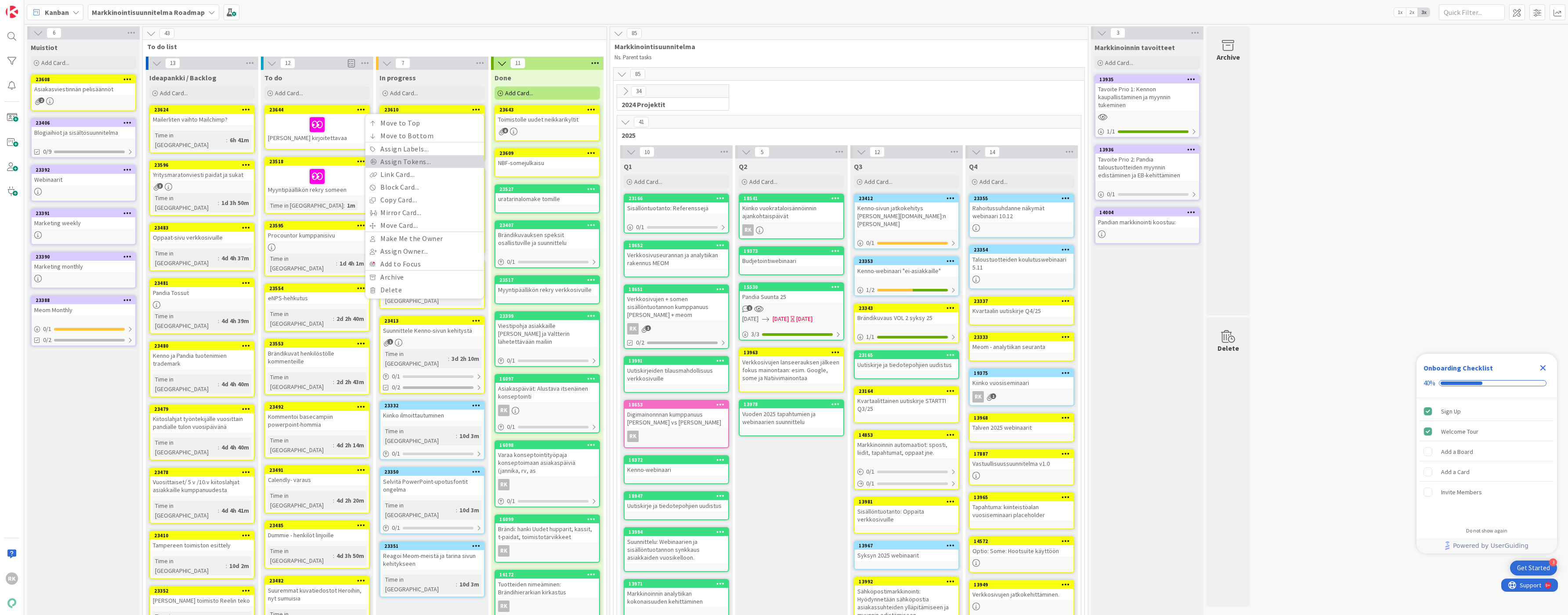
click at [400, 165] on link "Assign Tokens..." at bounding box center [424, 162] width 118 height 13
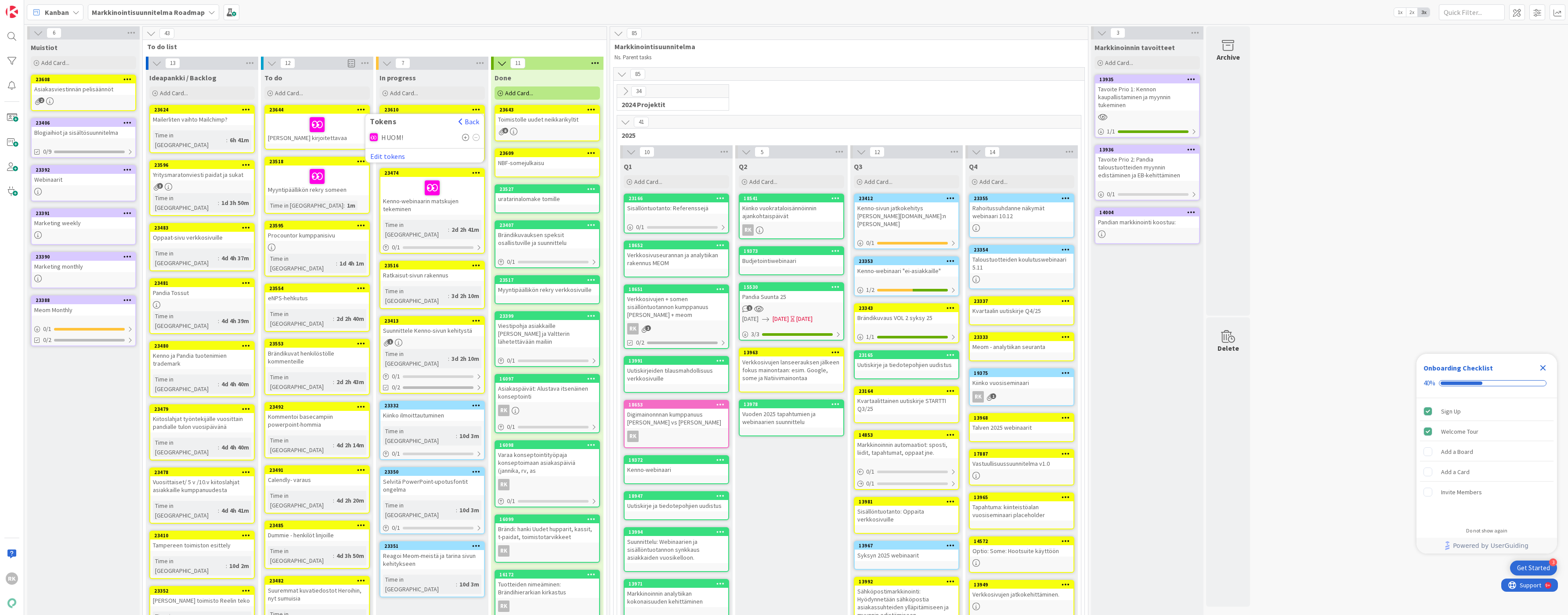
click at [371, 137] on div at bounding box center [374, 137] width 8 height 8
click at [465, 140] on icon at bounding box center [466, 137] width 8 height 7
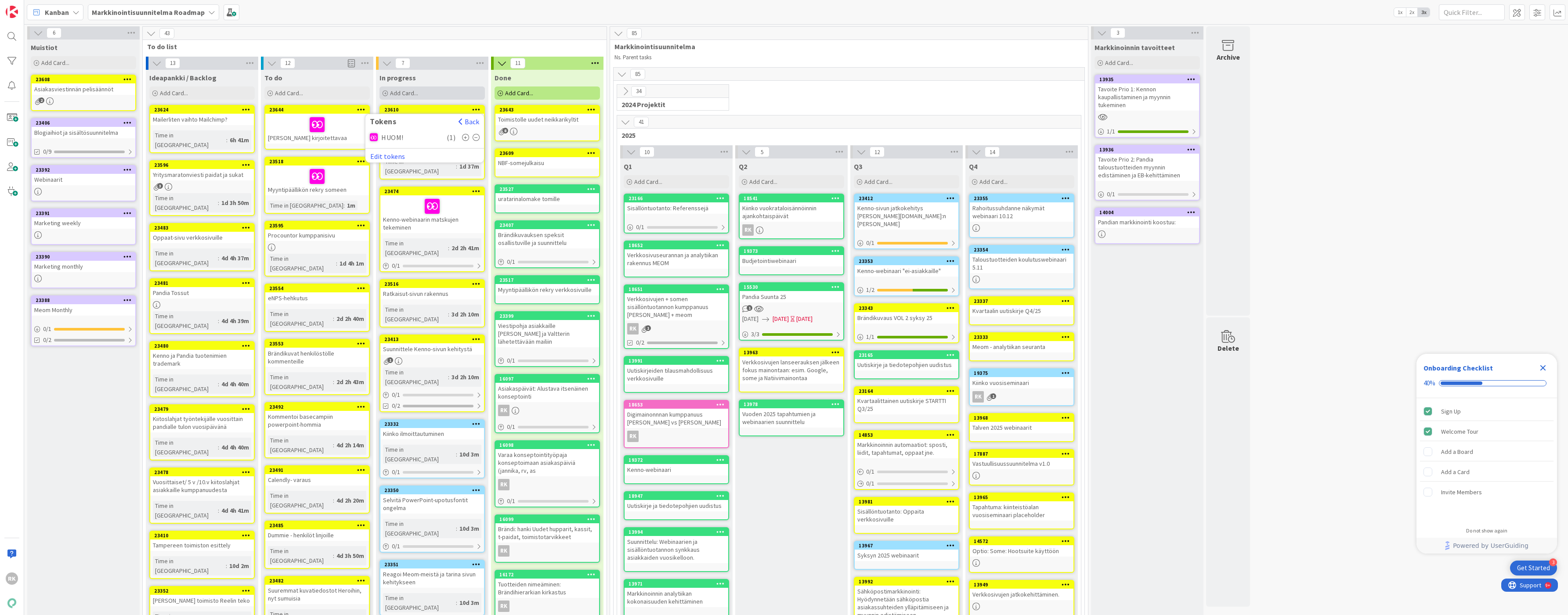
click at [458, 94] on div "Add Card..." at bounding box center [432, 93] width 105 height 13
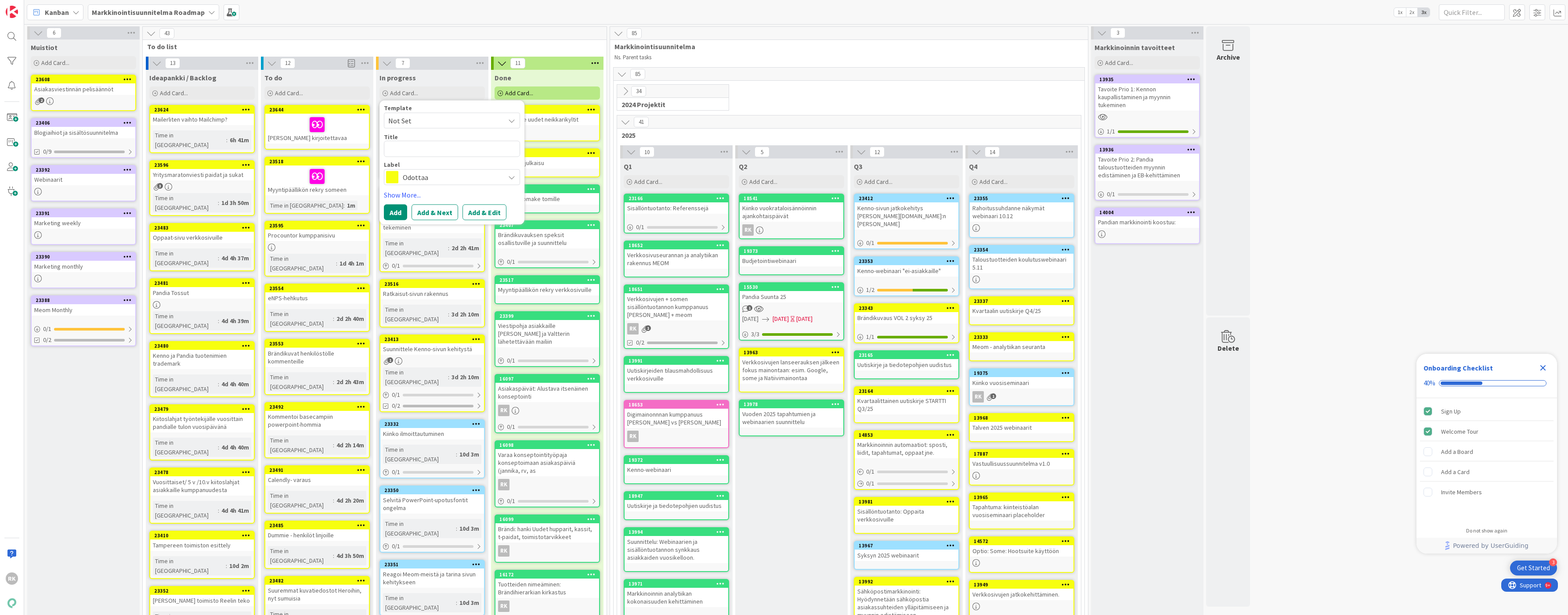
click at [420, 70] on div "In progress" at bounding box center [432, 76] width 112 height 12
